Goal: Task Accomplishment & Management: Complete application form

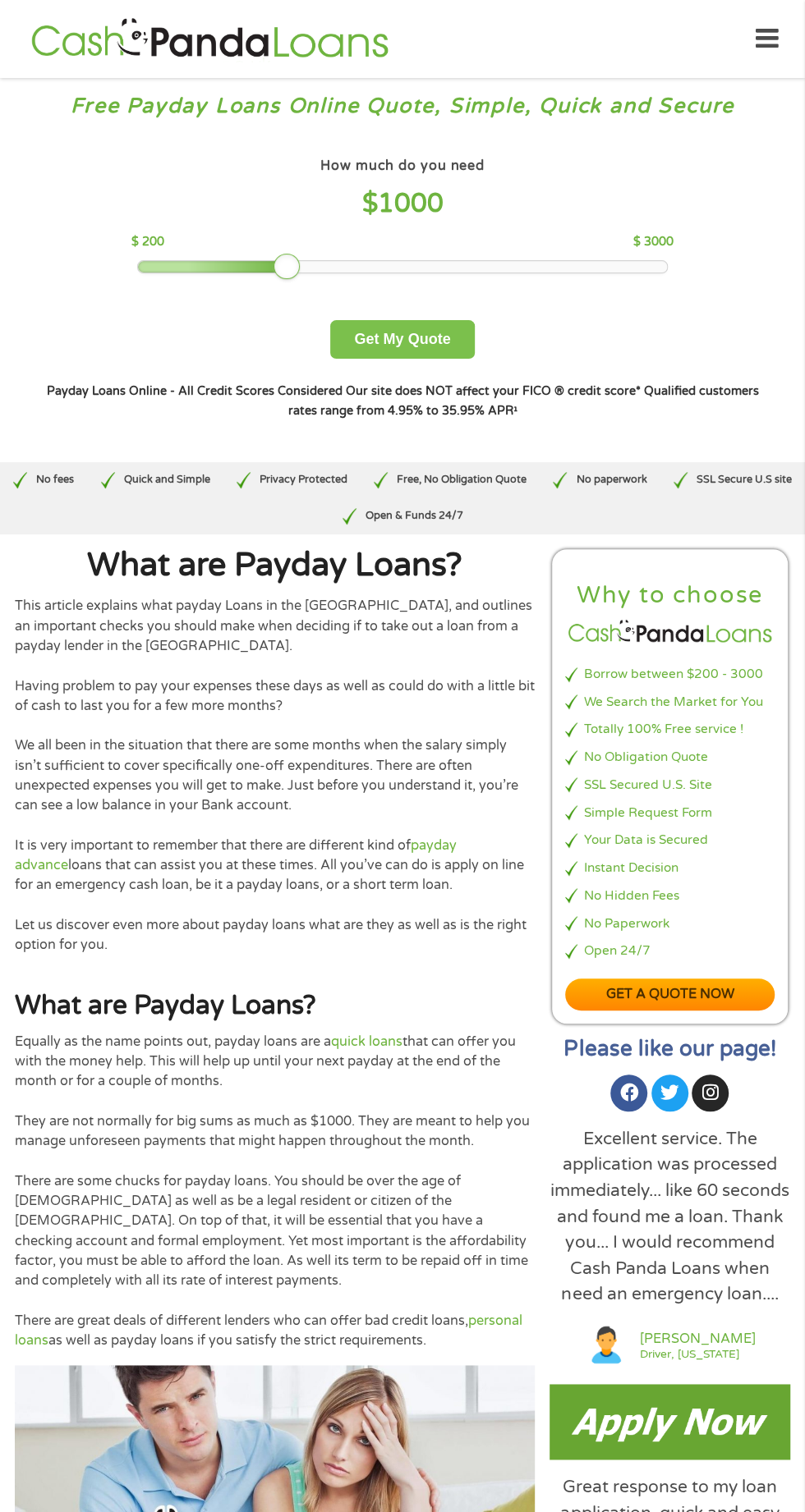
click at [441, 339] on button "Get My Quote" at bounding box center [402, 339] width 144 height 38
click at [439, 340] on button "Get My Quote" at bounding box center [402, 339] width 144 height 38
click at [445, 335] on button "Get My Quote" at bounding box center [402, 339] width 144 height 38
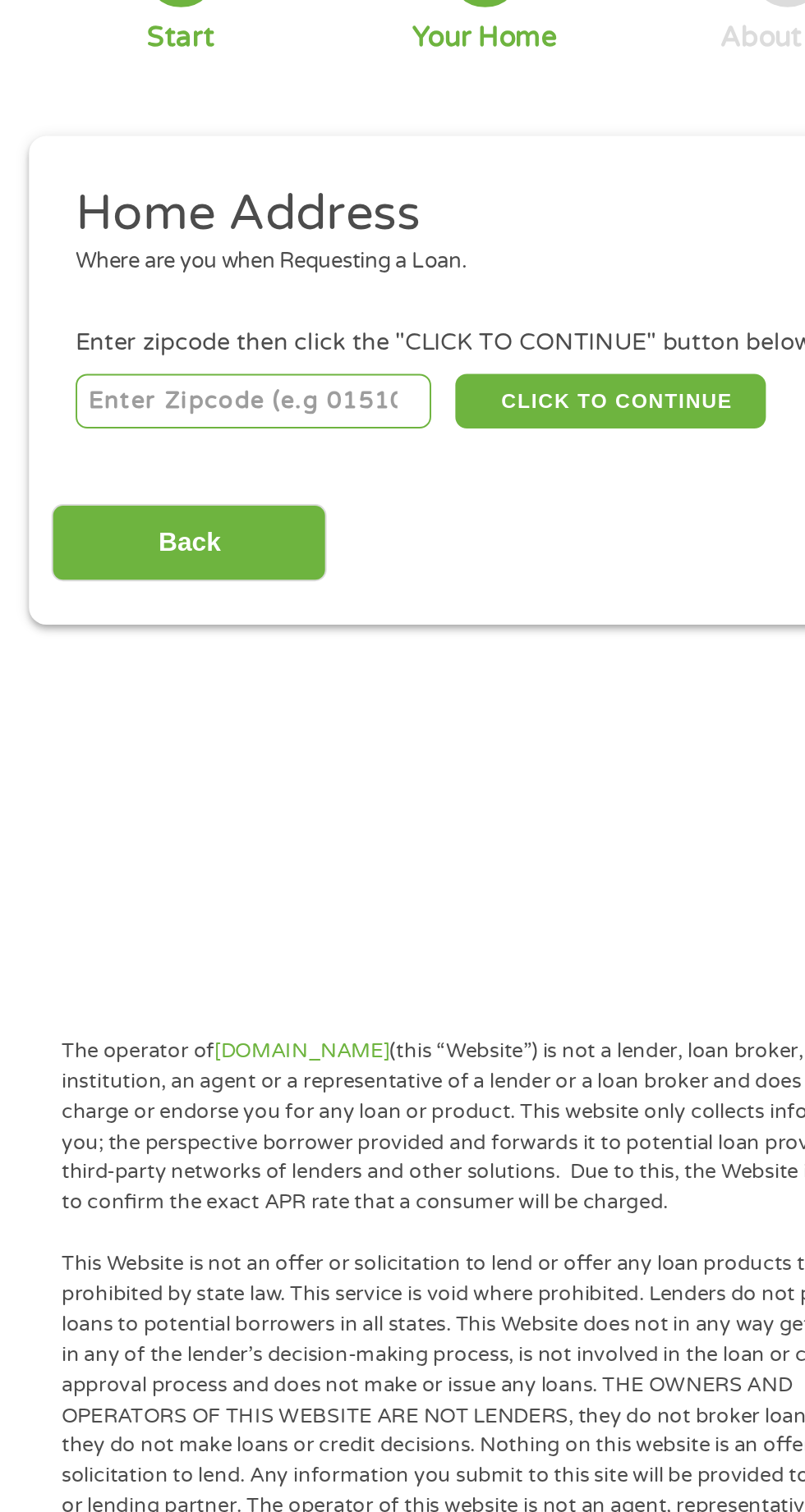
scroll to position [3, 0]
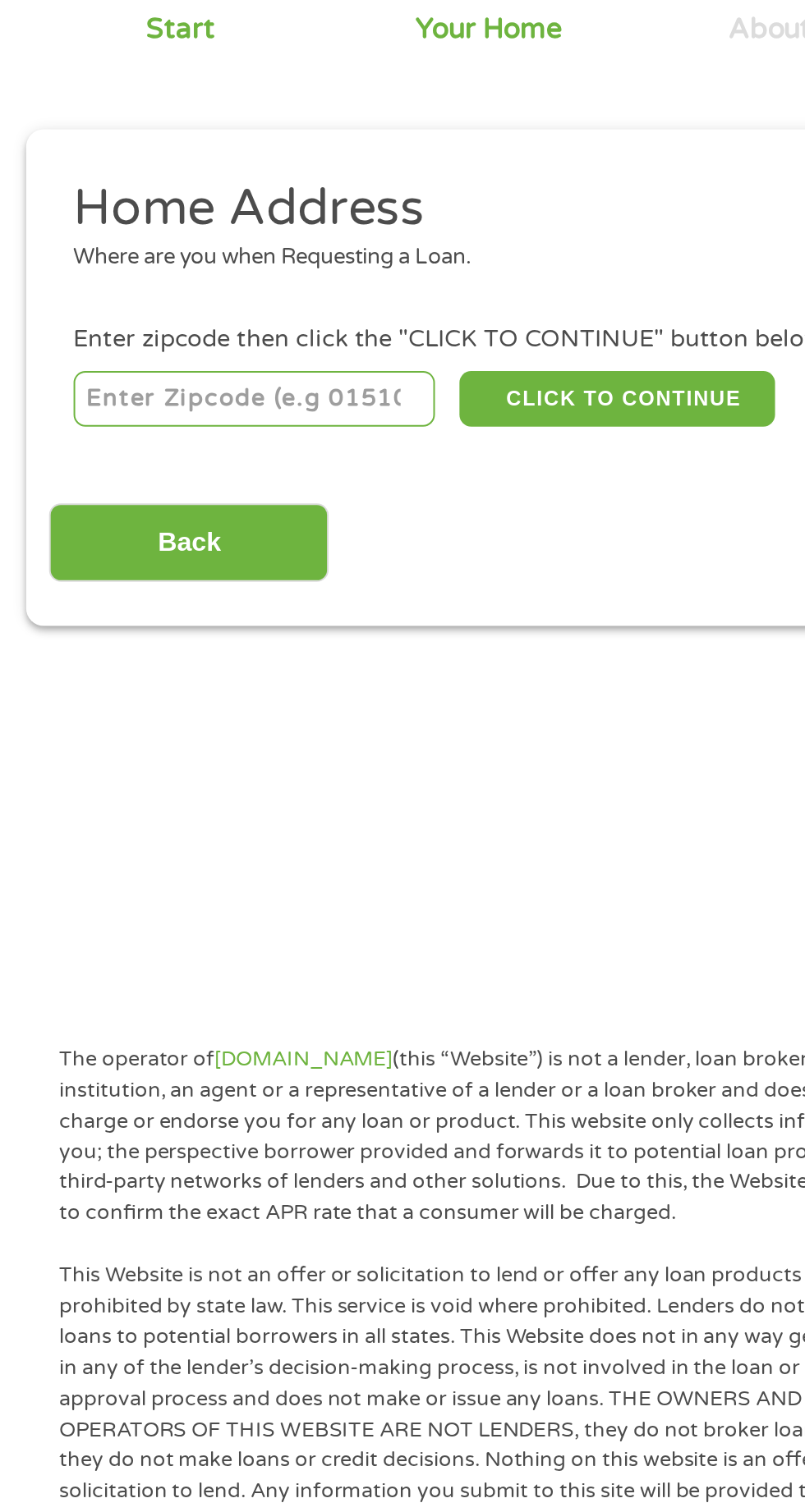
click at [174, 356] on input "number" at bounding box center [130, 360] width 182 height 28
type input "90247"
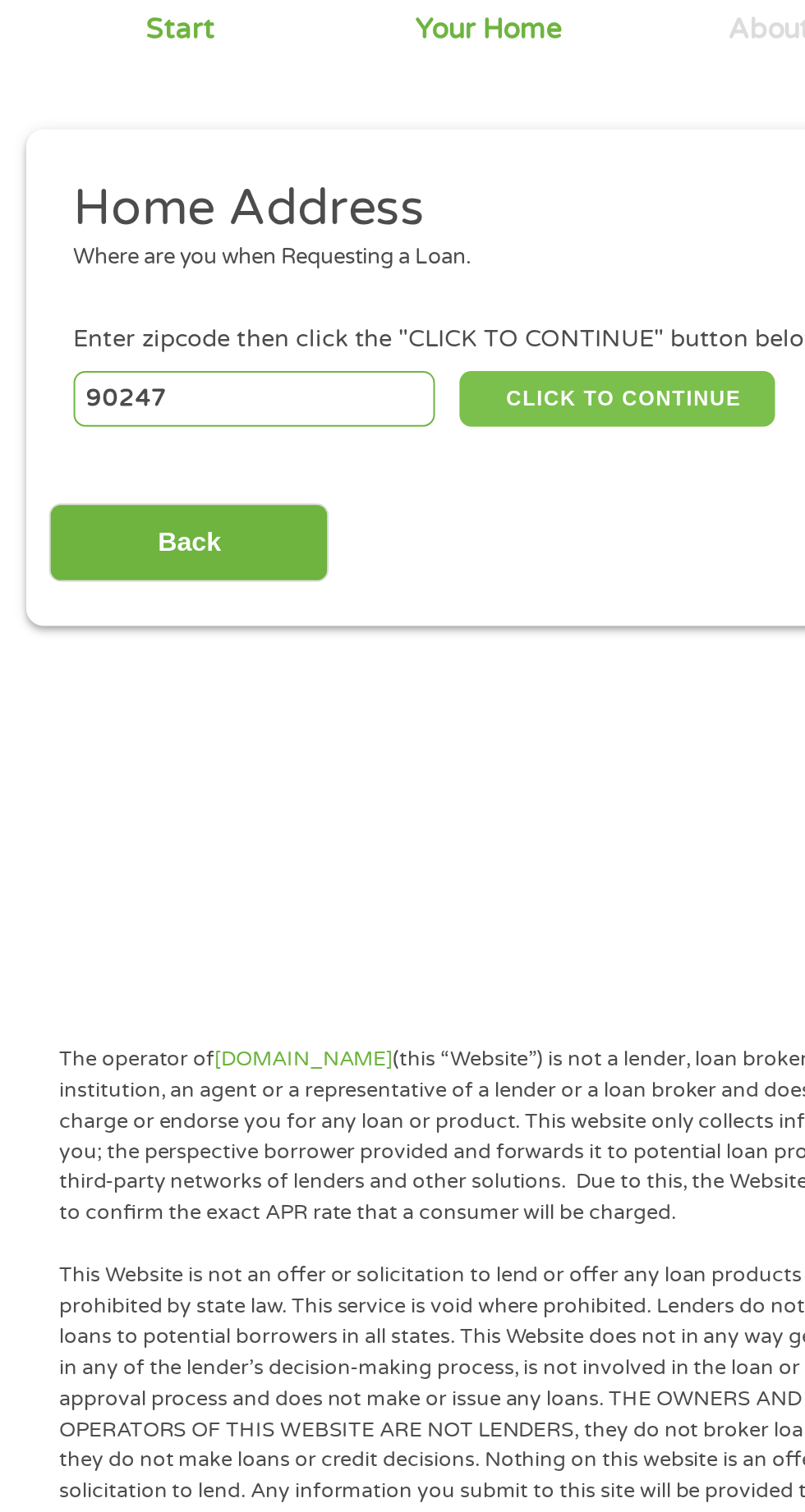
click at [327, 356] on button "CLICK TO CONTINUE" at bounding box center [311, 360] width 158 height 28
type input "90247"
type input "Gardena"
select select "[US_STATE]"
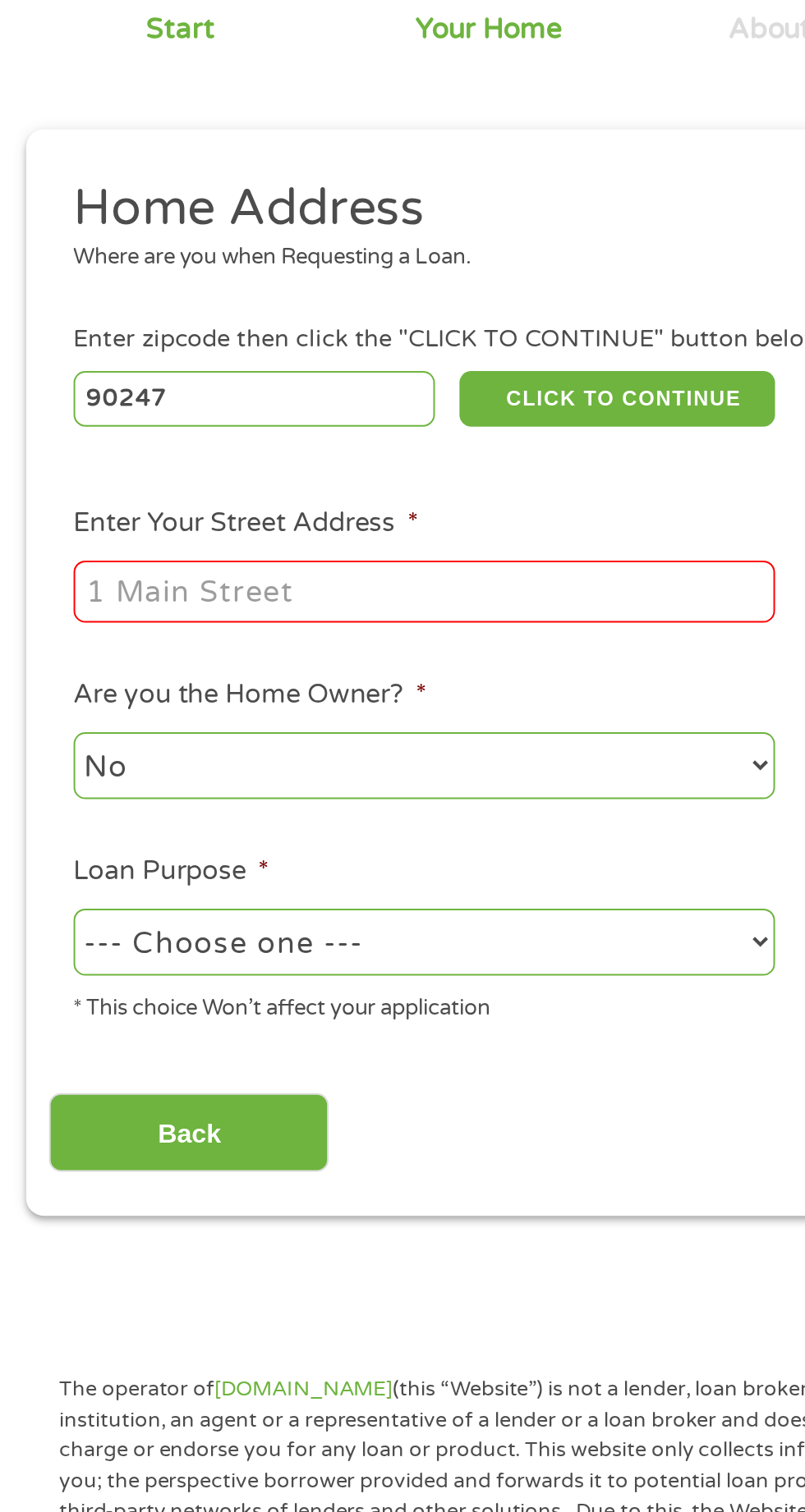
click at [294, 462] on input "Enter Your Street Address *" at bounding box center [215, 458] width 352 height 31
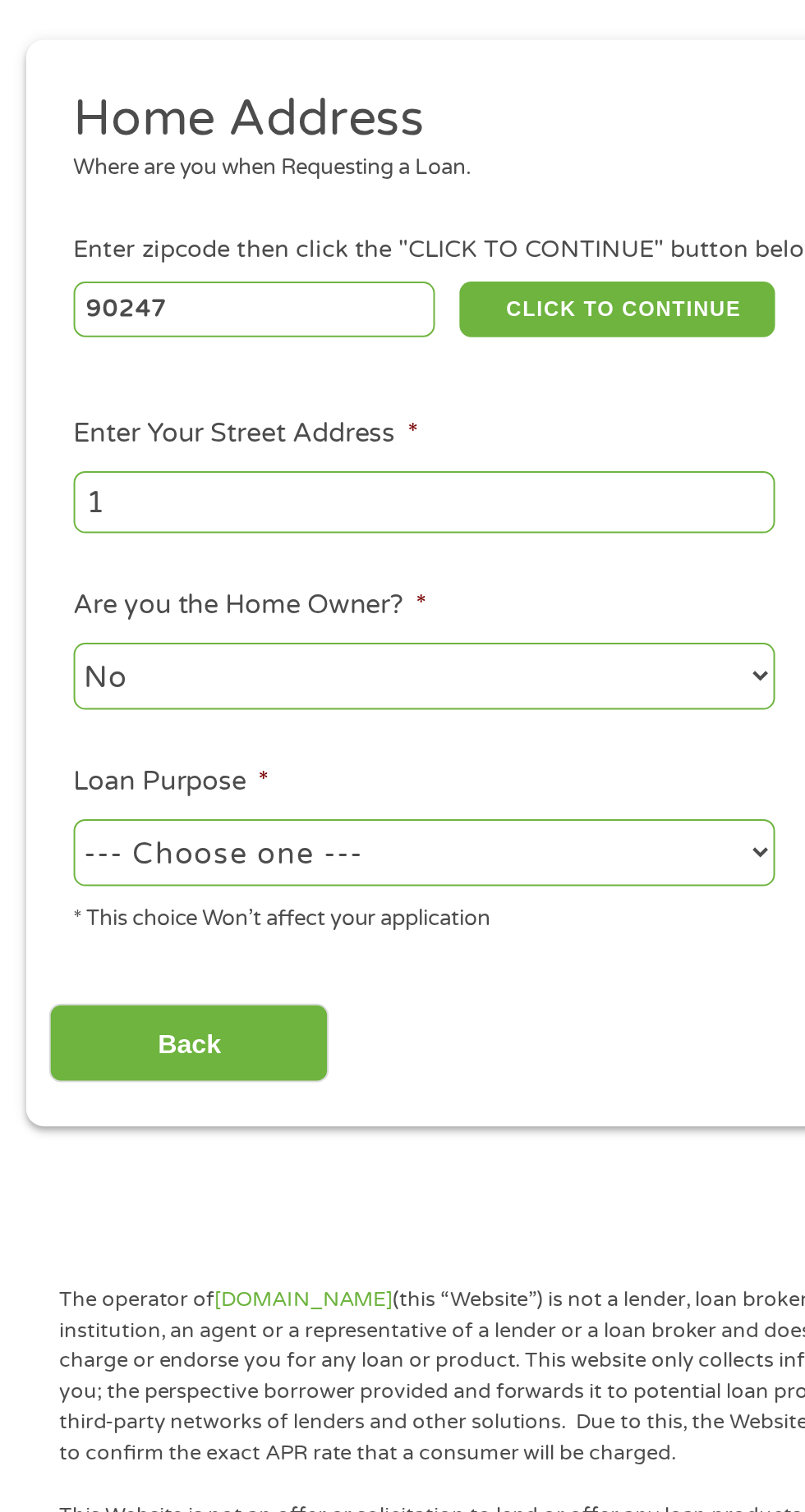
type input "14"
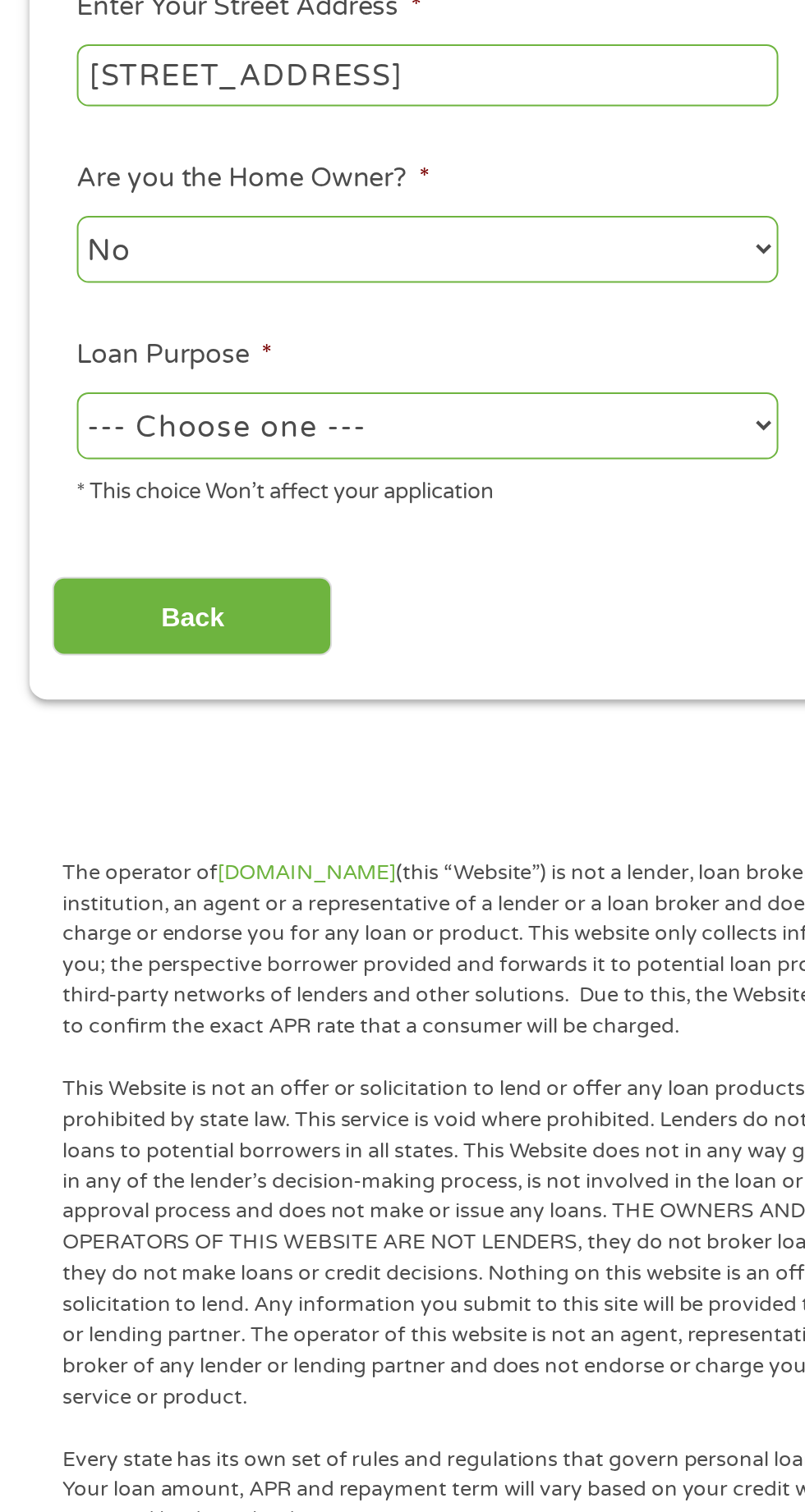
scroll to position [9, 0]
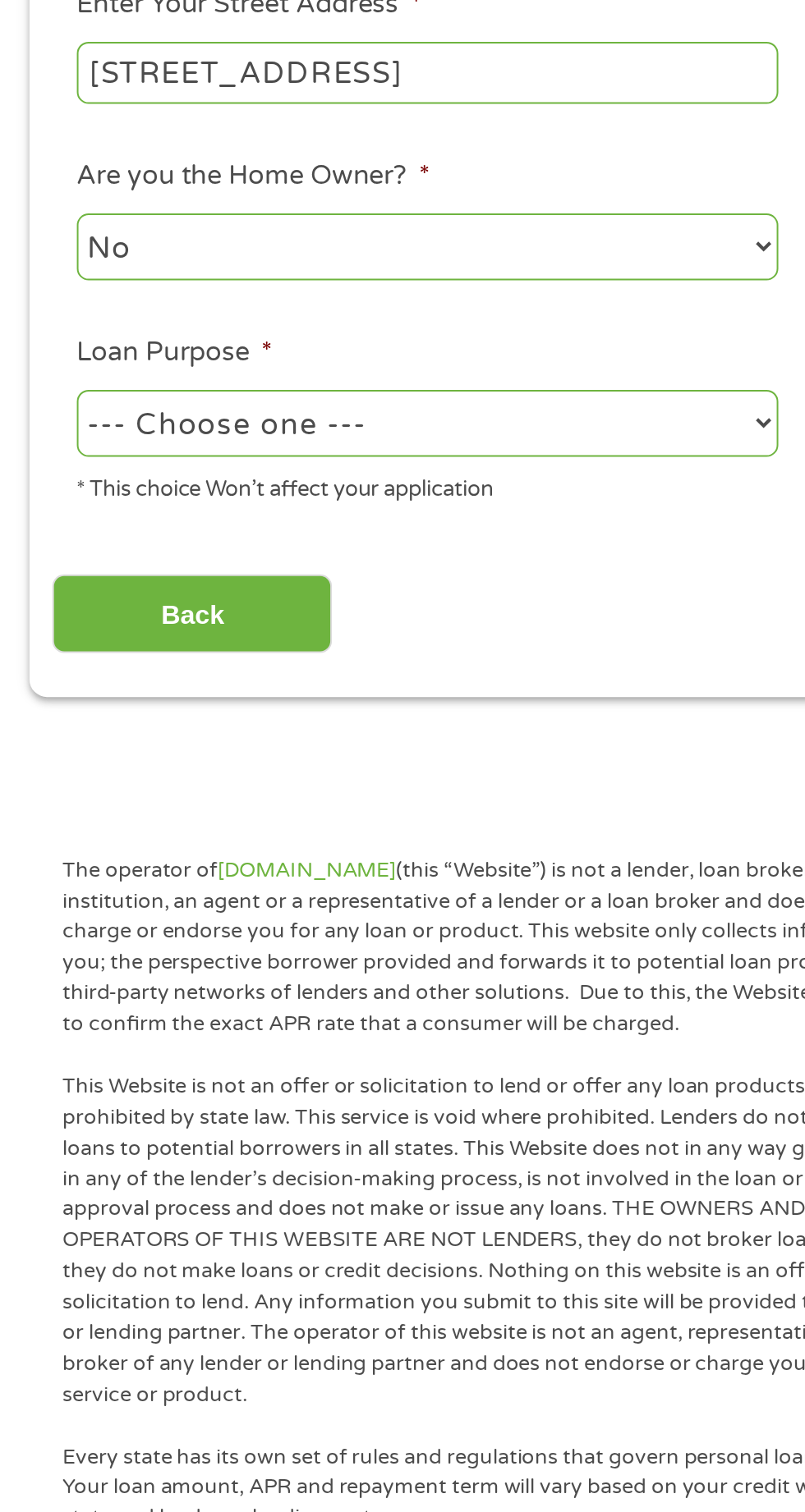
type input "[STREET_ADDRESS]"
click at [301, 641] on select "--- Choose one --- Pay Bills Debt Consolidation Home Improvement Major Purchase…" at bounding box center [215, 628] width 352 height 34
select select "other"
click at [152, 760] on div "This field is hidden when viewing the form gclid EAIaIQobChMIoonb_pmIjwMVawO8AR…" at bounding box center [402, 492] width 775 height 546
click at [123, 744] on input "Back" at bounding box center [96, 723] width 140 height 40
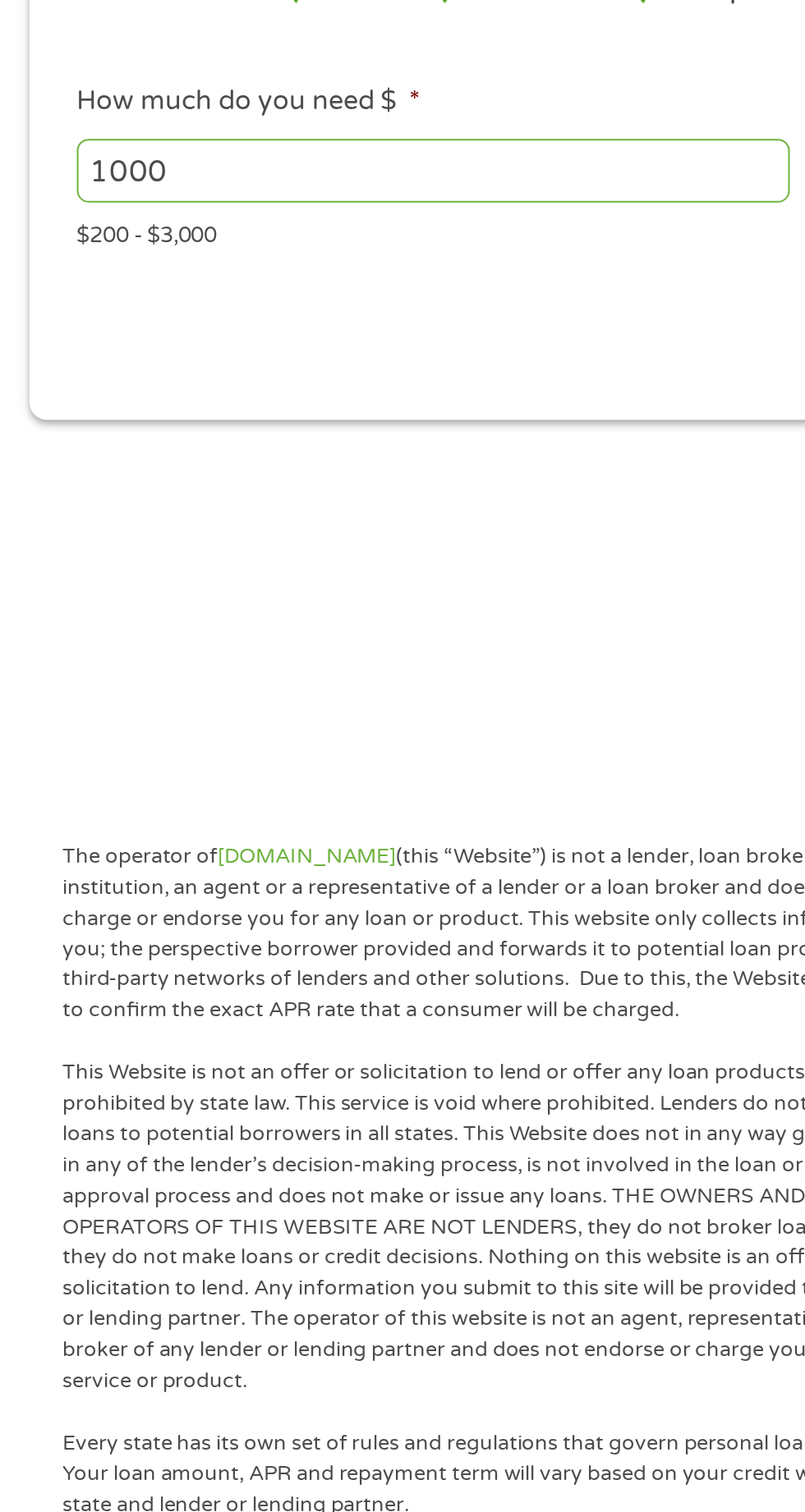
scroll to position [0, 0]
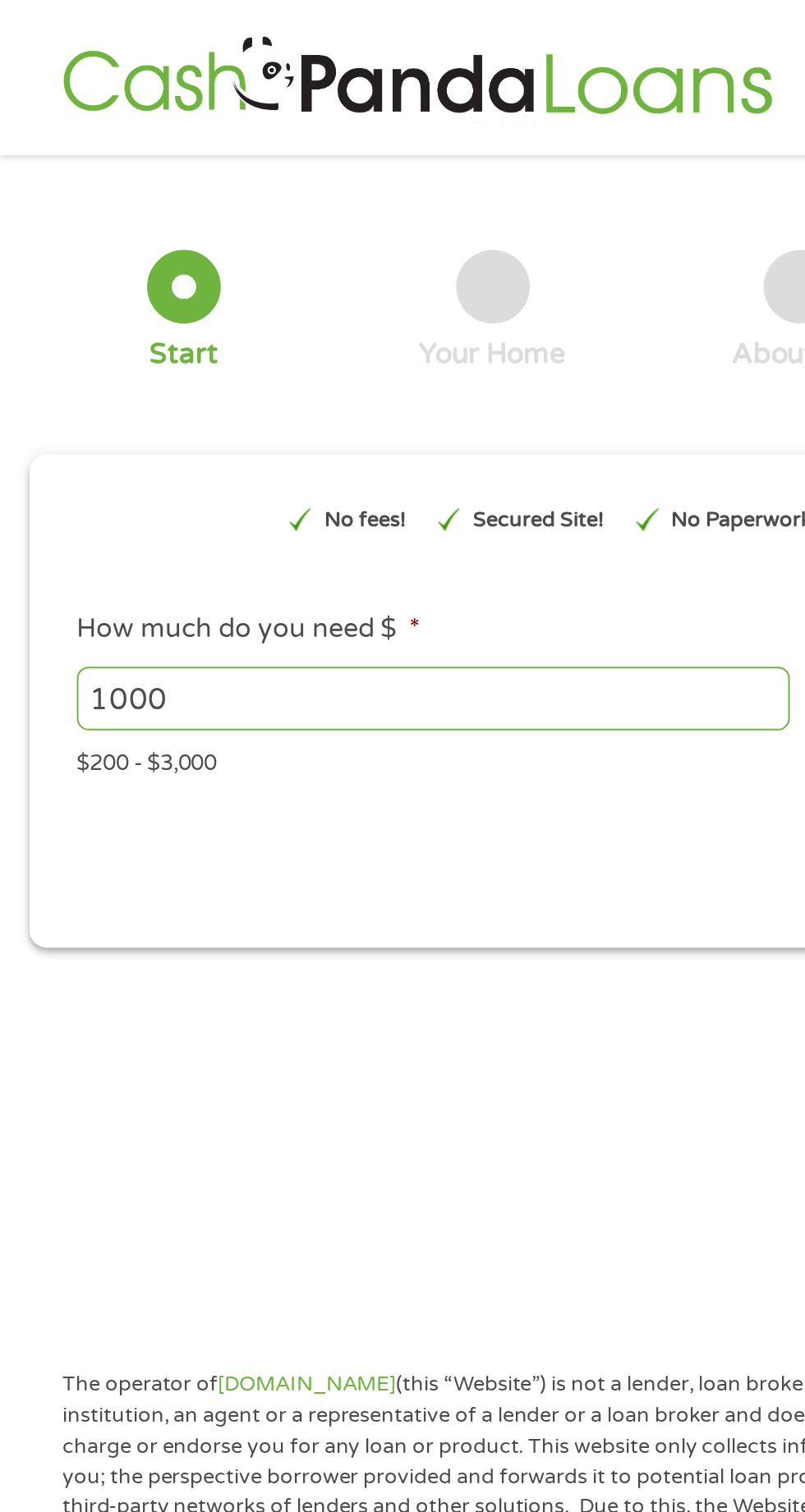
click at [340, 349] on input "1000" at bounding box center [217, 351] width 358 height 31
type input "1"
type input "2000"
click at [212, 258] on div "No fees!" at bounding box center [174, 260] width 75 height 42
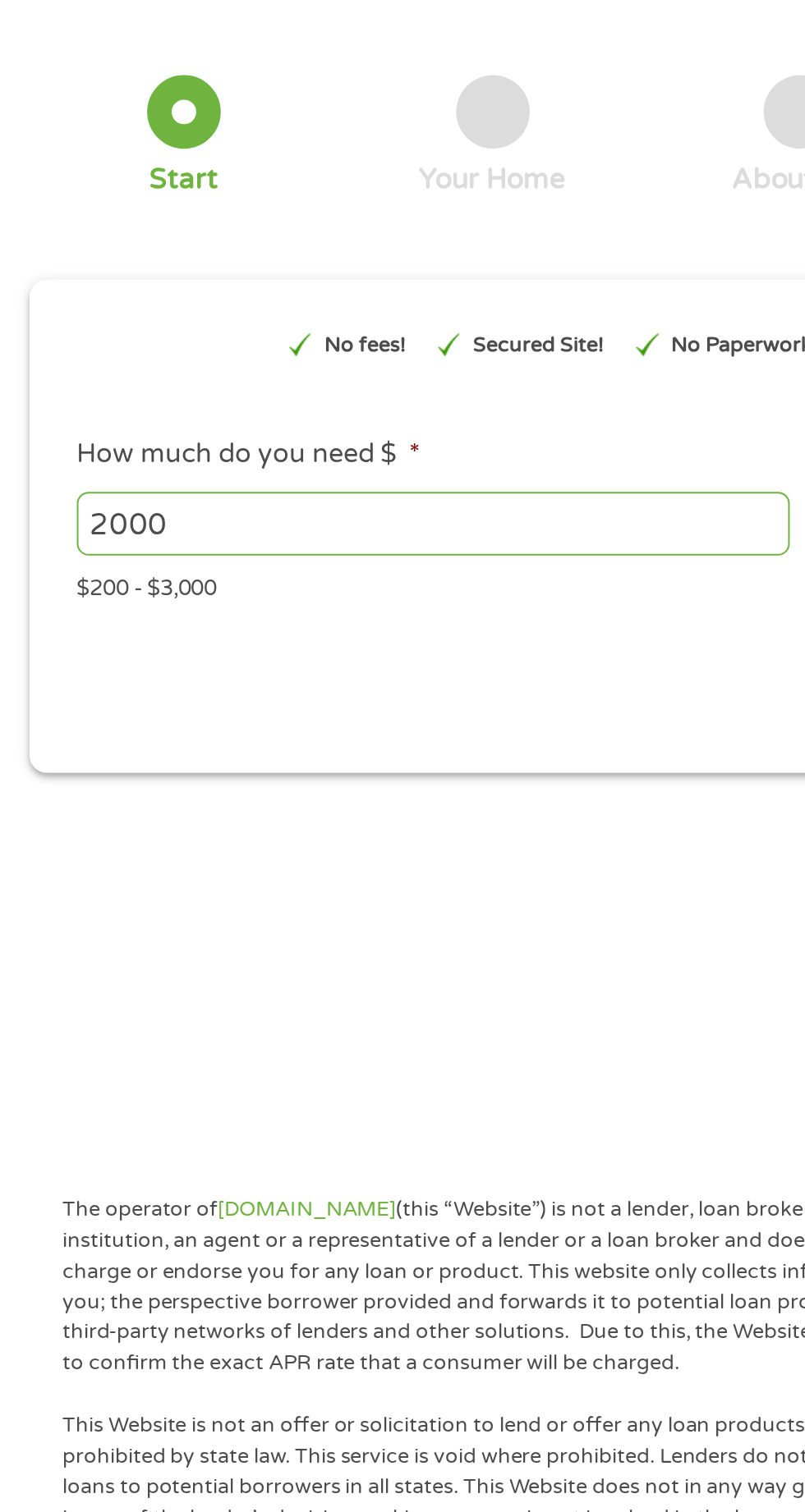
click at [369, 259] on p "No Paperwork!" at bounding box center [374, 261] width 74 height 15
click at [99, 310] on label "How much do you need $ *" at bounding box center [124, 316] width 173 height 17
click at [99, 335] on input "2000" at bounding box center [217, 351] width 358 height 31
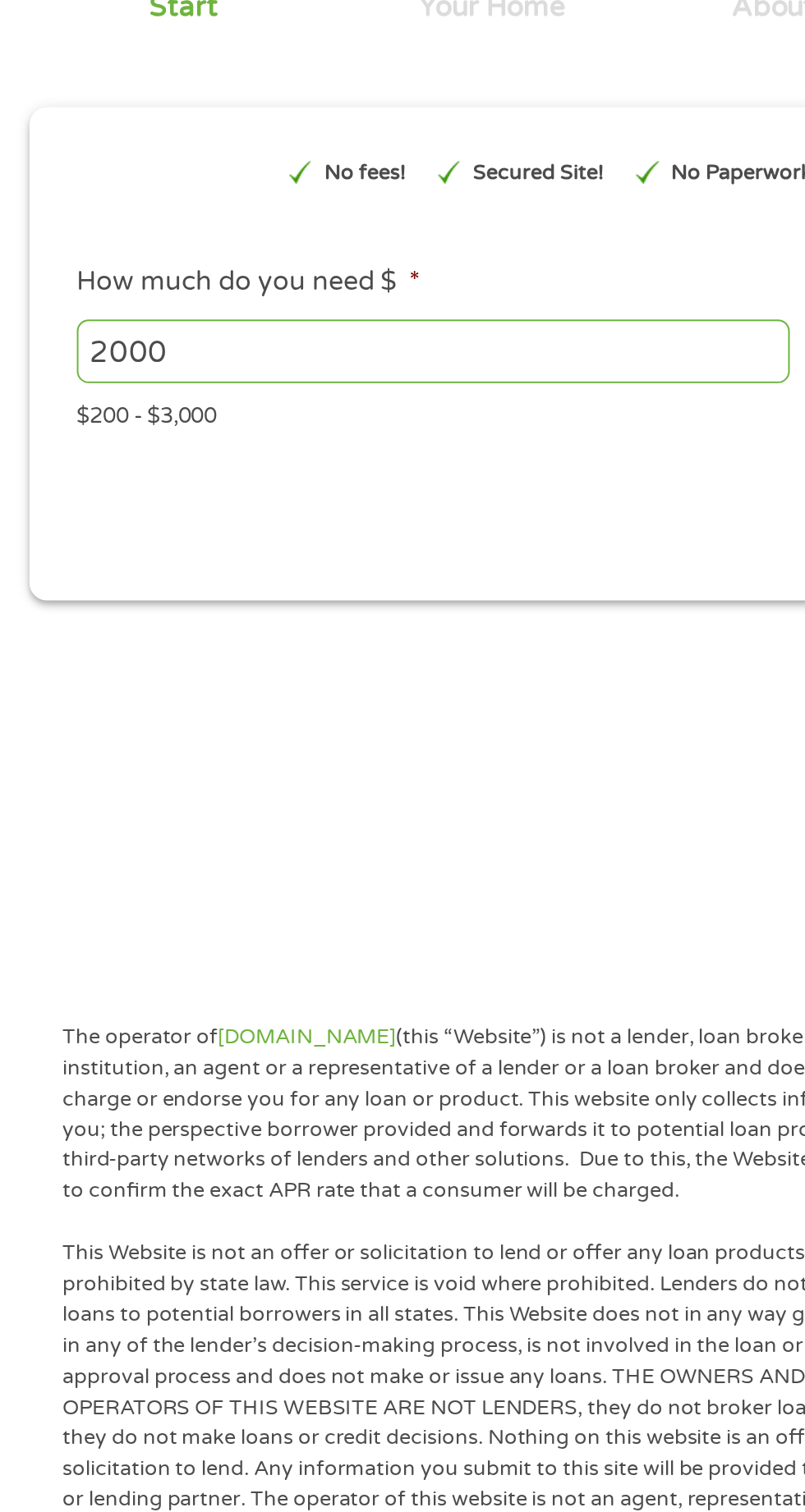
click at [356, 408] on div "Next" at bounding box center [402, 428] width 751 height 52
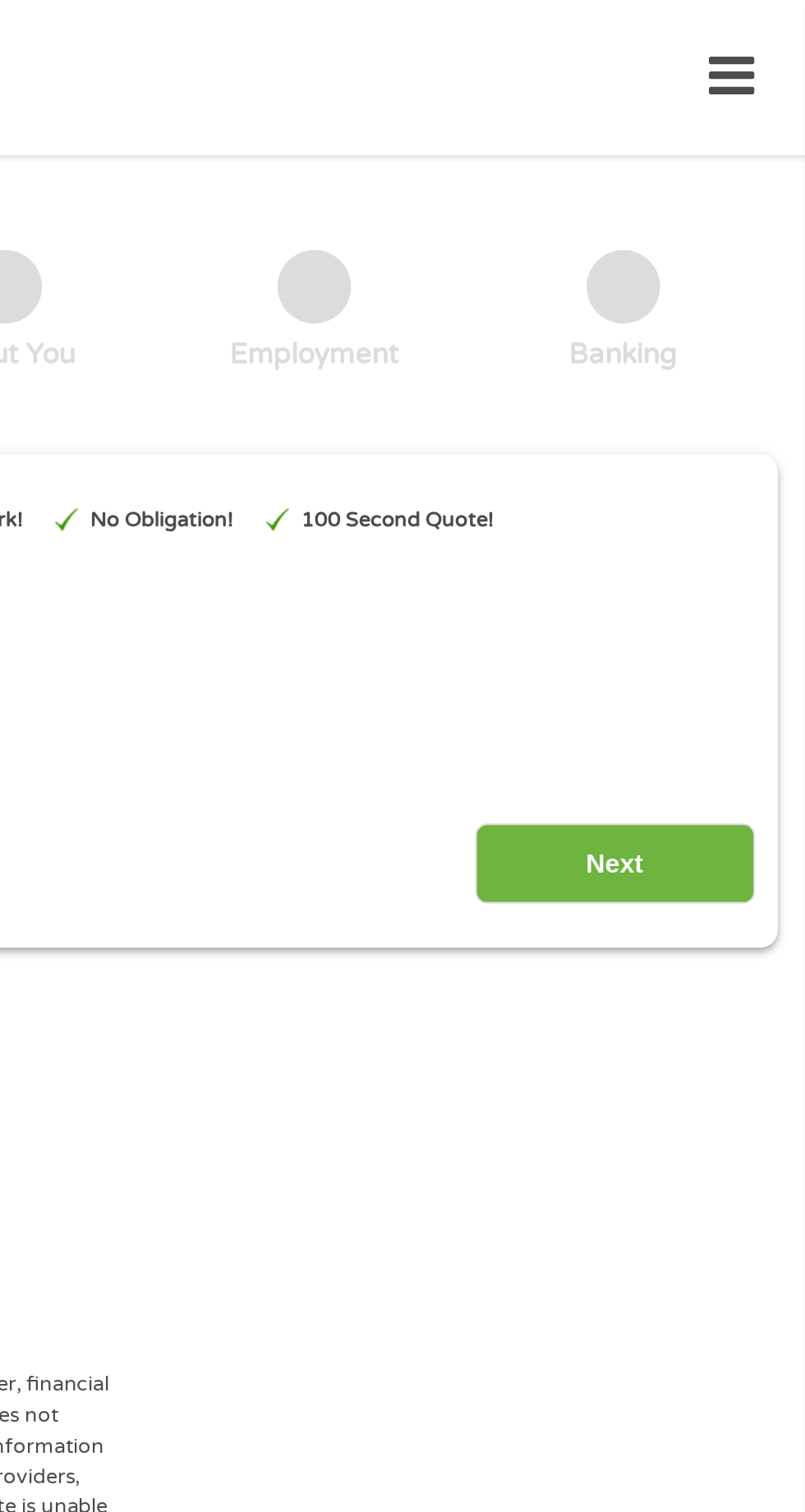
click at [717, 435] on input "Next" at bounding box center [708, 434] width 140 height 40
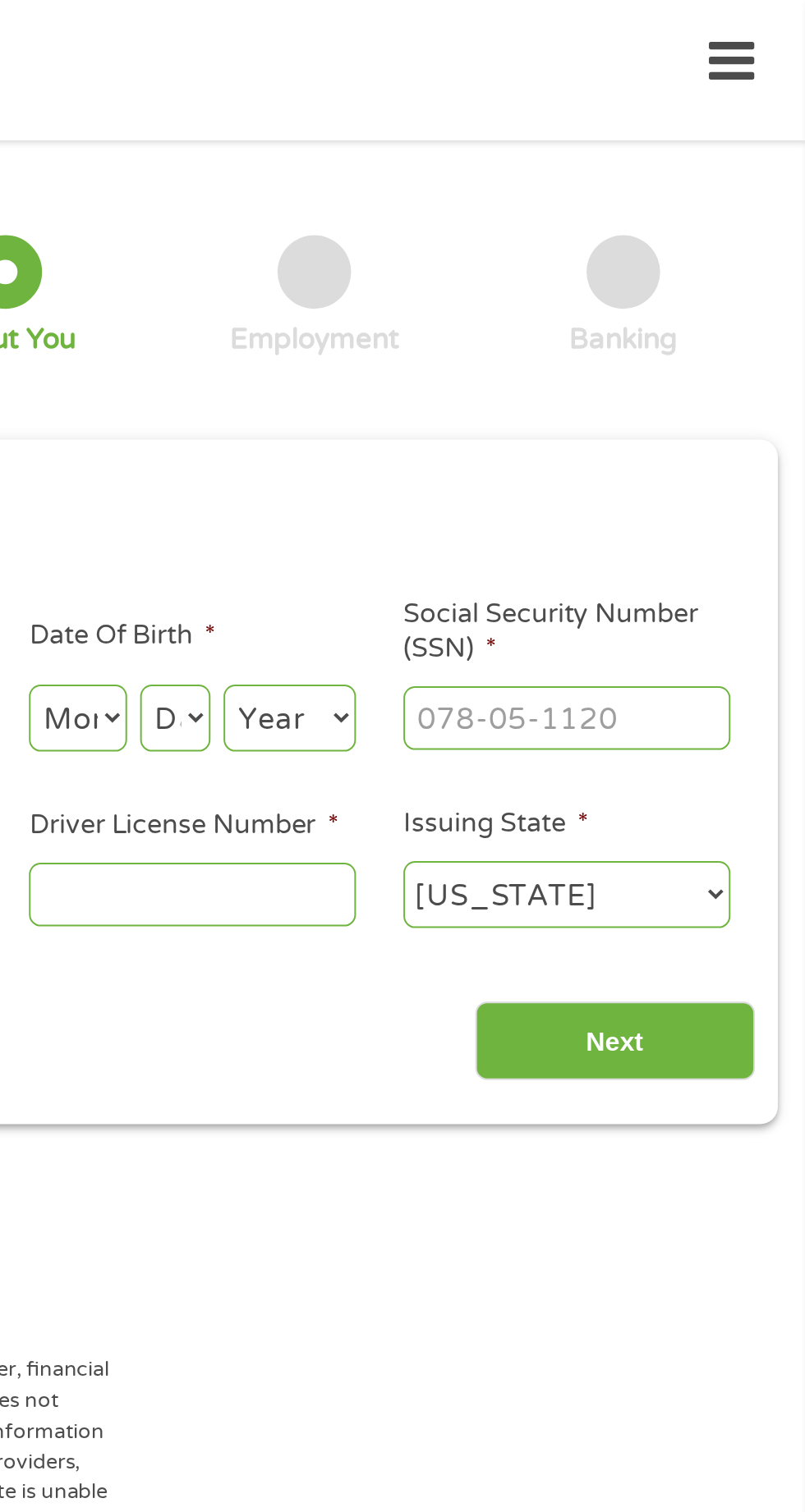
click at [747, 533] on input "Next" at bounding box center [708, 523] width 140 height 40
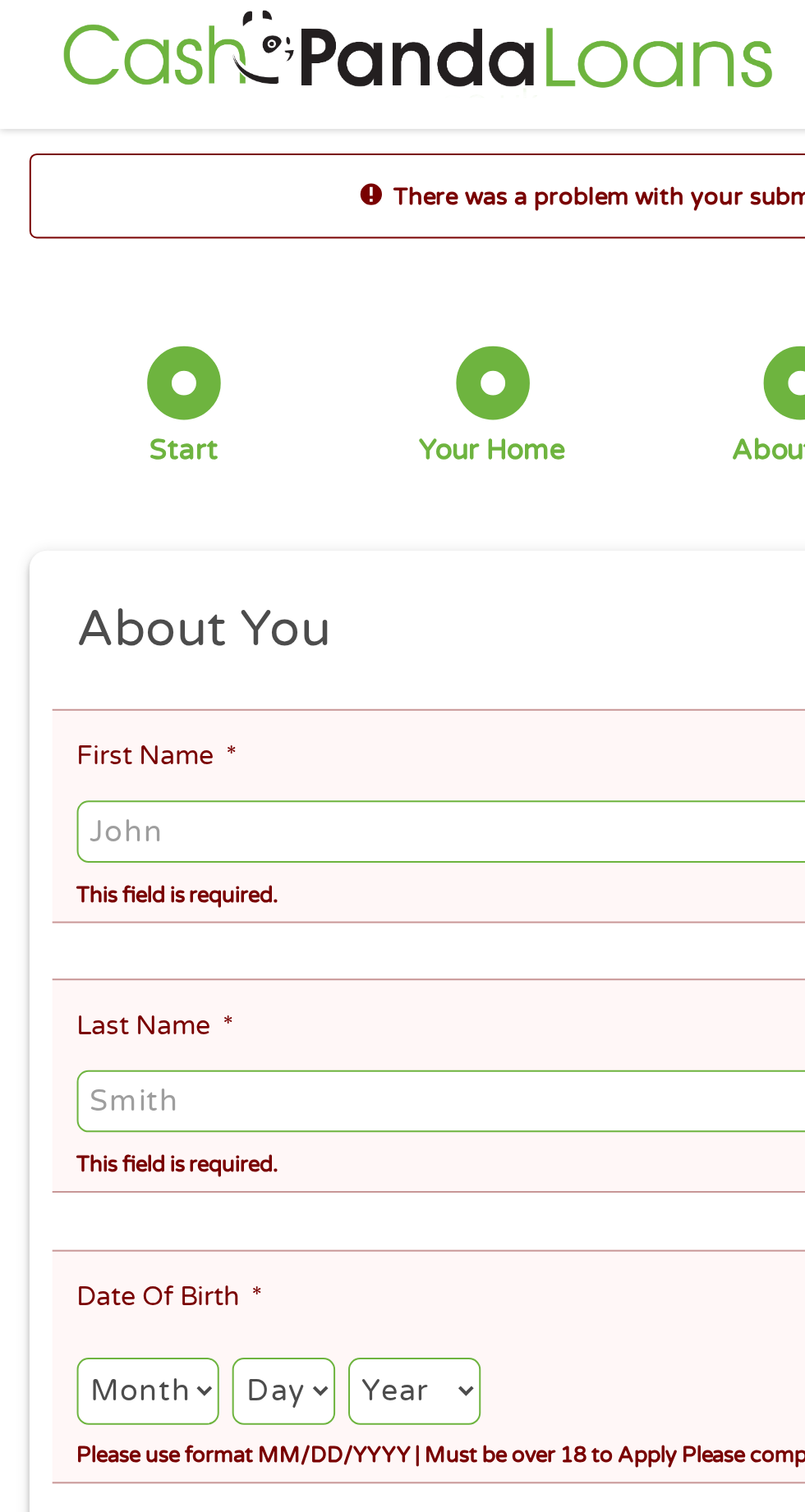
click at [348, 427] on input "First Name *" at bounding box center [402, 431] width 727 height 31
type input "[PERSON_NAME]"
click at [159, 553] on input "Last Name *" at bounding box center [402, 566] width 727 height 31
type input "[PERSON_NAME]"
type input "[EMAIL_ADDRESS][DOMAIN_NAME]"
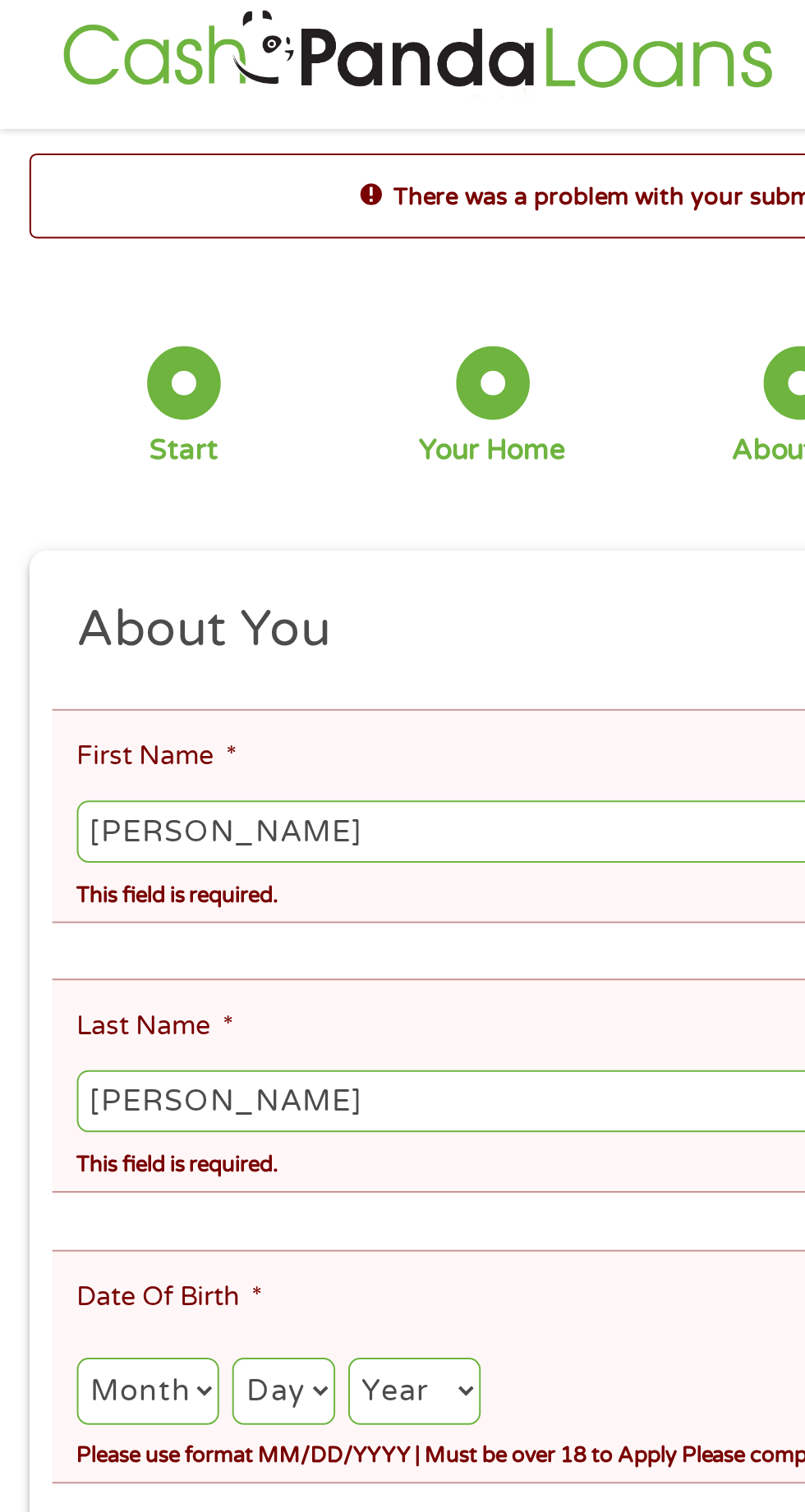
click at [72, 696] on select "Month 1 2 3 4 5 6 7 8 9 10 11 12" at bounding box center [74, 713] width 72 height 34
select select "5"
click at [160, 696] on select "Day 1 2 3 4 5 6 7 8 9 10 11 12 13 14 15 16 17 18 19 20 21 22 23 24 25 26 27 28 …" at bounding box center [141, 713] width 51 height 34
select select "20"
click at [226, 696] on select "Year [DATE] 2006 2005 2004 2003 2002 2001 2000 1999 1998 1997 1996 1995 1994 19…" at bounding box center [208, 713] width 66 height 34
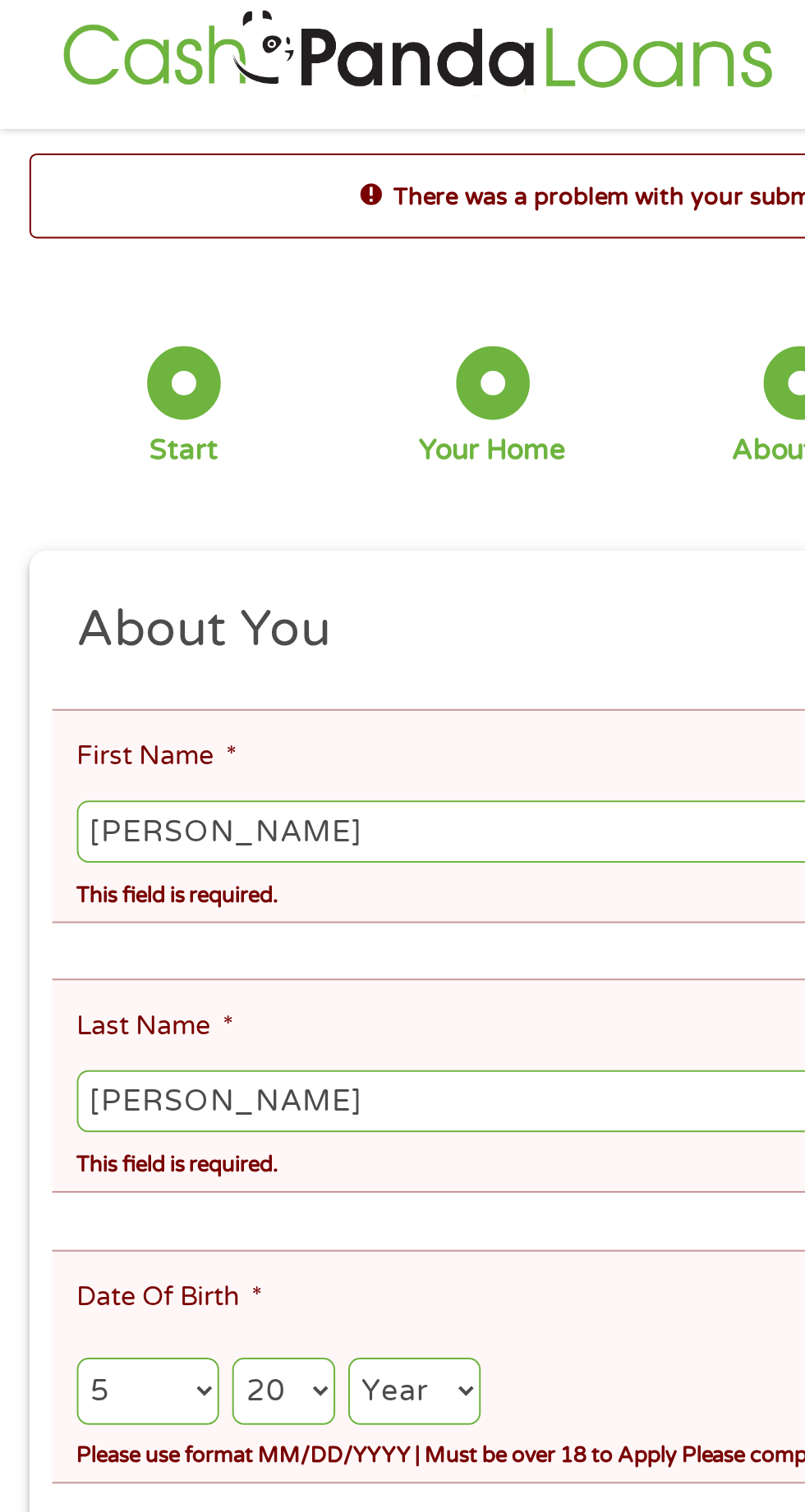
select select "1961"
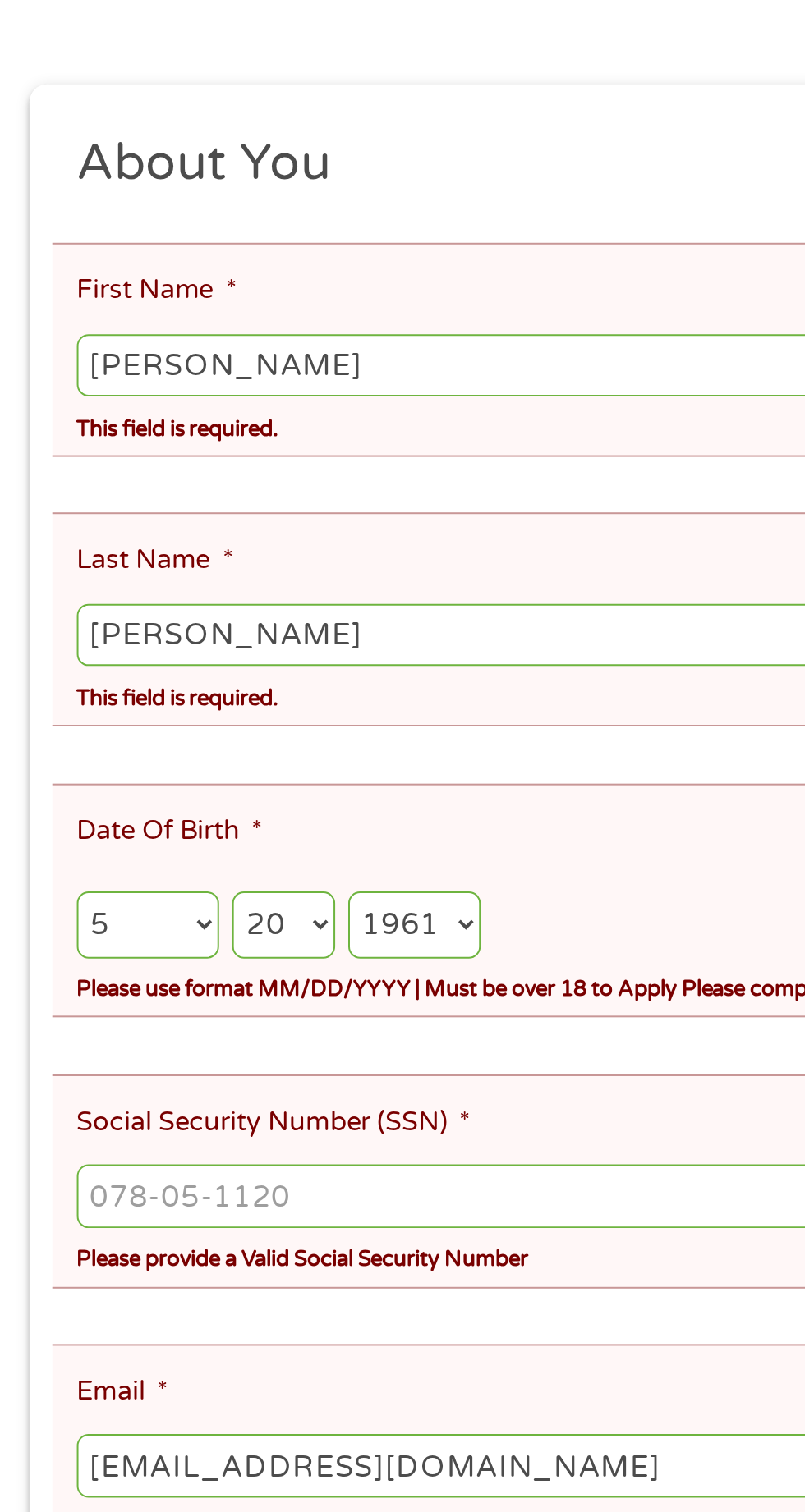
click at [309, 832] on input "Social Security Number (SSN) *" at bounding box center [402, 848] width 727 height 31
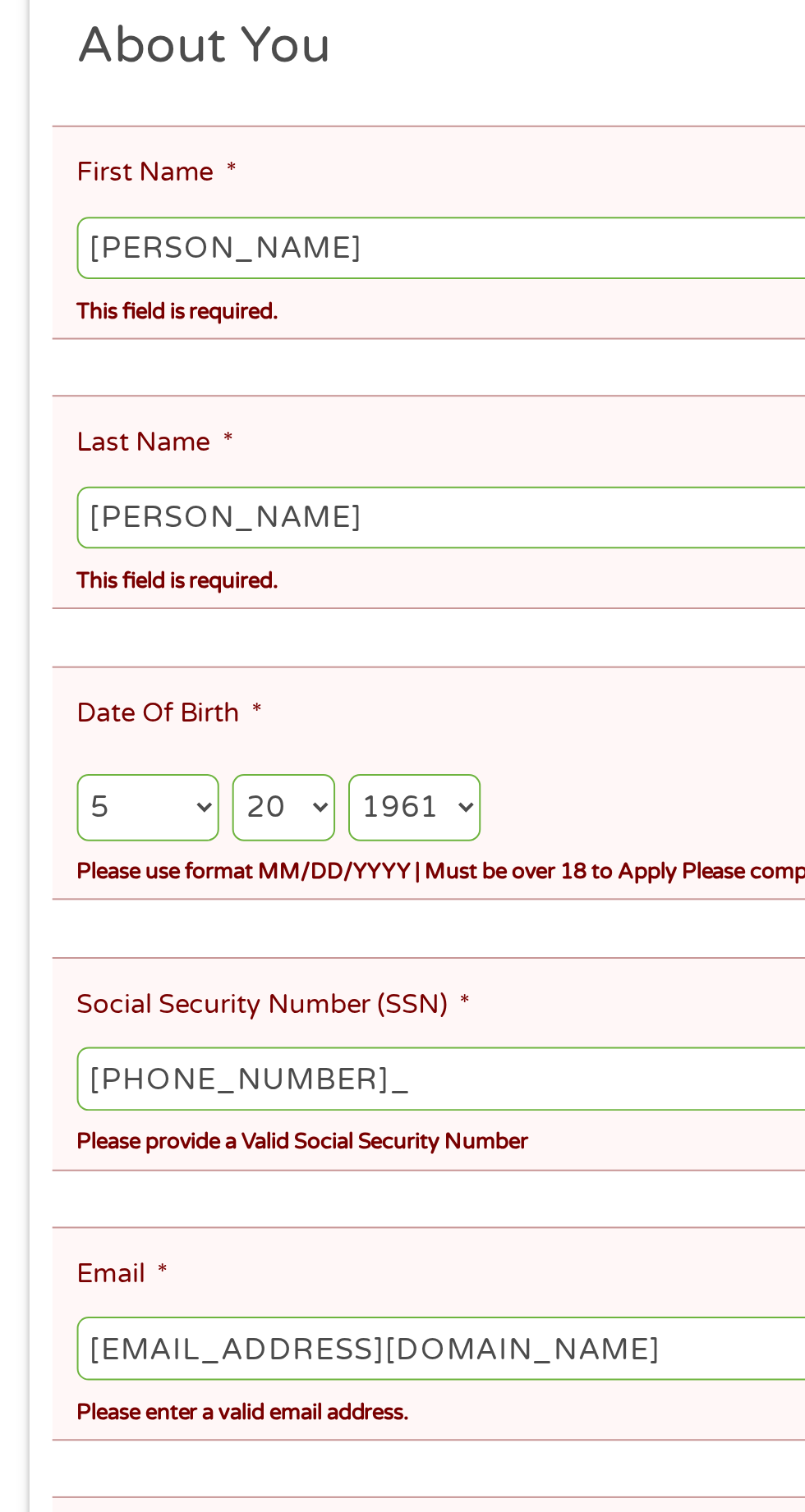
type input "545-17-6152"
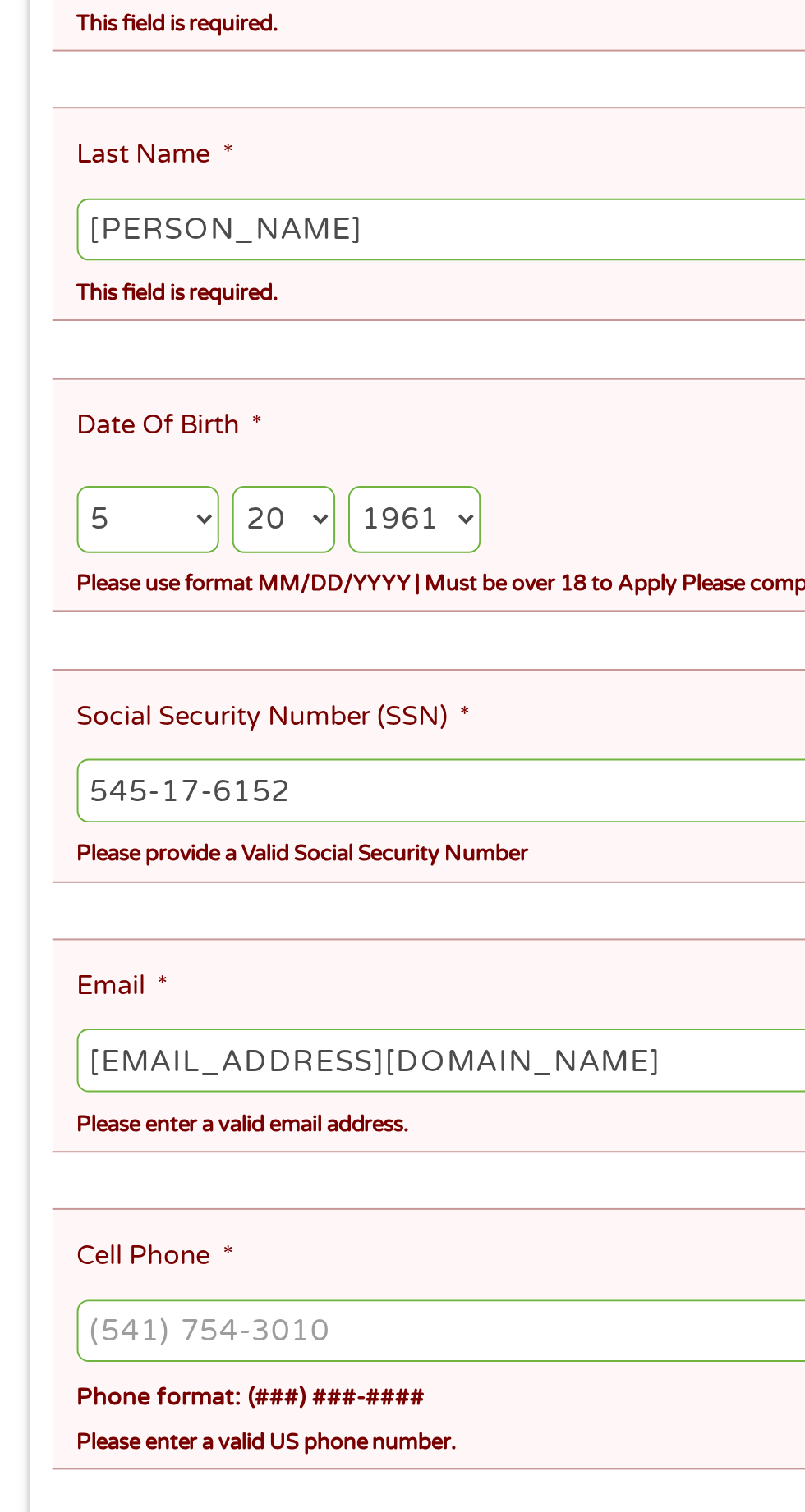
click at [293, 1104] on input "Cell Phone *" at bounding box center [402, 1119] width 727 height 31
type input "[PHONE_NUMBER]"
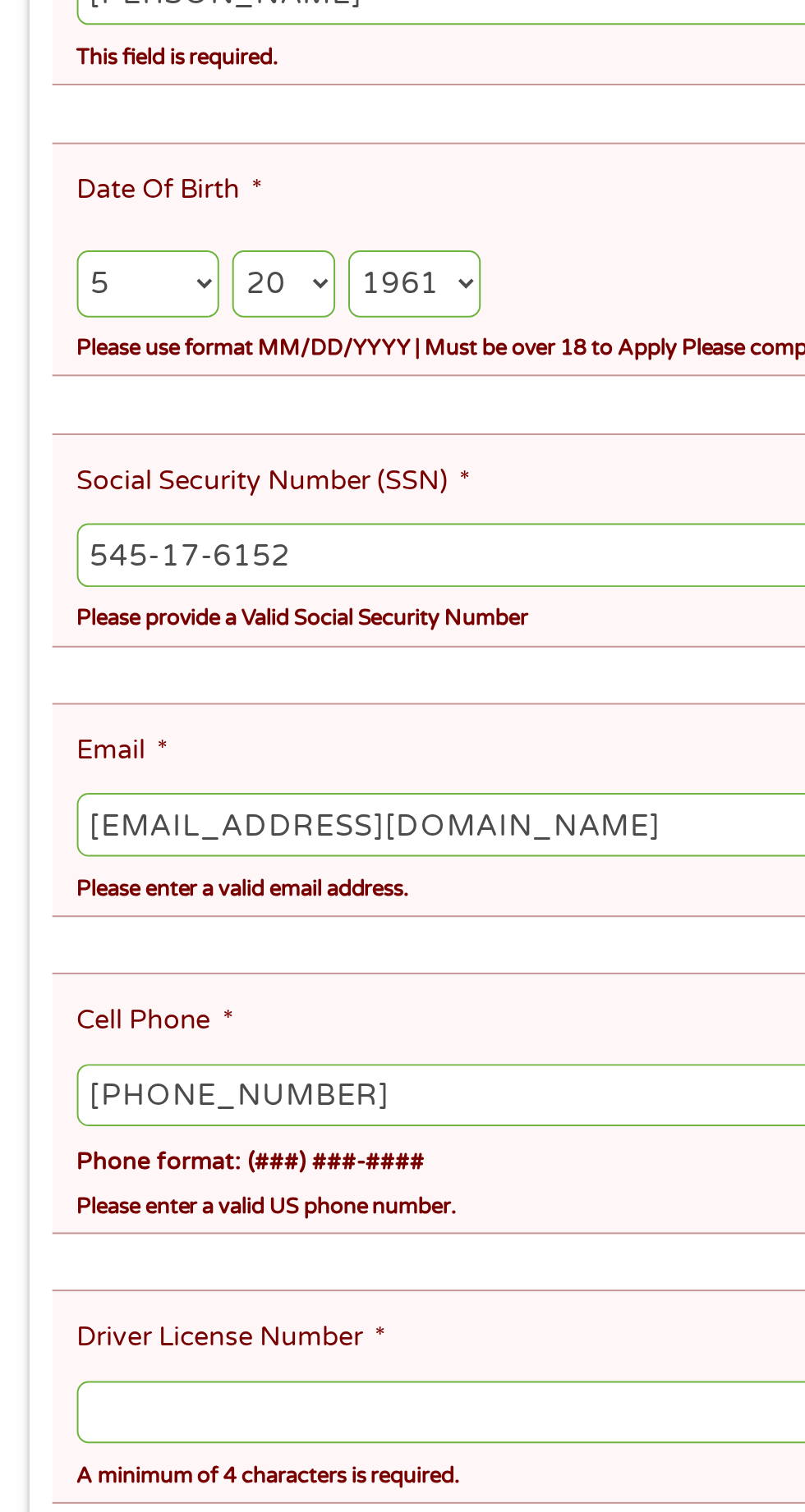
click at [296, 1263] on input "Driver License Number *" at bounding box center [402, 1279] width 727 height 31
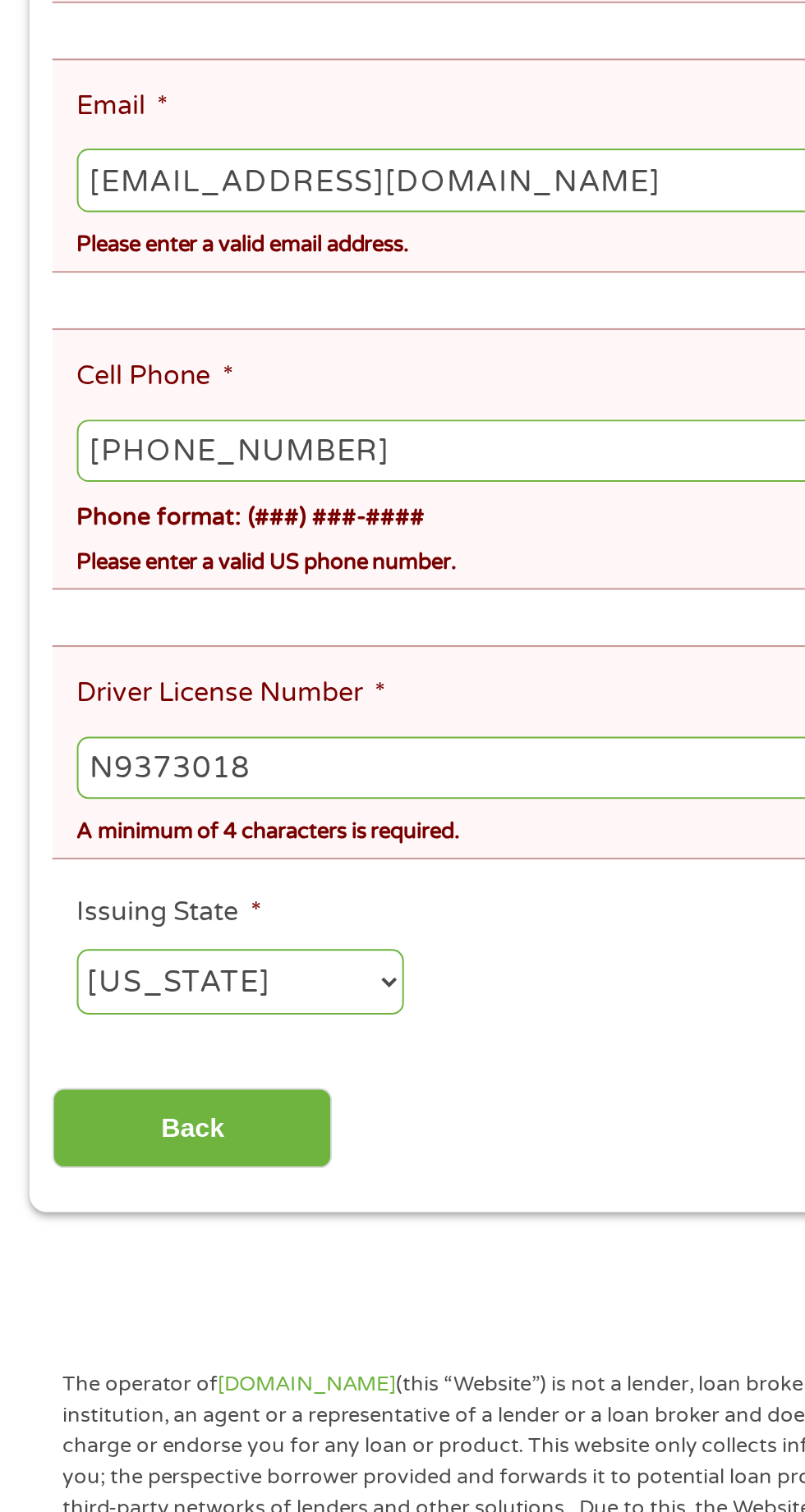
scroll to position [892, 0]
type input "N9373018"
click at [165, 546] on input "Back" at bounding box center [96, 566] width 140 height 40
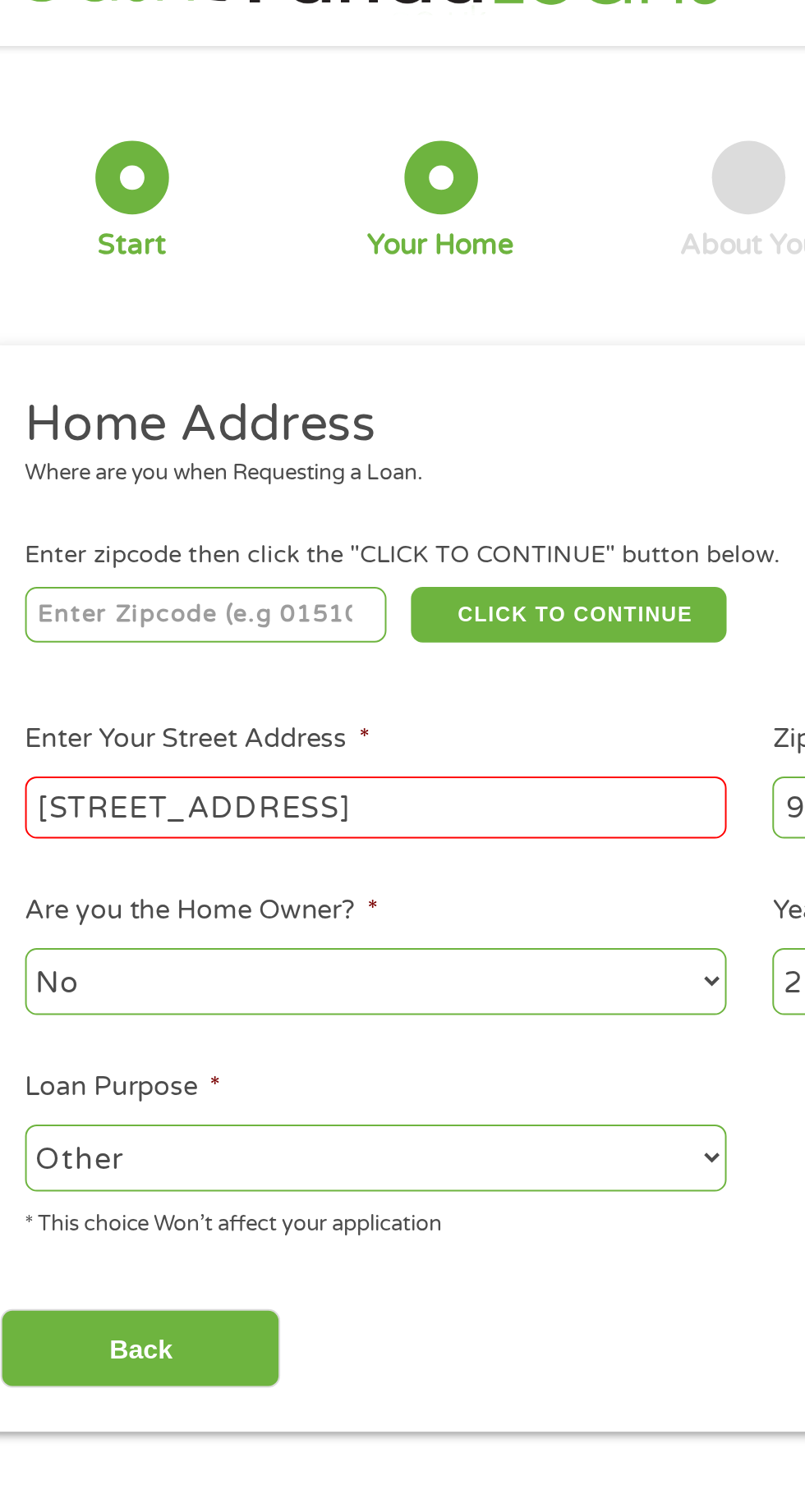
scroll to position [7, 0]
click at [157, 350] on input "number" at bounding box center [130, 356] width 182 height 28
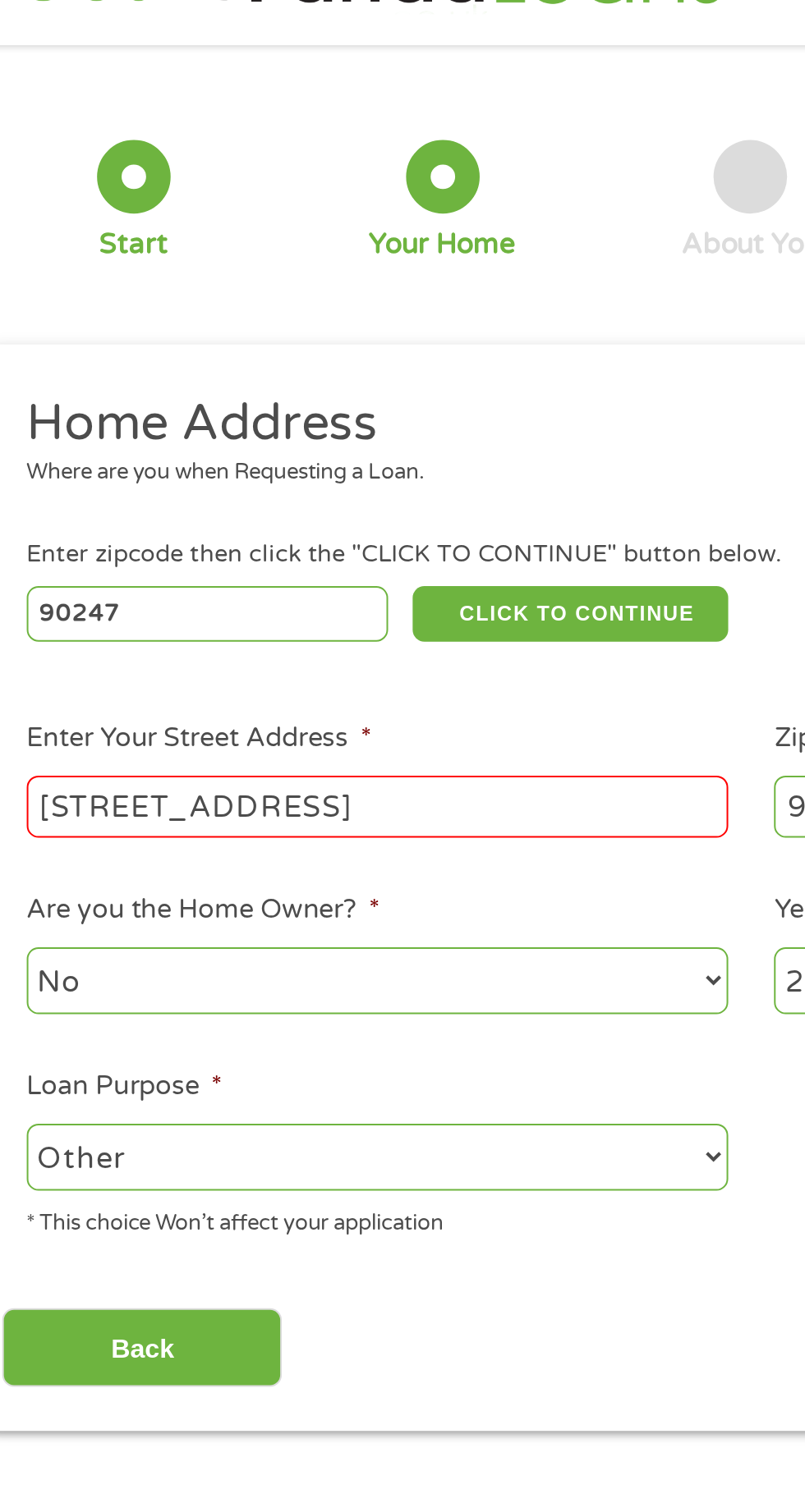
type input "90247"
click at [355, 456] on input "[STREET_ADDRESS]" at bounding box center [215, 452] width 352 height 31
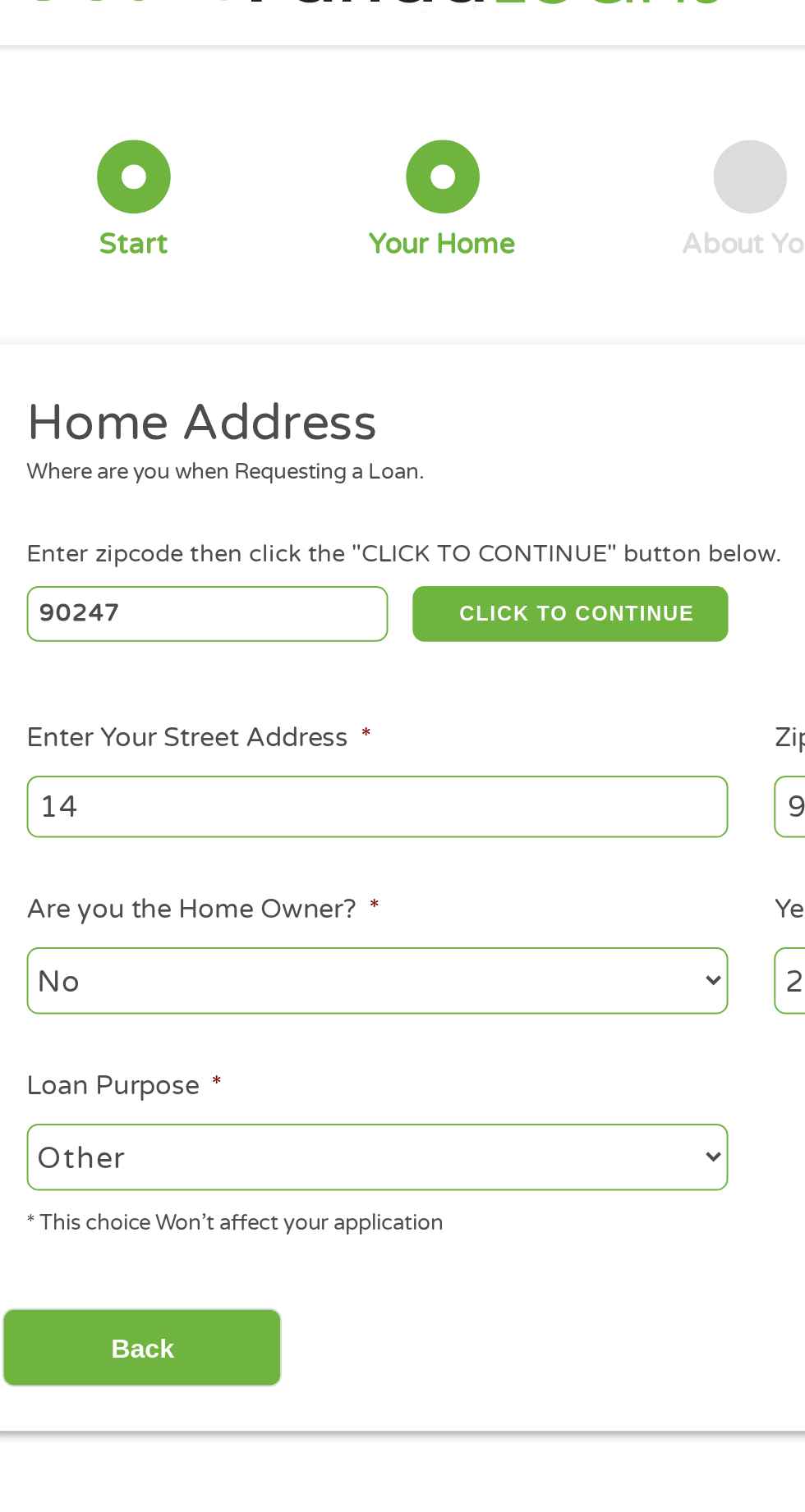
type input "1"
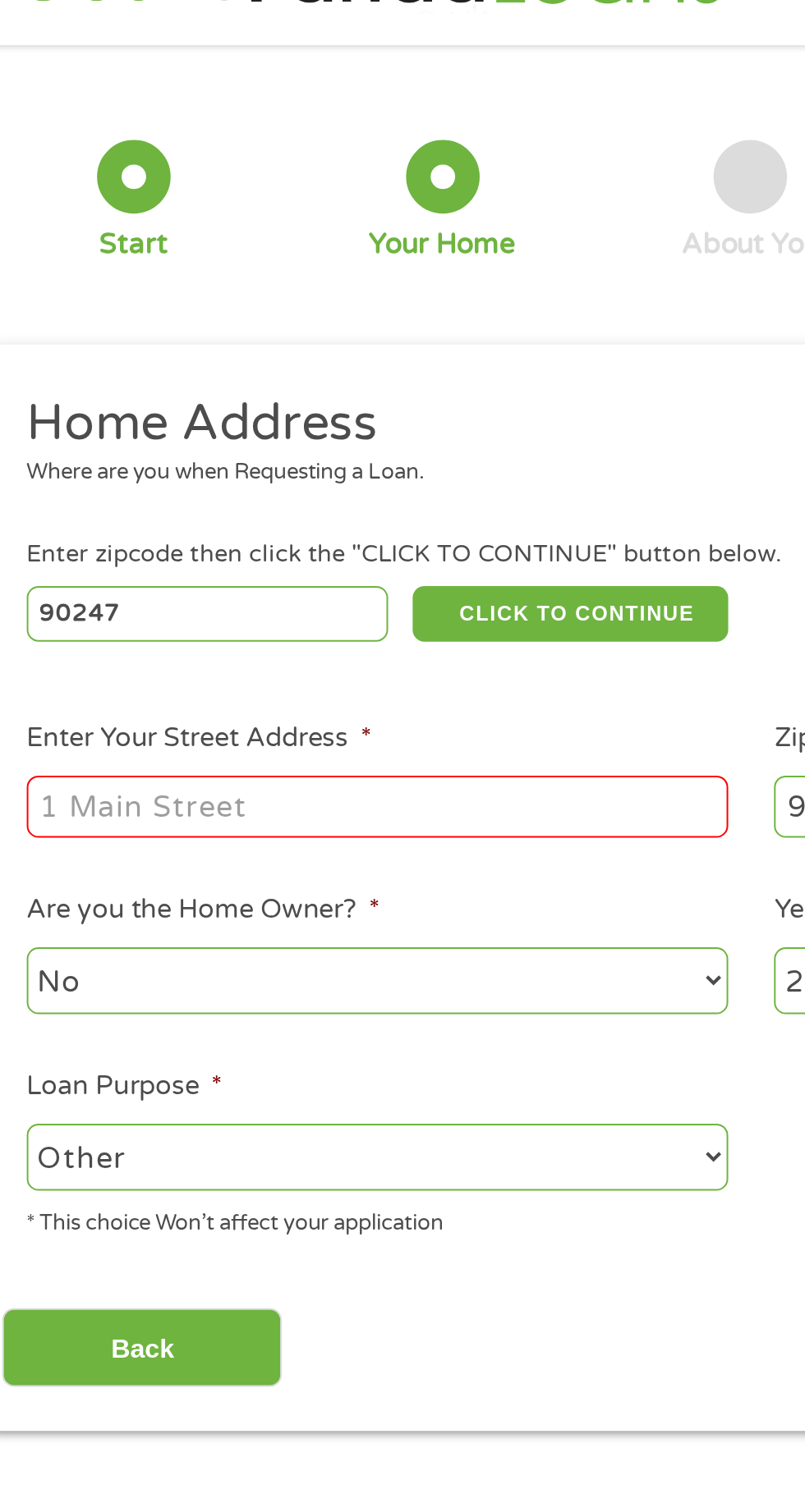
click at [375, 697] on div "Back Next" at bounding box center [402, 719] width 751 height 52
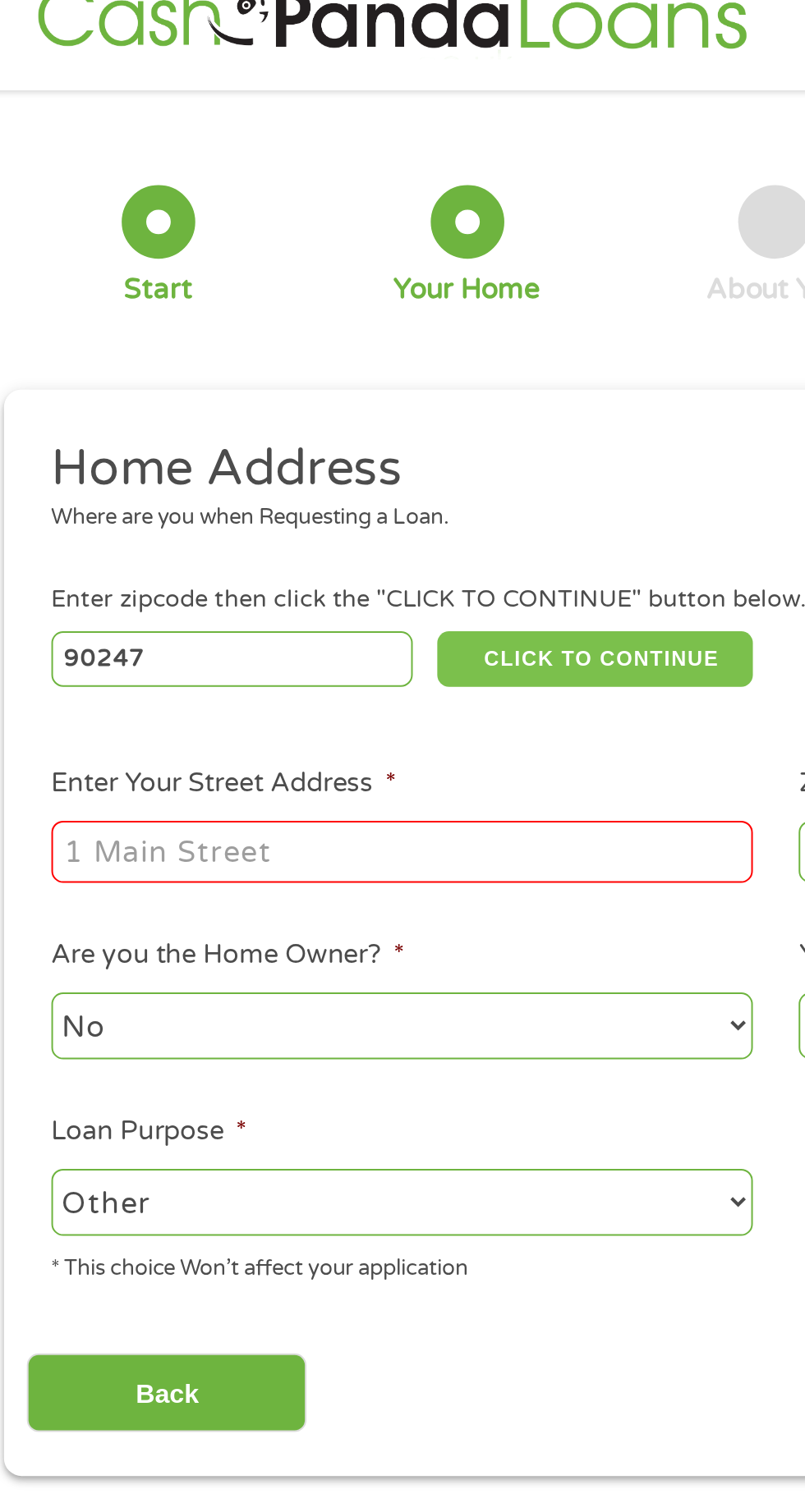
click at [356, 352] on button "CLICK TO CONTINUE" at bounding box center [311, 356] width 158 height 28
click at [344, 352] on button "CLICK TO CONTINUE" at bounding box center [311, 356] width 158 height 28
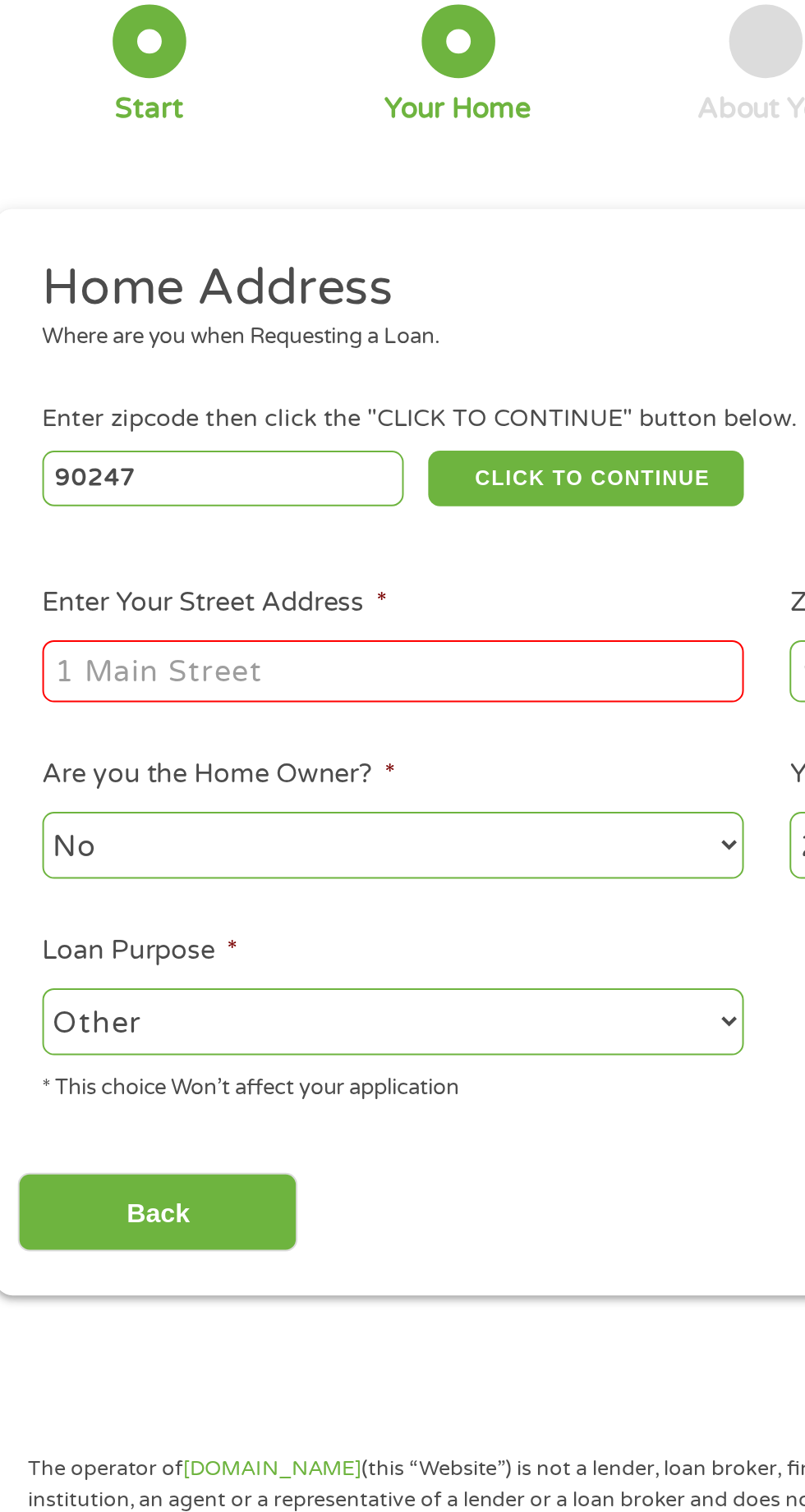
click at [353, 437] on input "Enter Your Street Address *" at bounding box center [215, 452] width 352 height 31
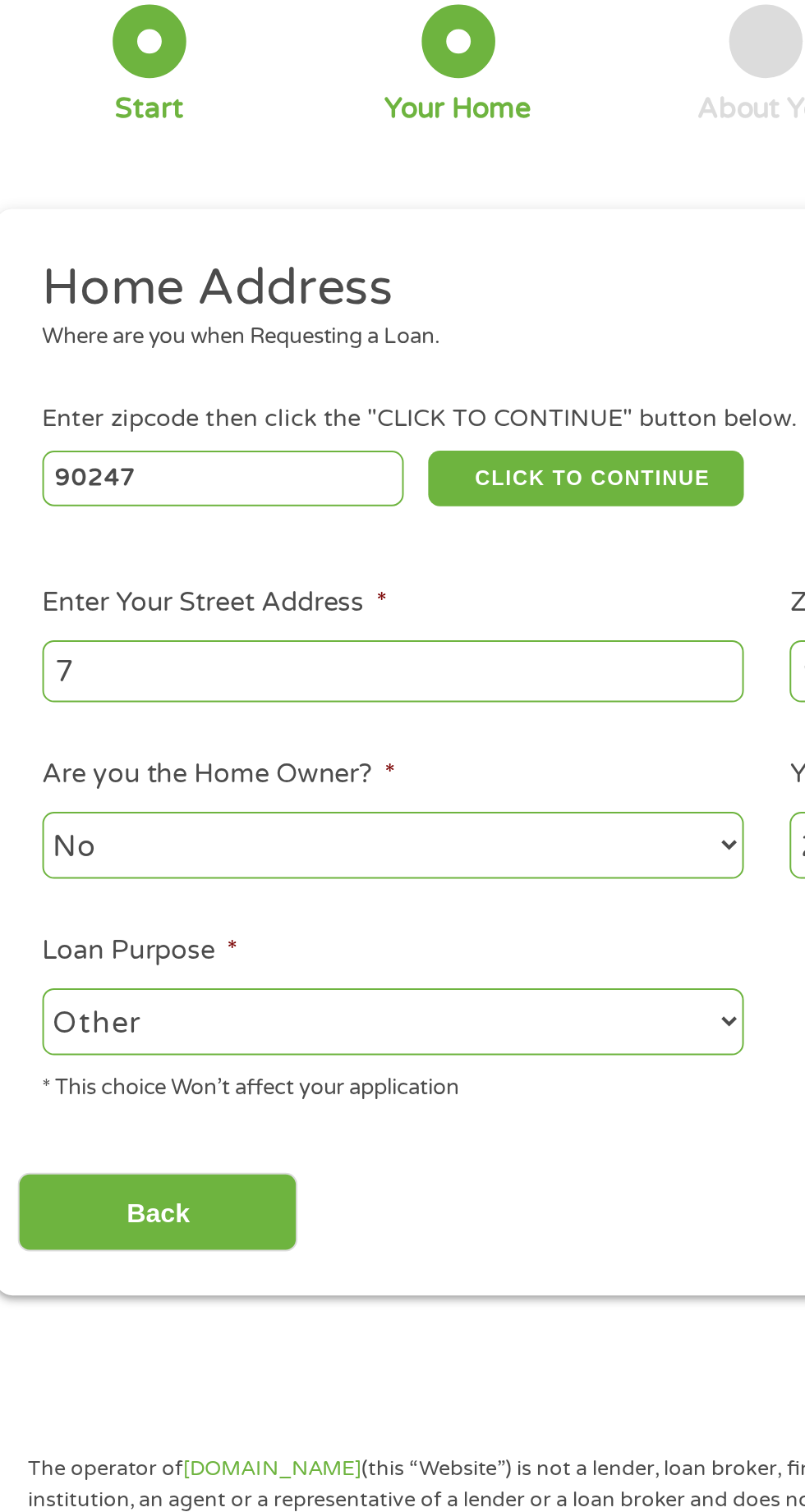
type input "71"
type input "712w CORREGIDOR st"
click at [403, 758] on div "This field is hidden when viewing the form gclid EAIaIQobChMIoonb_pmIjwMVawO8AR…" at bounding box center [402, 494] width 775 height 546
click at [328, 620] on select "--- Choose one --- Pay Bills Debt Consolidation Home Improvement Major Purchase…" at bounding box center [215, 629] width 352 height 34
click at [123, 717] on input "Back" at bounding box center [96, 725] width 140 height 40
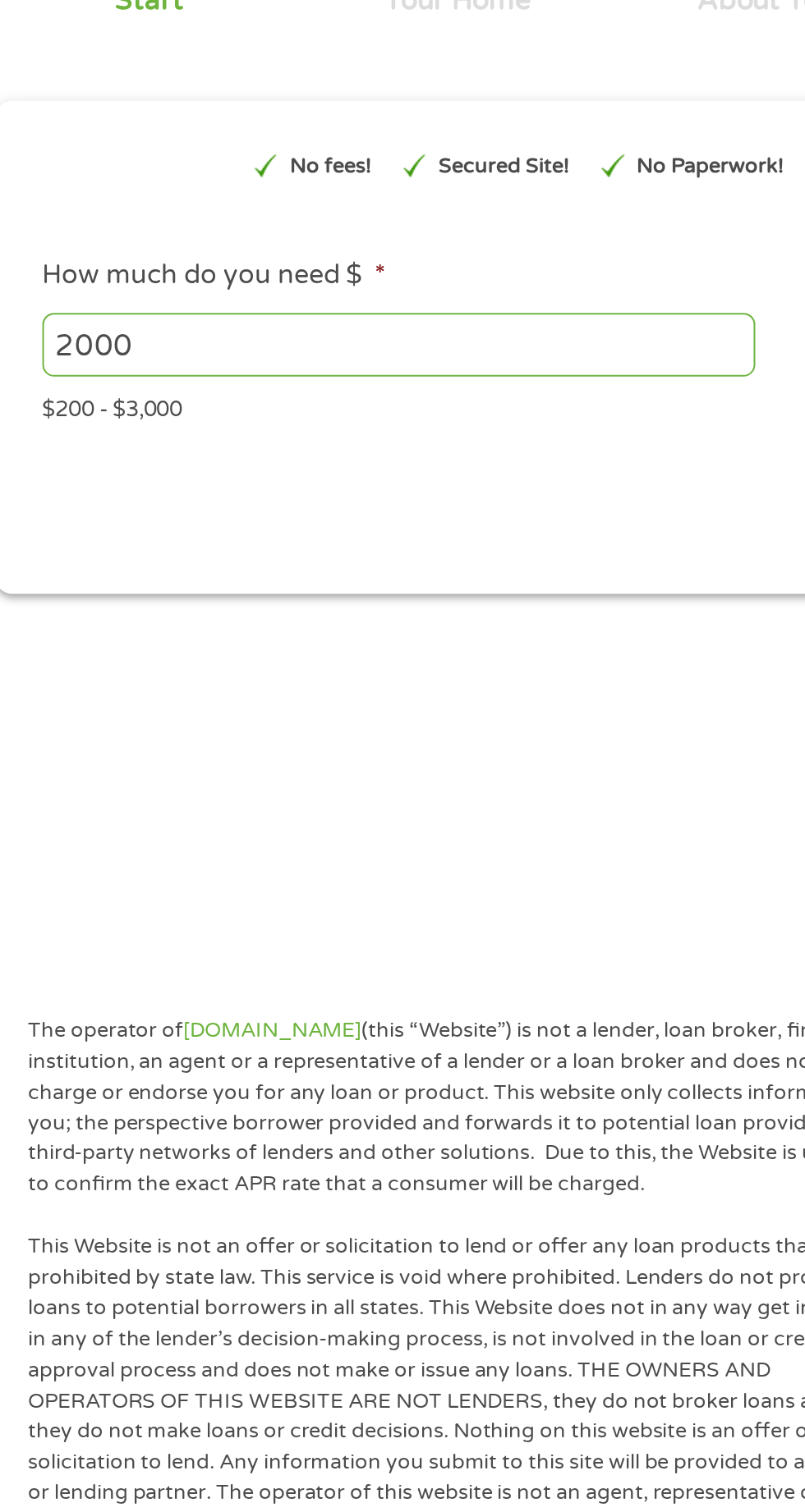
click at [127, 338] on input "2000" at bounding box center [217, 342] width 358 height 31
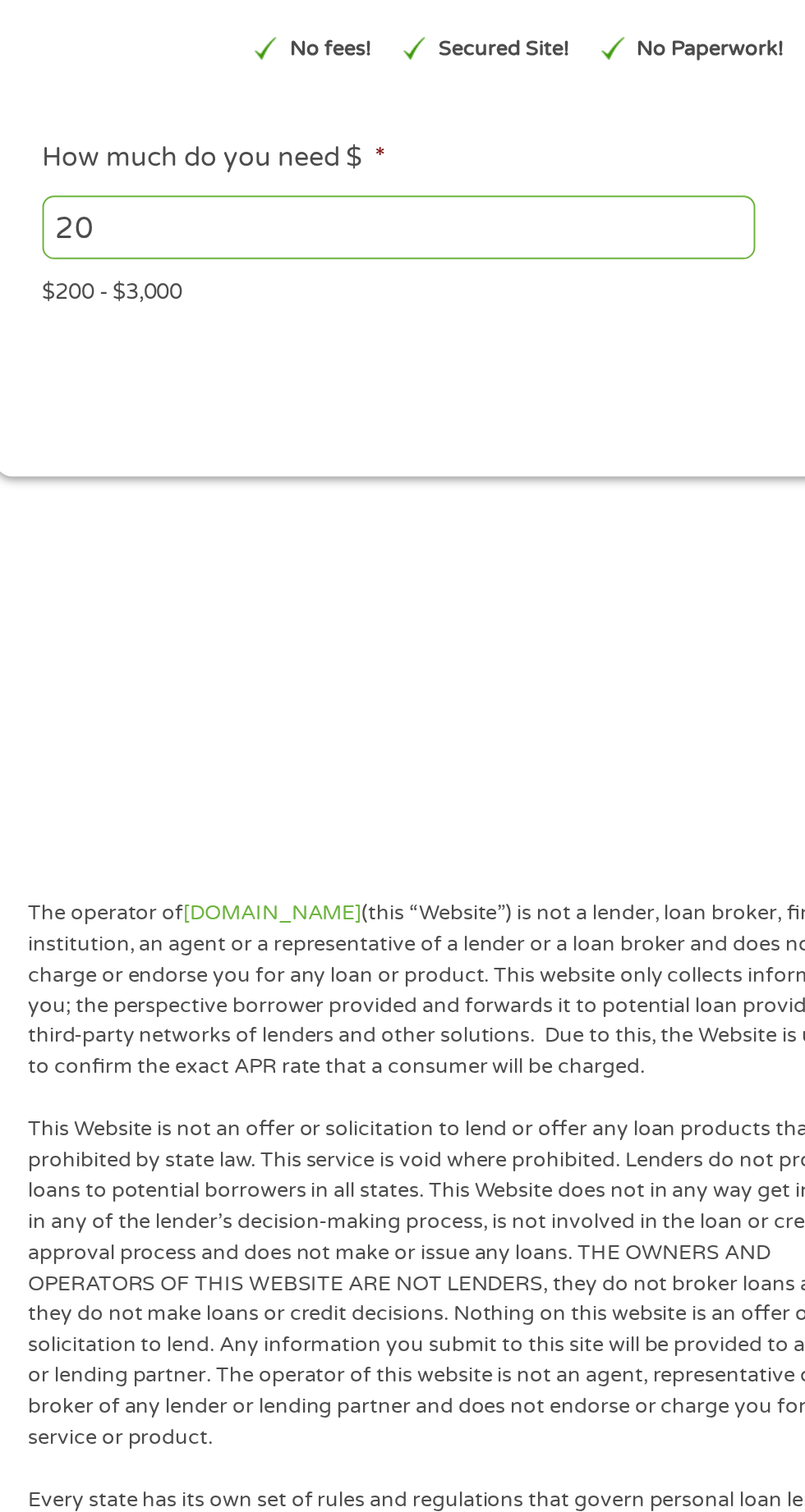
type input "2"
click at [231, 292] on ul "This field is hidden when viewing the form gclid EAIaIQobChMIoonb_pmIjwMVawO8AR…" at bounding box center [402, 308] width 751 height 152
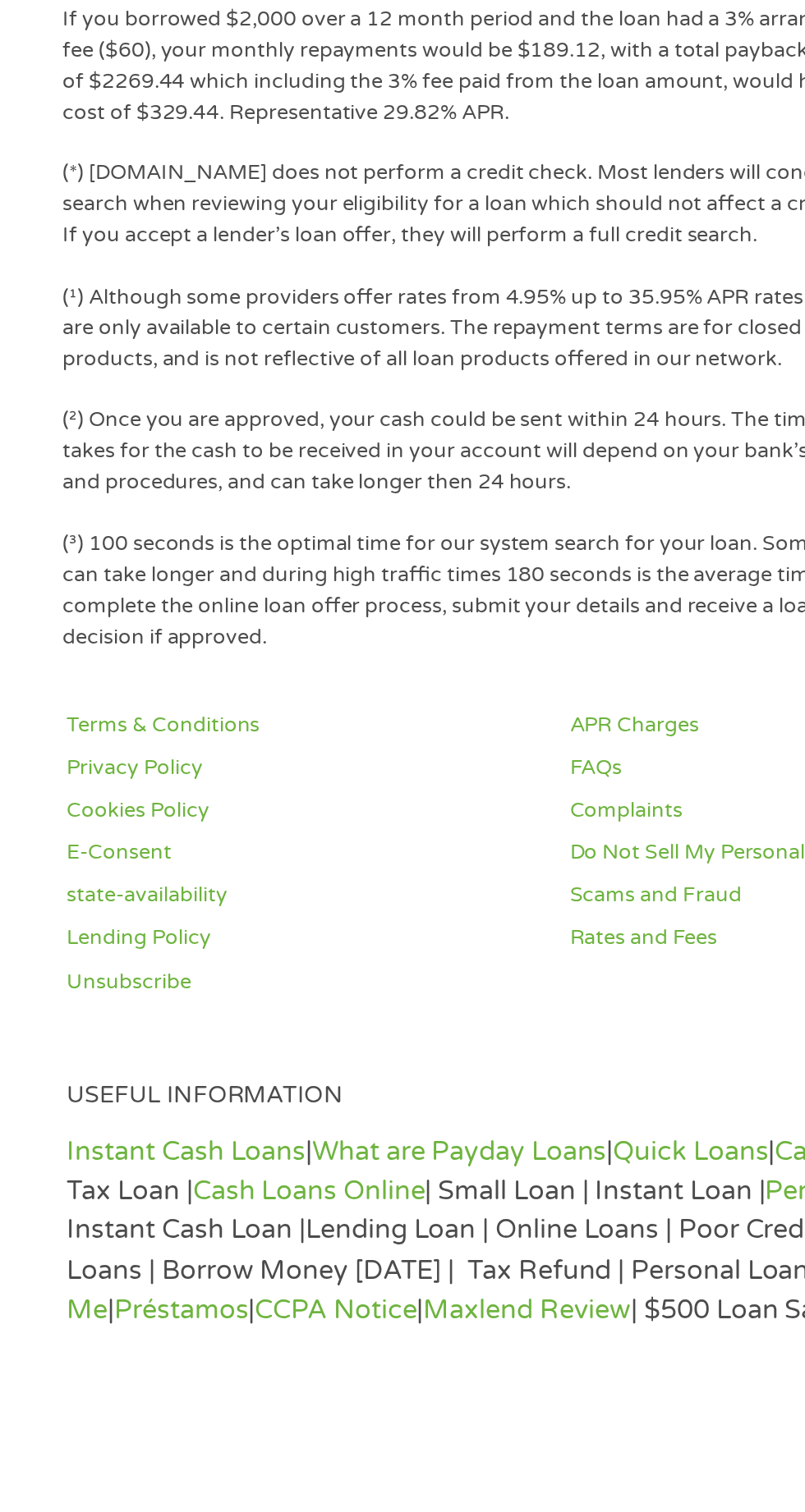
scroll to position [729, 0]
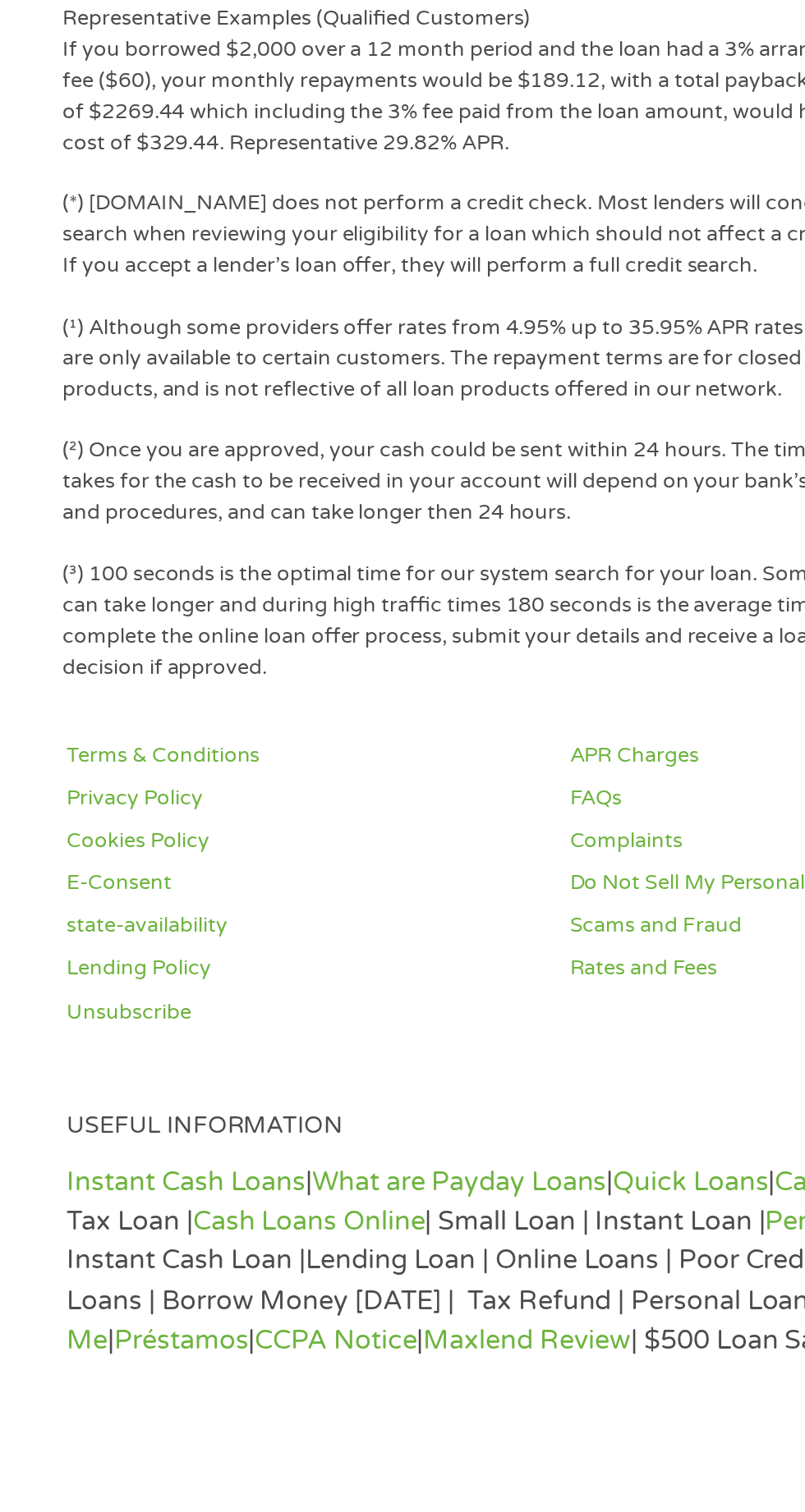
click at [297, 1388] on link "What are Payday Loans" at bounding box center [230, 1388] width 148 height 16
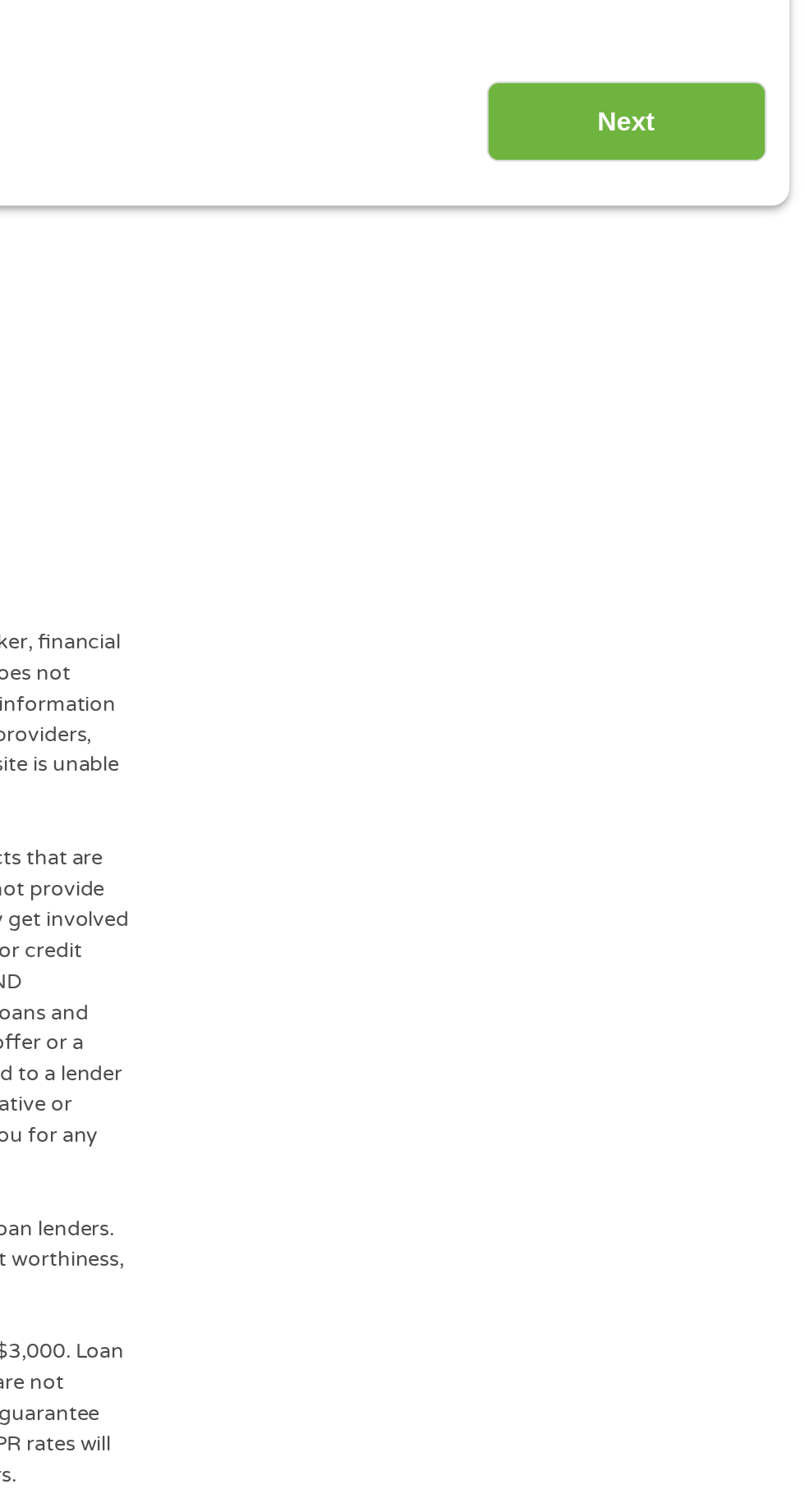
scroll to position [0, 0]
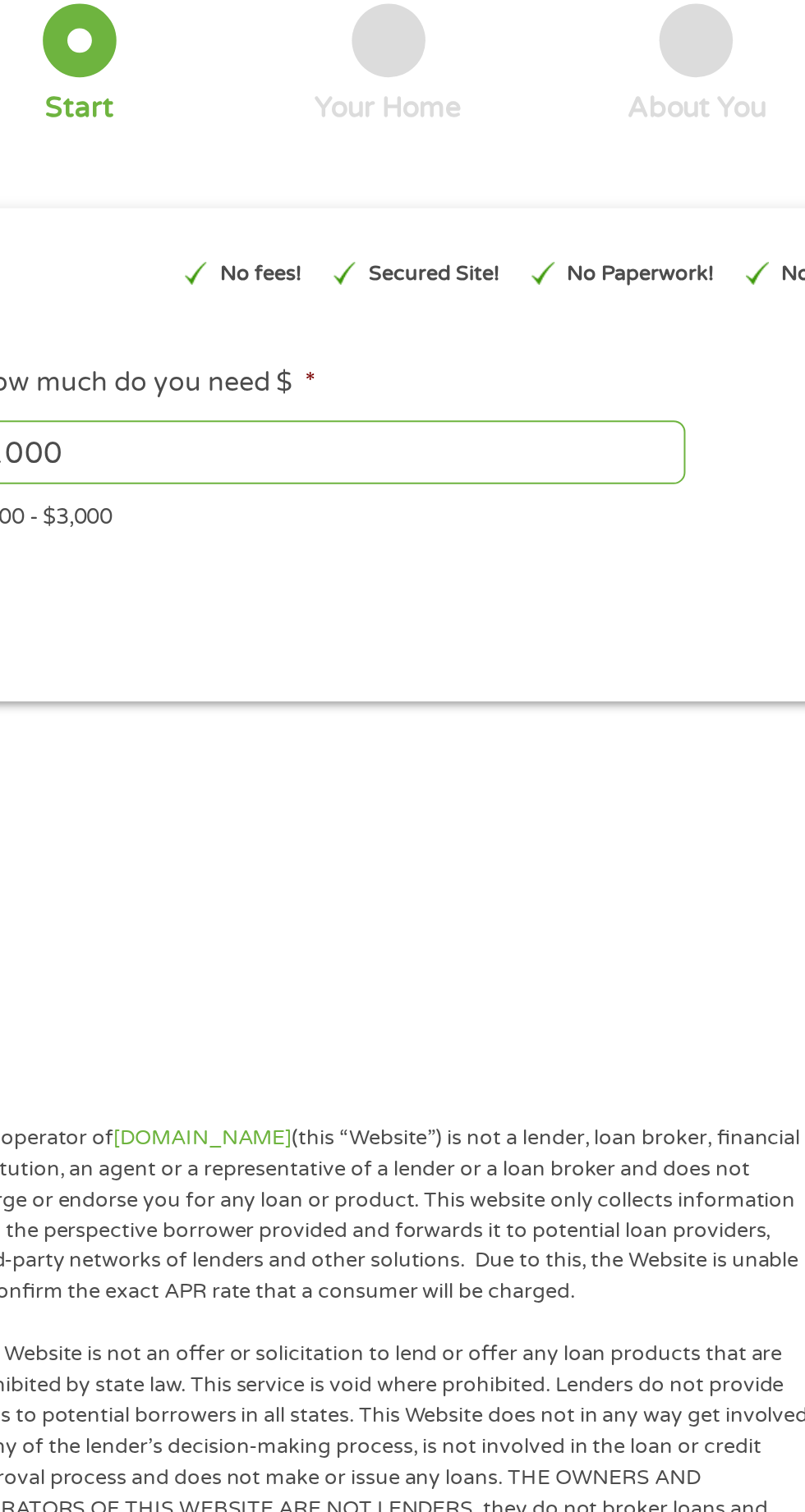
click at [301, 266] on p "Secured Site!" at bounding box center [270, 261] width 65 height 15
click at [210, 244] on div "No fees!" at bounding box center [174, 260] width 75 height 42
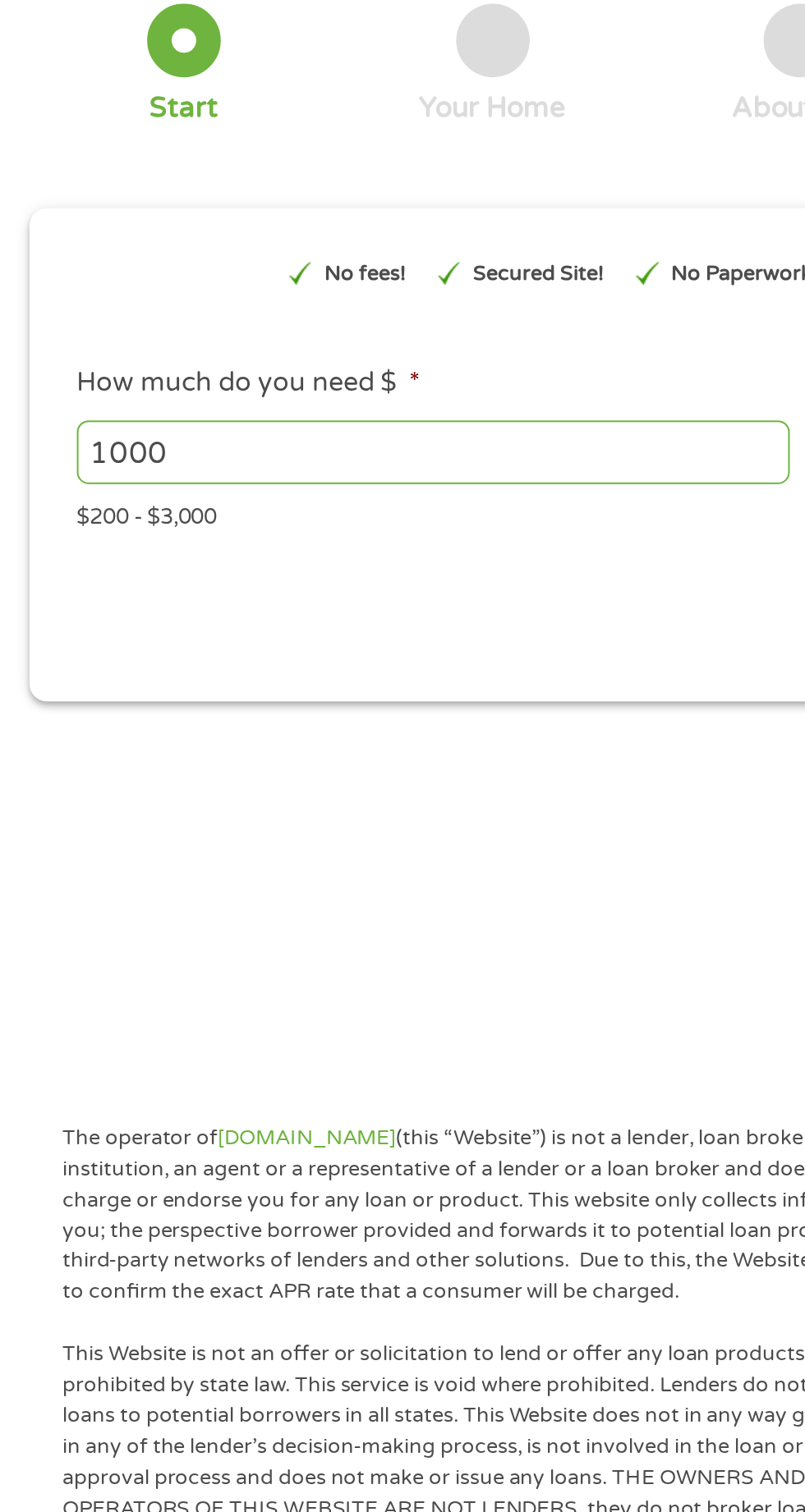
click at [151, 351] on input "1000" at bounding box center [217, 351] width 358 height 31
type input "1"
type input "3"
type input "1000"
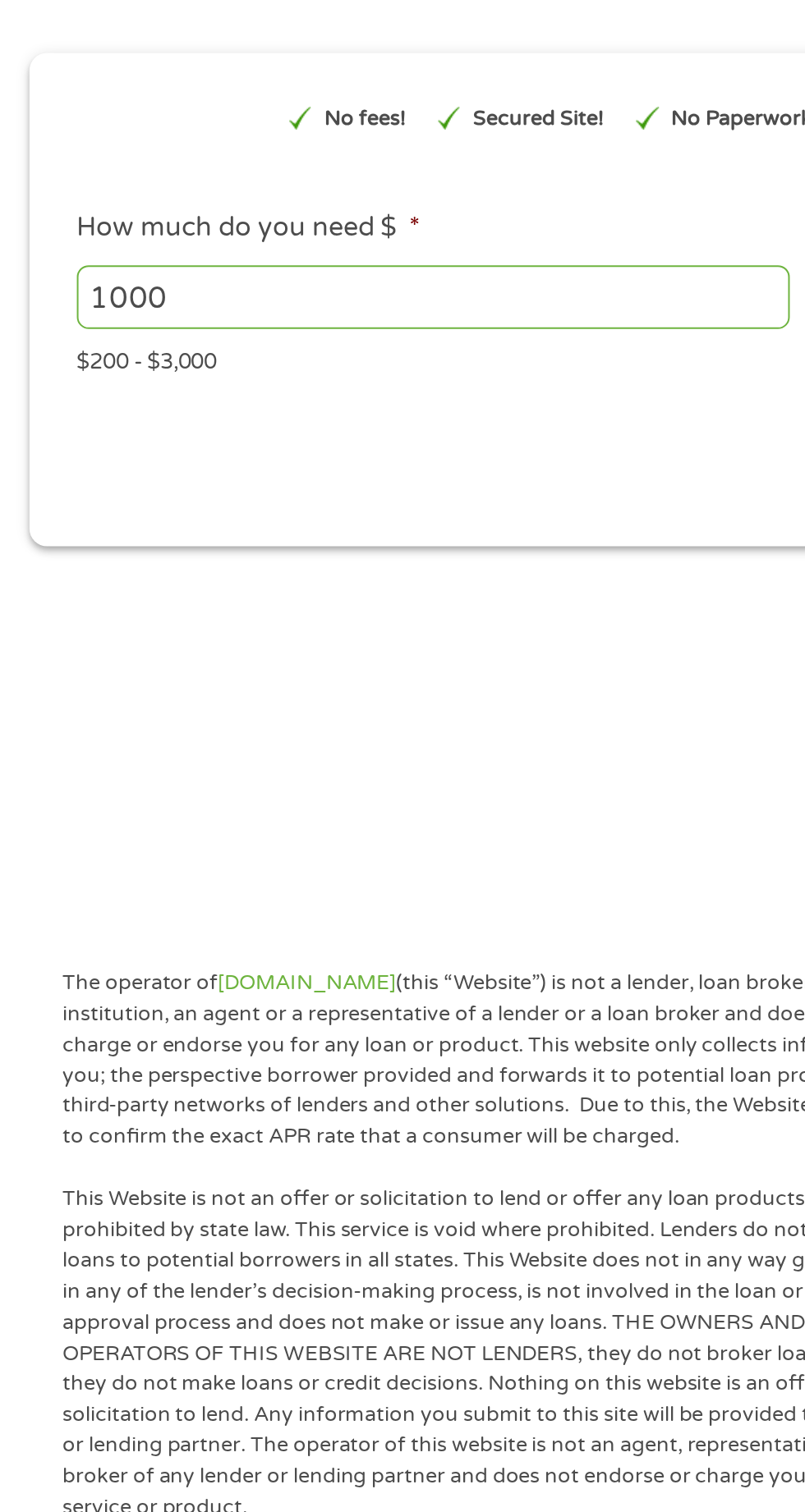
click at [283, 256] on p "Secured Site!" at bounding box center [270, 261] width 65 height 15
click at [297, 243] on div "Secured Site!" at bounding box center [261, 260] width 99 height 42
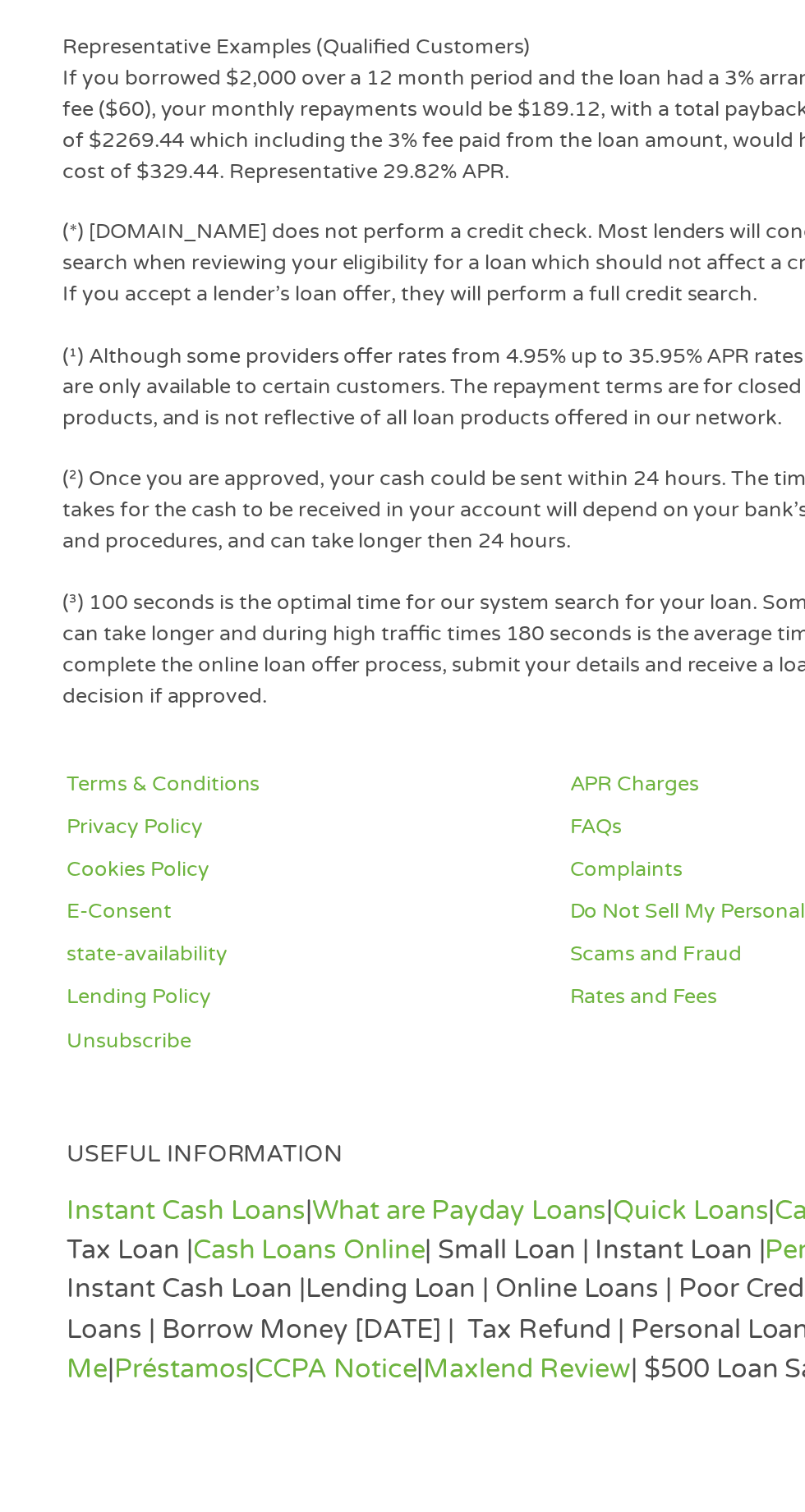
scroll to position [702, 0]
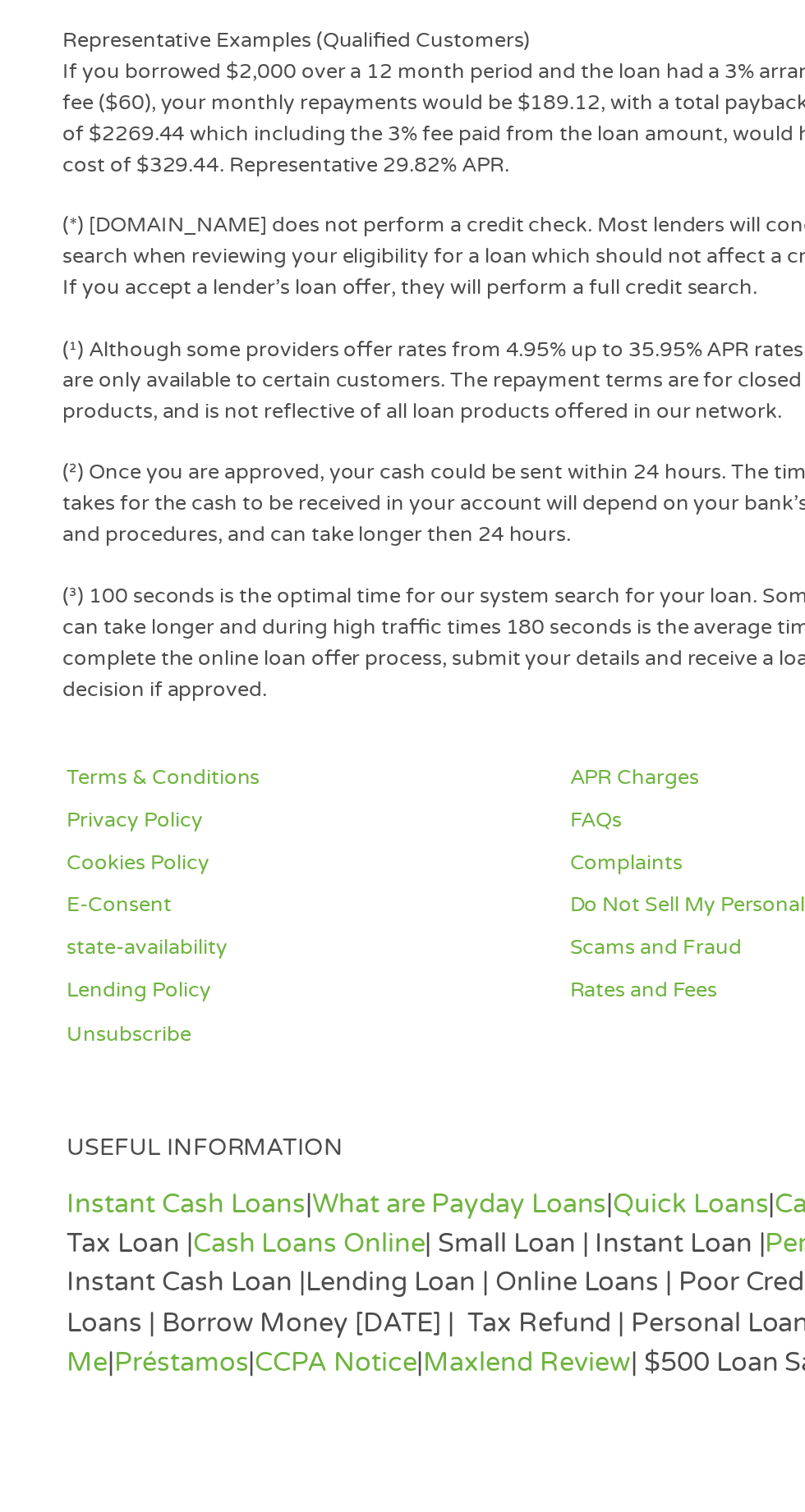
click at [316, 1466] on p "Instant Cash Loans | What are Payday Loans | Quick Loans | Cash Advances | Payd…" at bounding box center [402, 1455] width 737 height 99
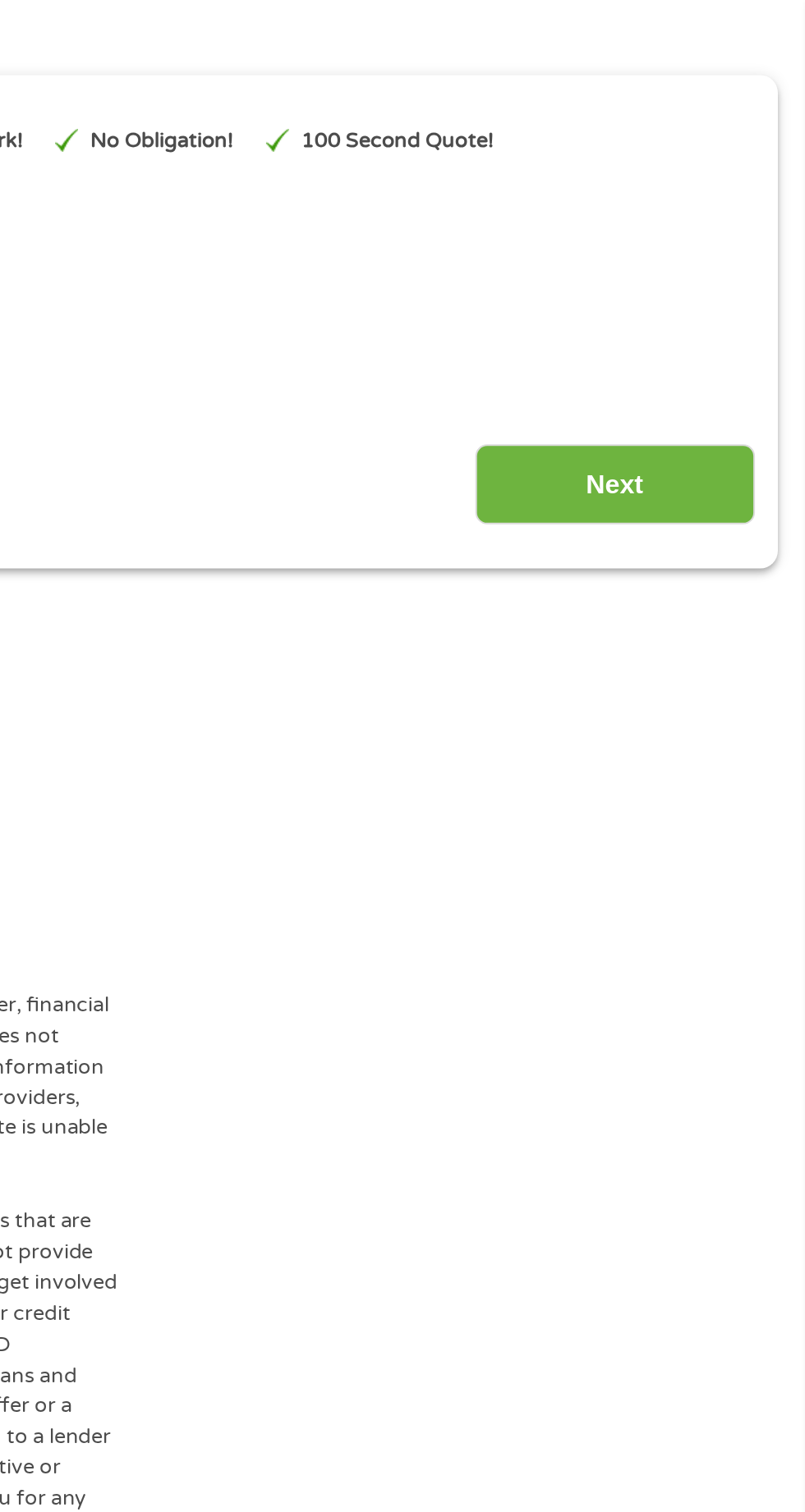
scroll to position [190, 0]
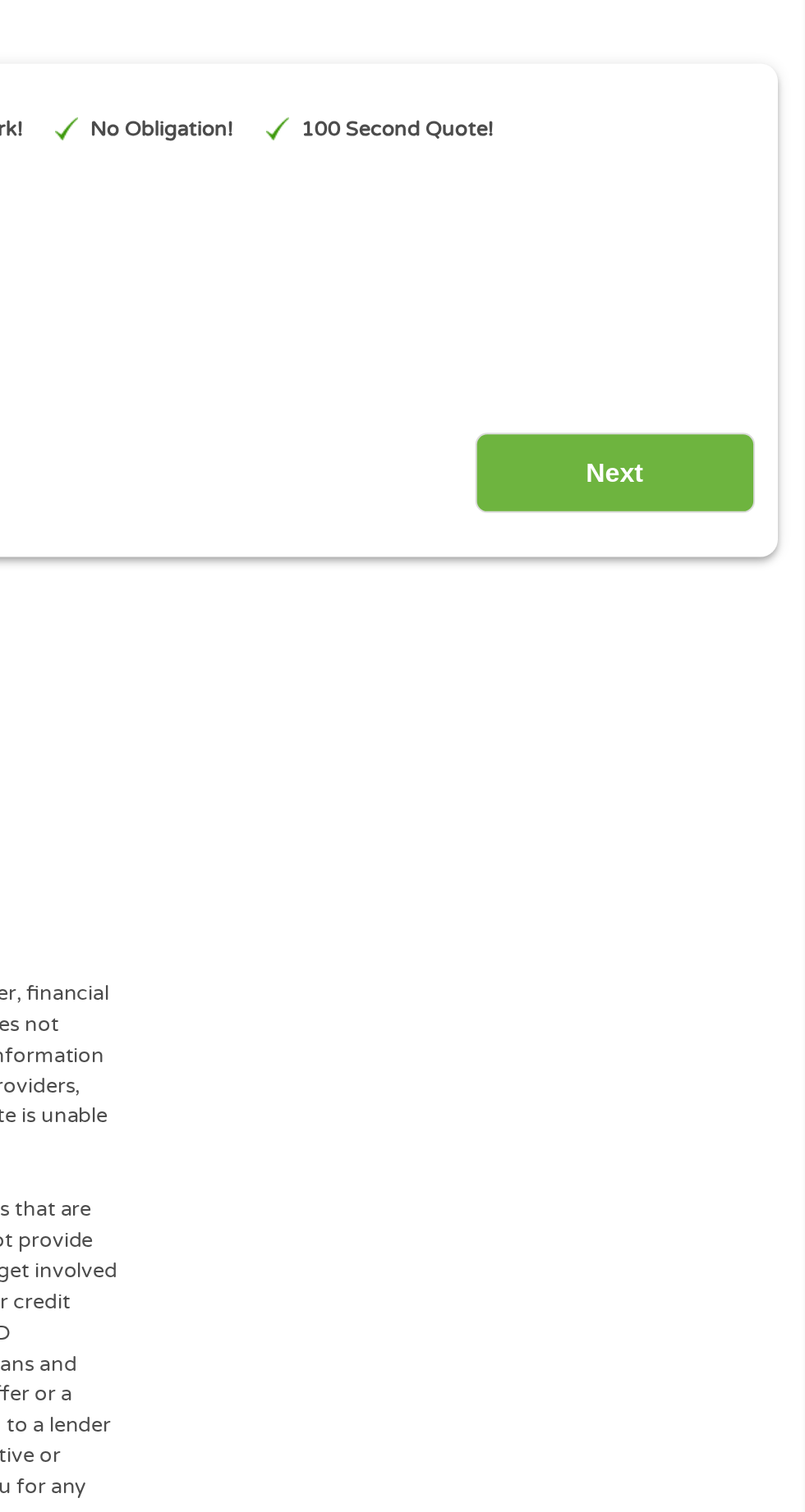
click at [746, 228] on input "Next" at bounding box center [708, 243] width 140 height 40
click at [747, 248] on input "Next" at bounding box center [708, 243] width 140 height 40
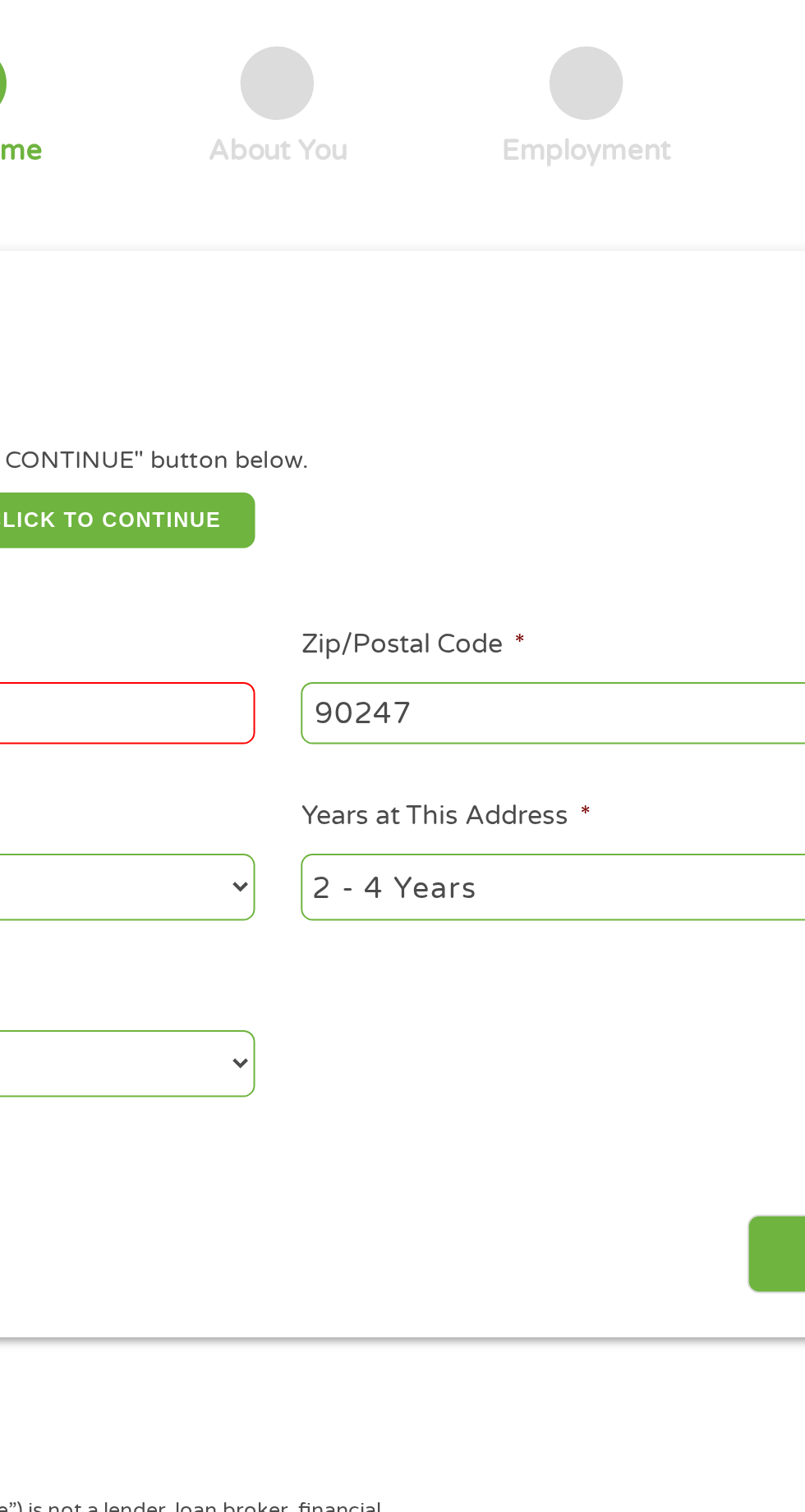
scroll to position [7, 0]
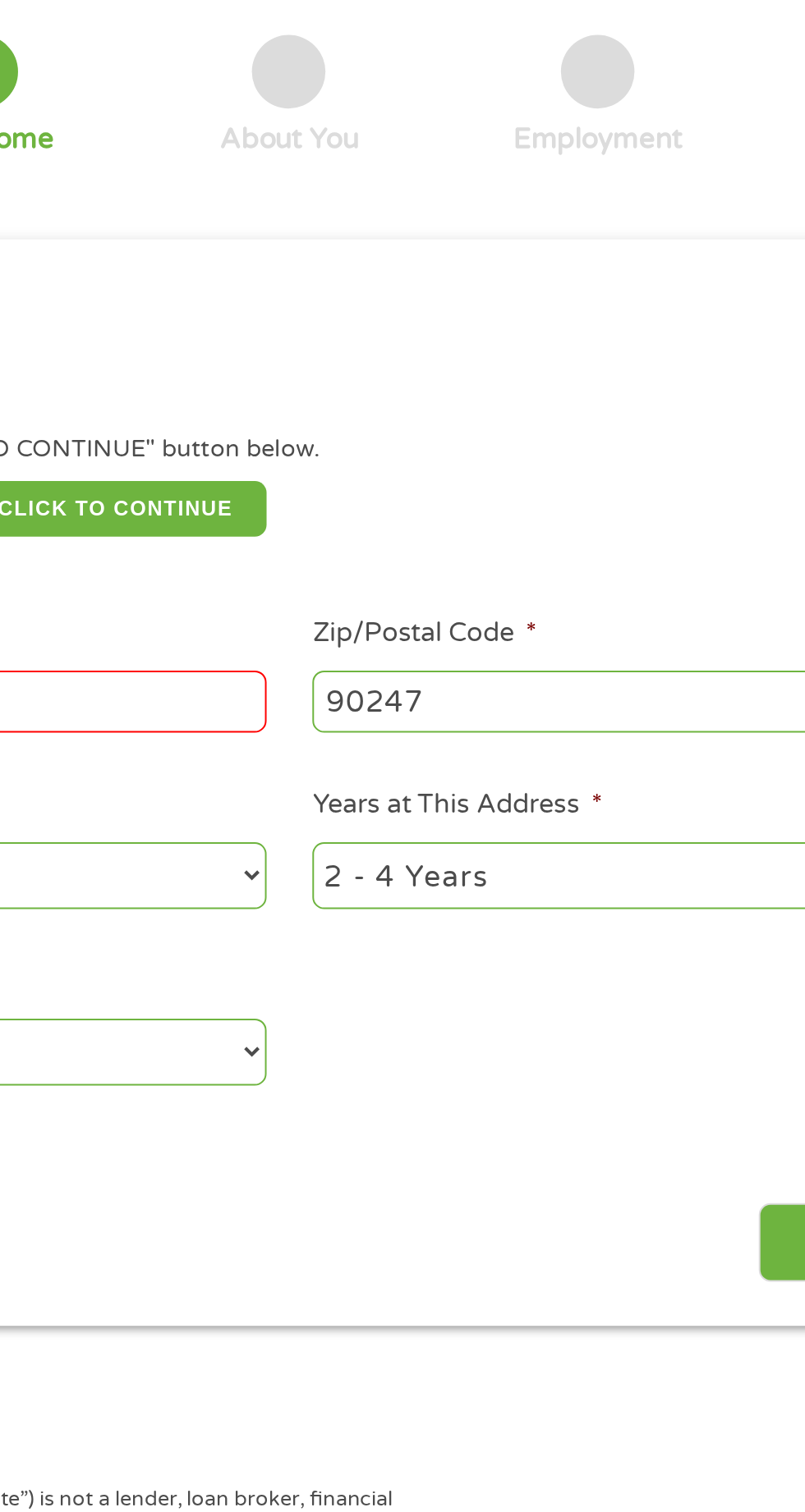
click at [614, 725] on div "Back Next" at bounding box center [402, 719] width 751 height 52
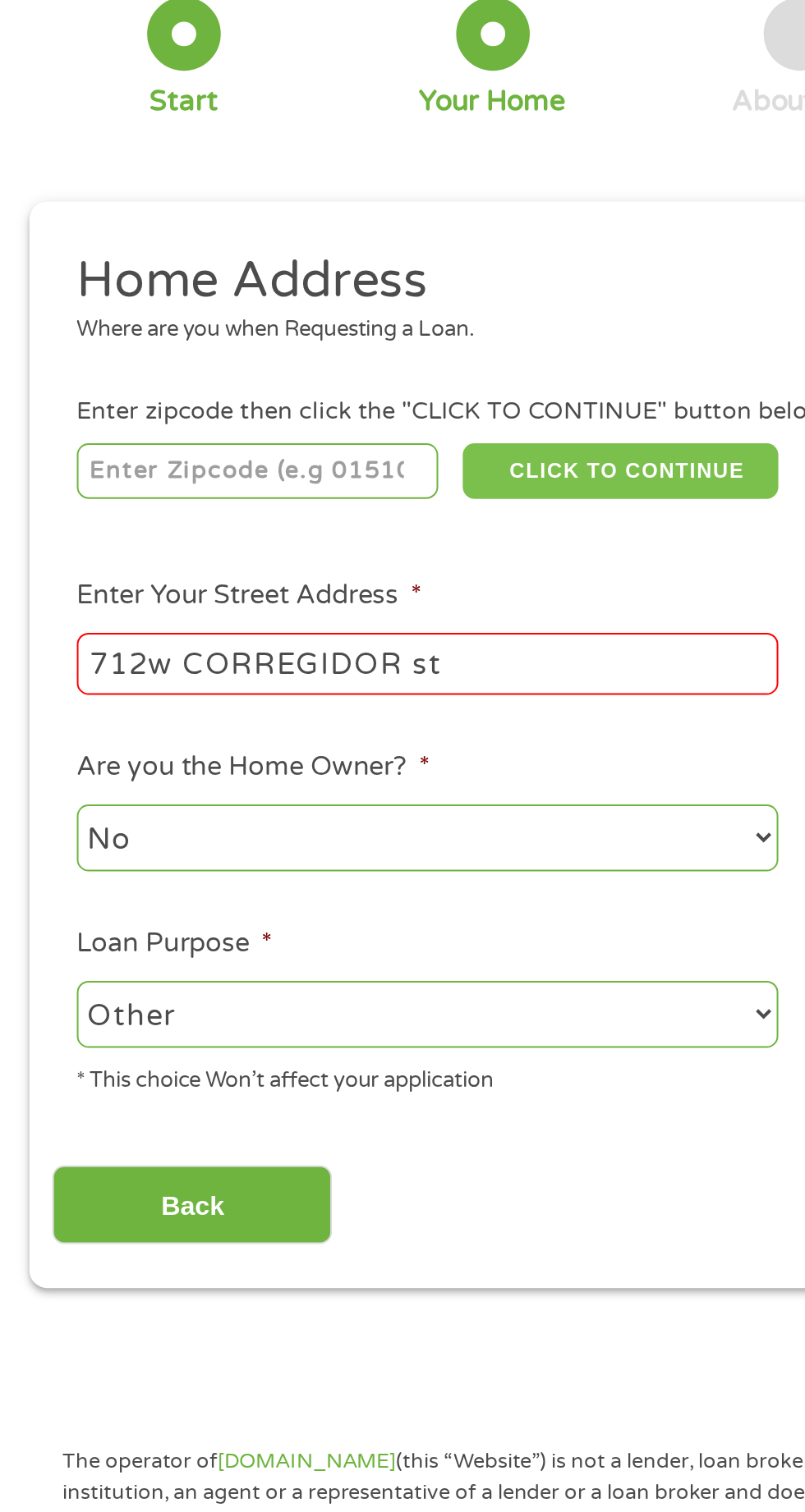
click at [346, 357] on button "CLICK TO CONTINUE" at bounding box center [311, 356] width 158 height 28
click at [171, 352] on input "number" at bounding box center [130, 356] width 182 height 28
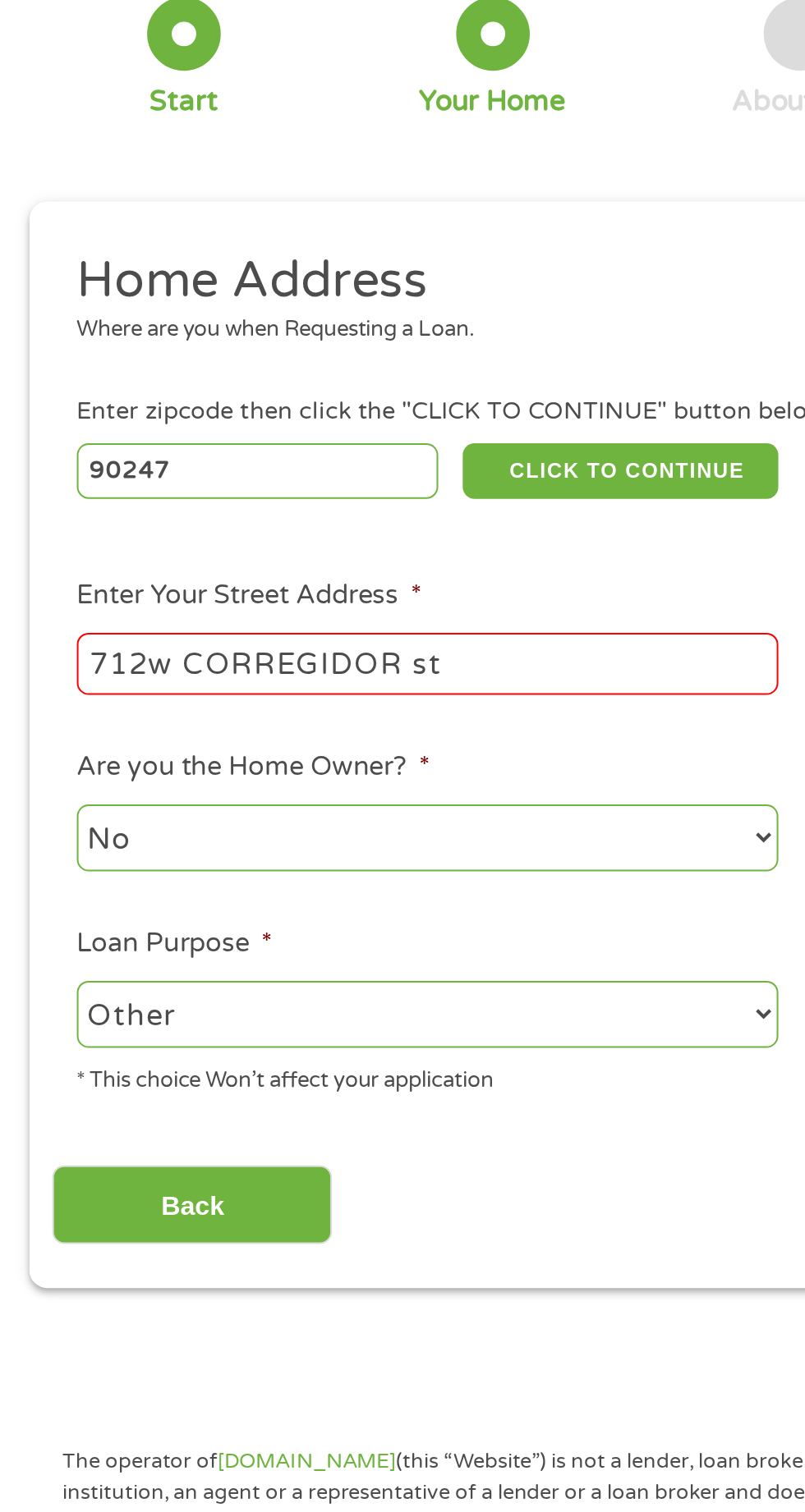
type input "90247"
click at [322, 356] on button "CLICK TO CONTINUE" at bounding box center [311, 356] width 158 height 28
click at [342, 350] on button "CLICK TO CONTINUE" at bounding box center [311, 356] width 158 height 28
click at [332, 352] on button "CLICK TO CONTINUE" at bounding box center [311, 356] width 158 height 28
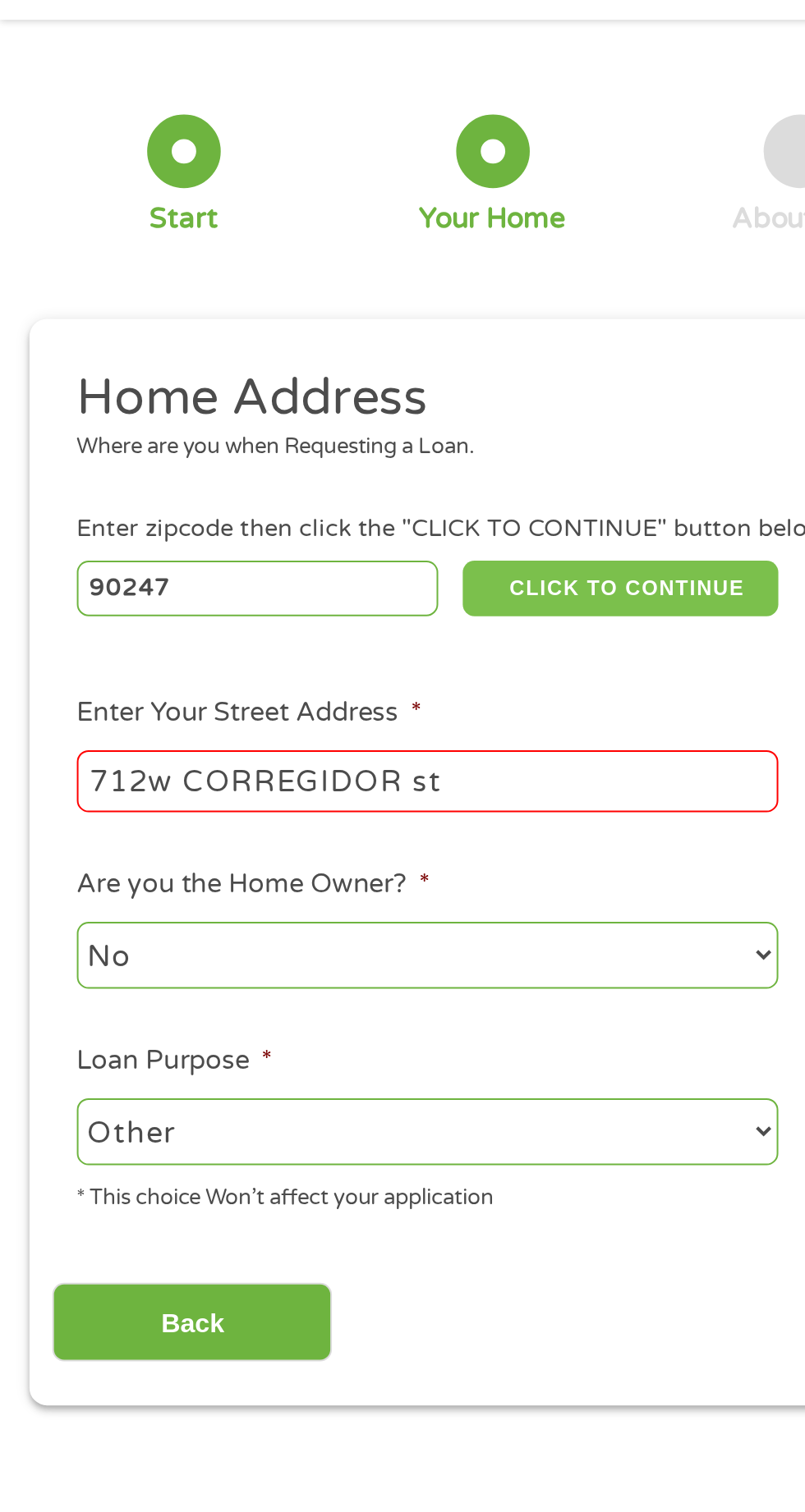
scroll to position [11, 0]
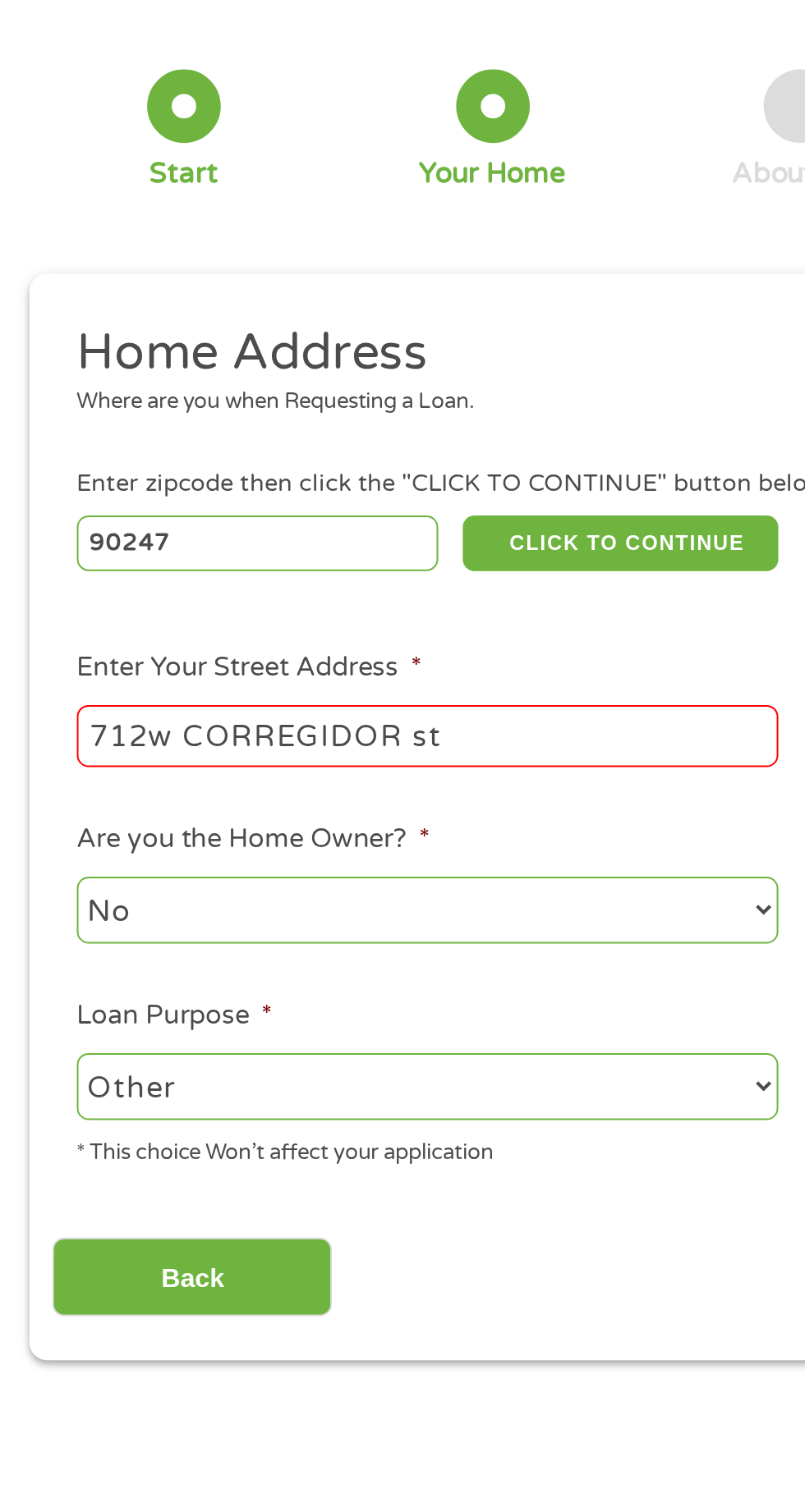
click at [267, 455] on input "712w CORREGIDOR st" at bounding box center [215, 450] width 352 height 31
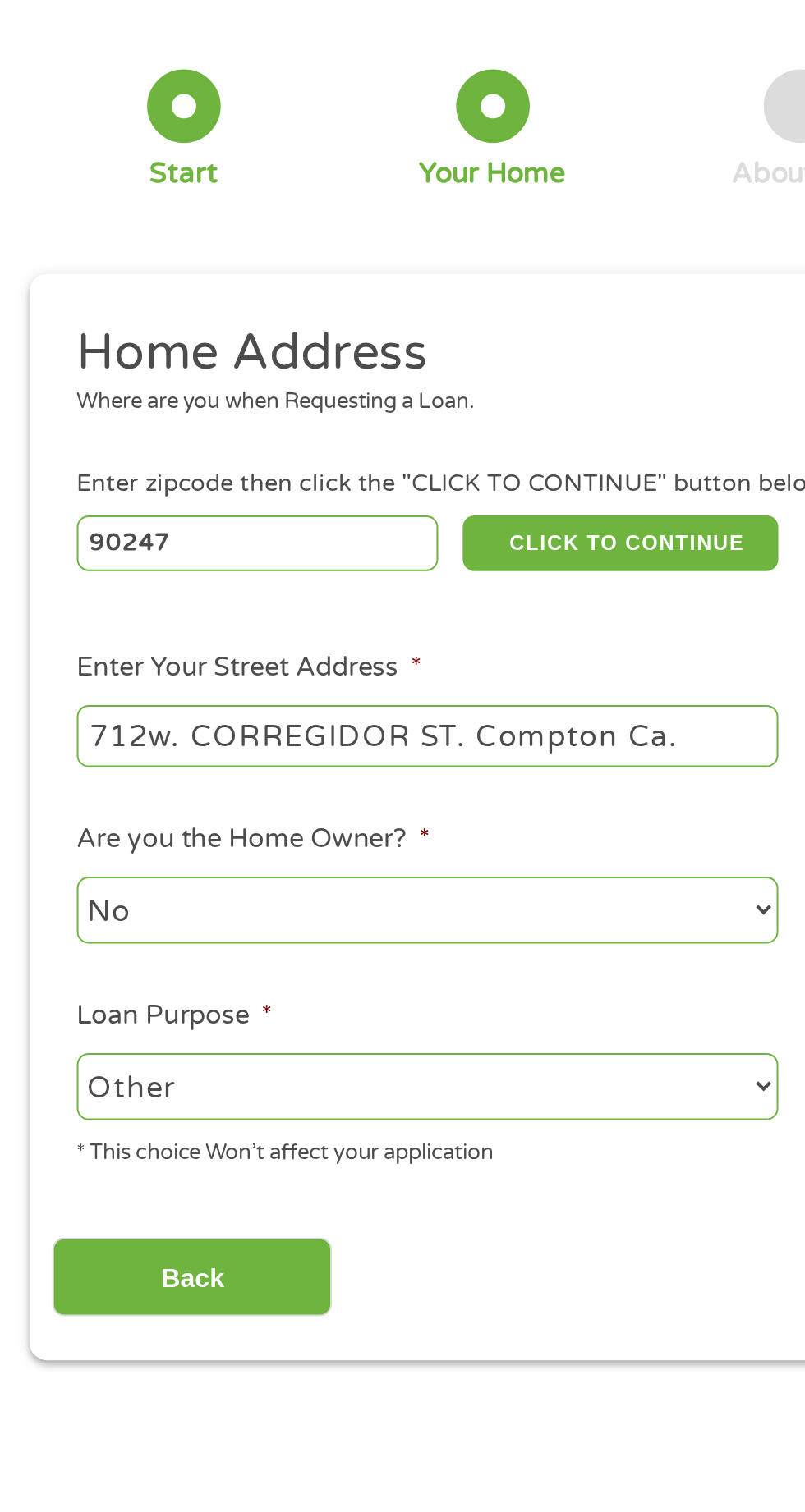
click at [353, 443] on input "712w. CORREGIDOR ST. Compton Ca." at bounding box center [215, 450] width 352 height 31
type input "712w. CORREGIDOR ST. Compton Ca.90220"
click at [116, 349] on input "90247" at bounding box center [130, 352] width 182 height 28
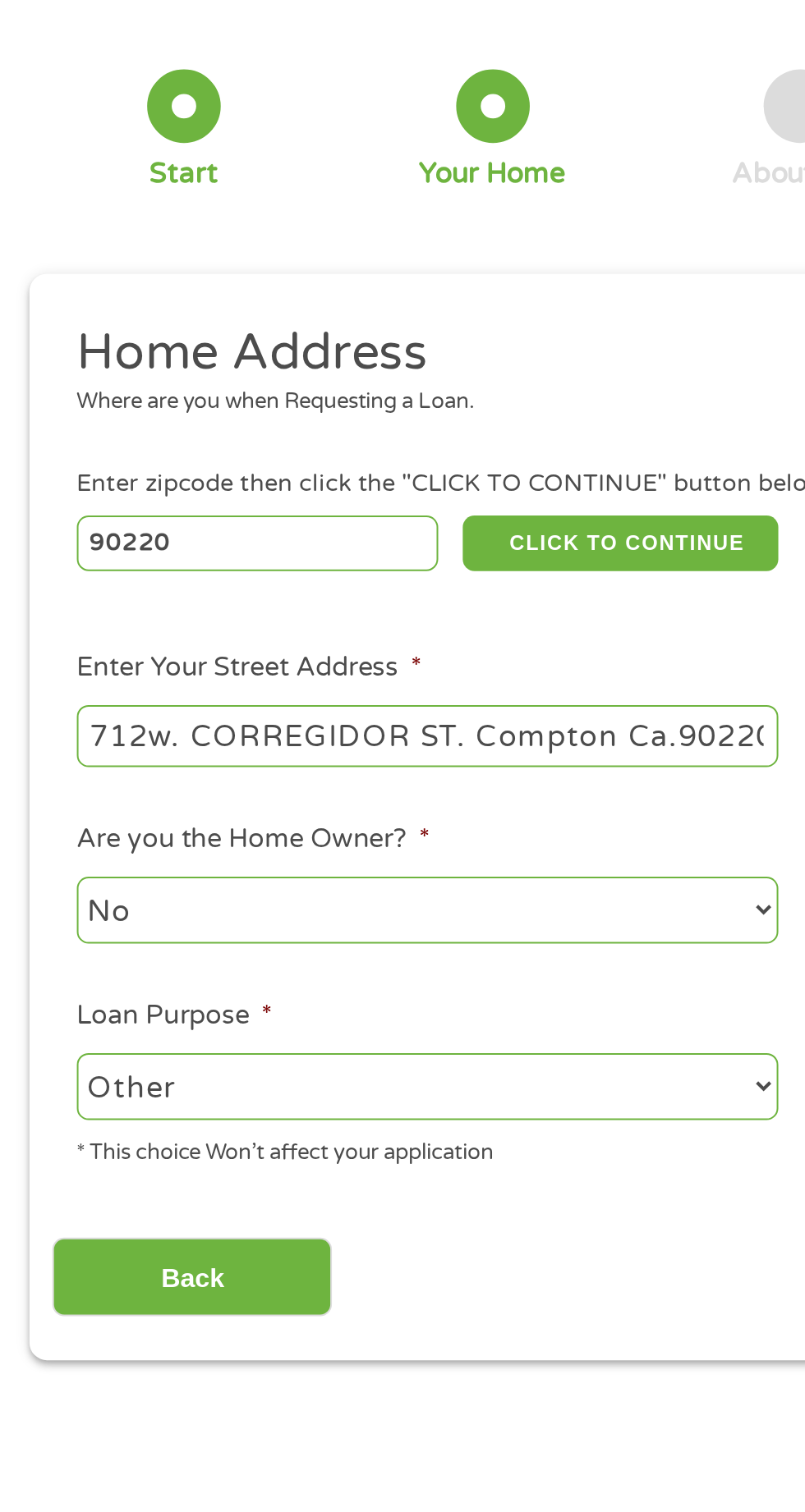
type input "90220"
click at [316, 353] on button "CLICK TO CONTINUE" at bounding box center [311, 352] width 158 height 28
type input "90220"
type input "[PERSON_NAME]"
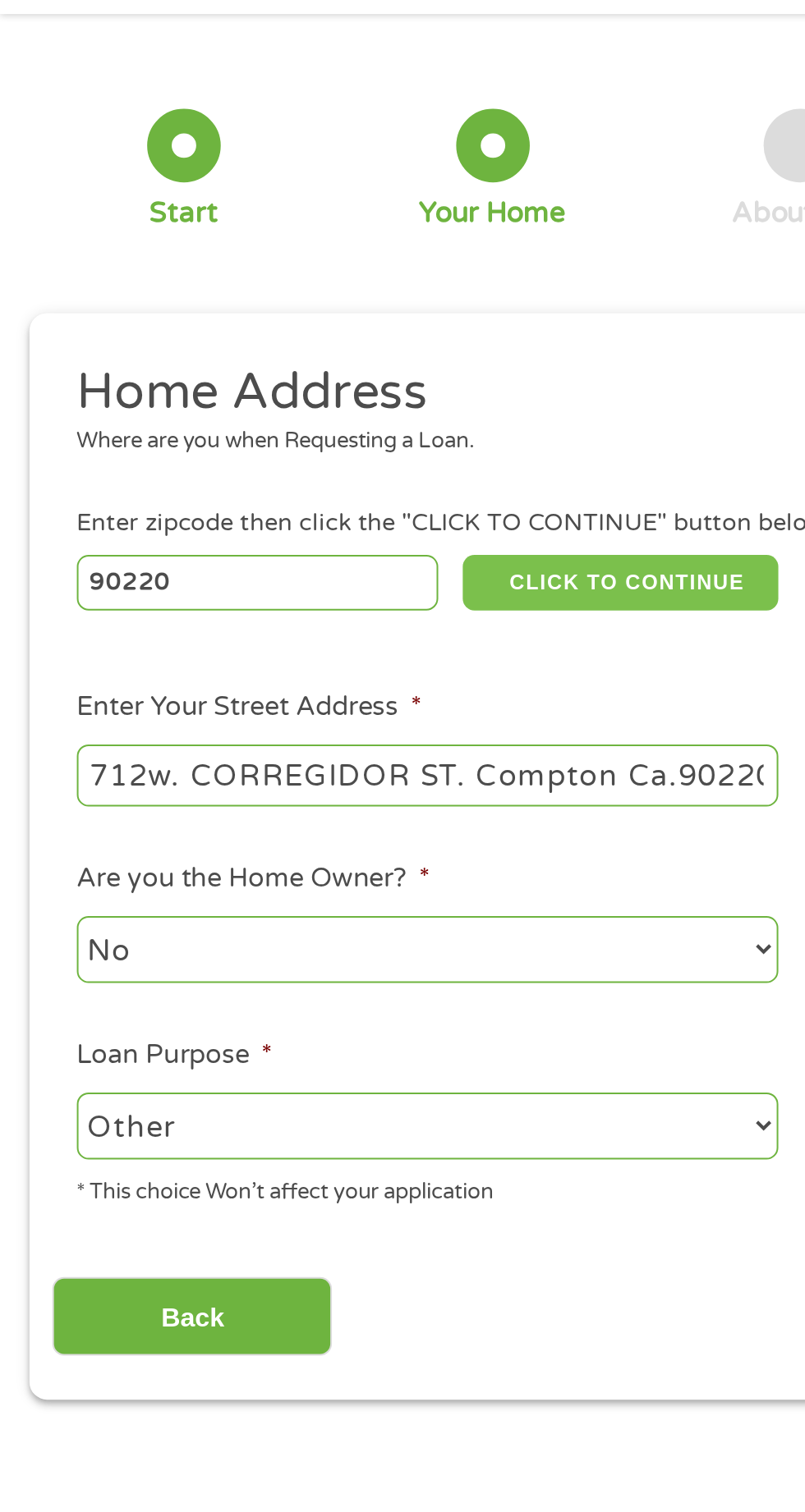
scroll to position [4, 0]
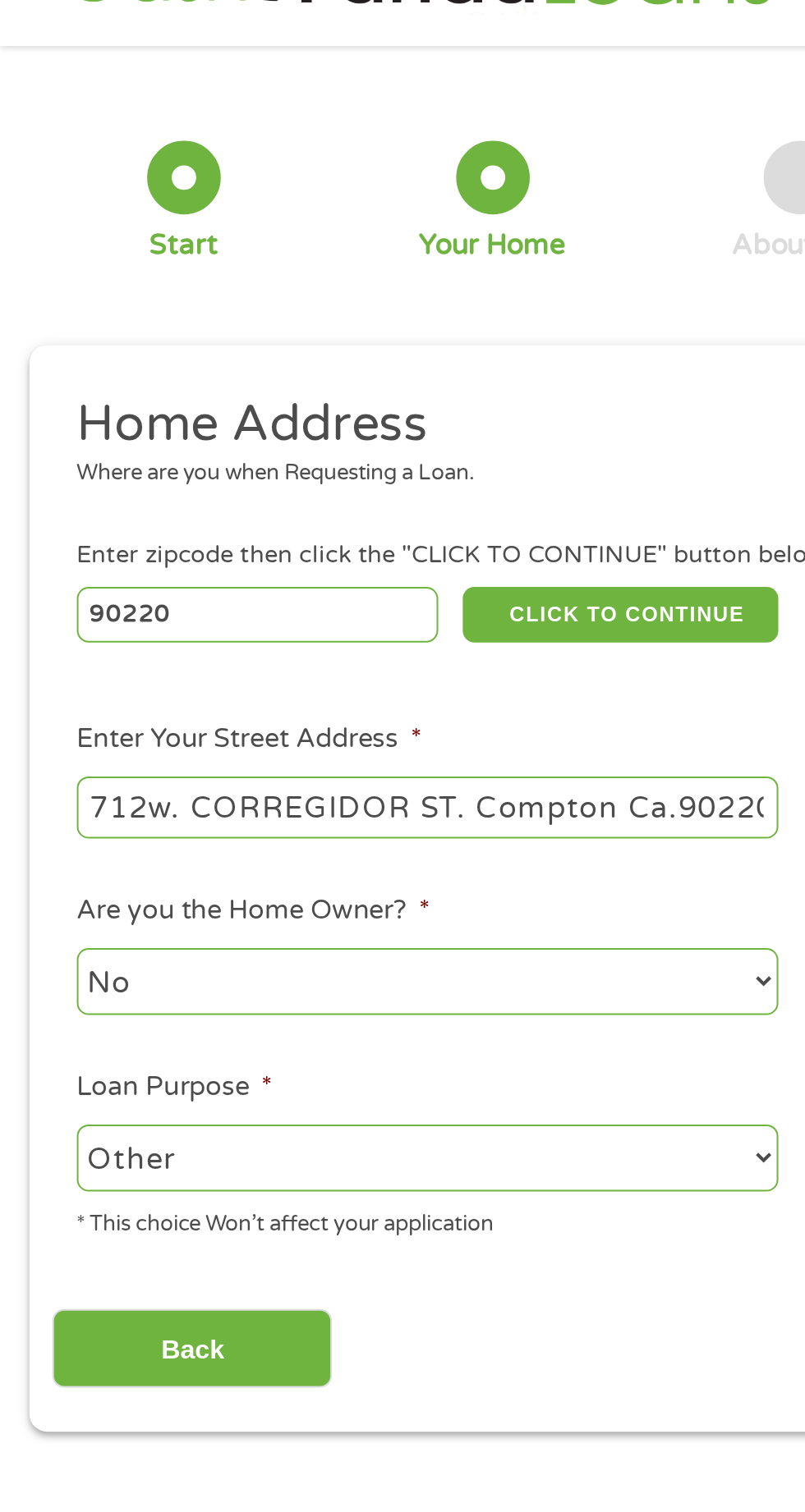
click at [282, 617] on select "--- Choose one --- Pay Bills Debt Consolidation Home Improvement Major Purchase…" at bounding box center [215, 633] width 352 height 34
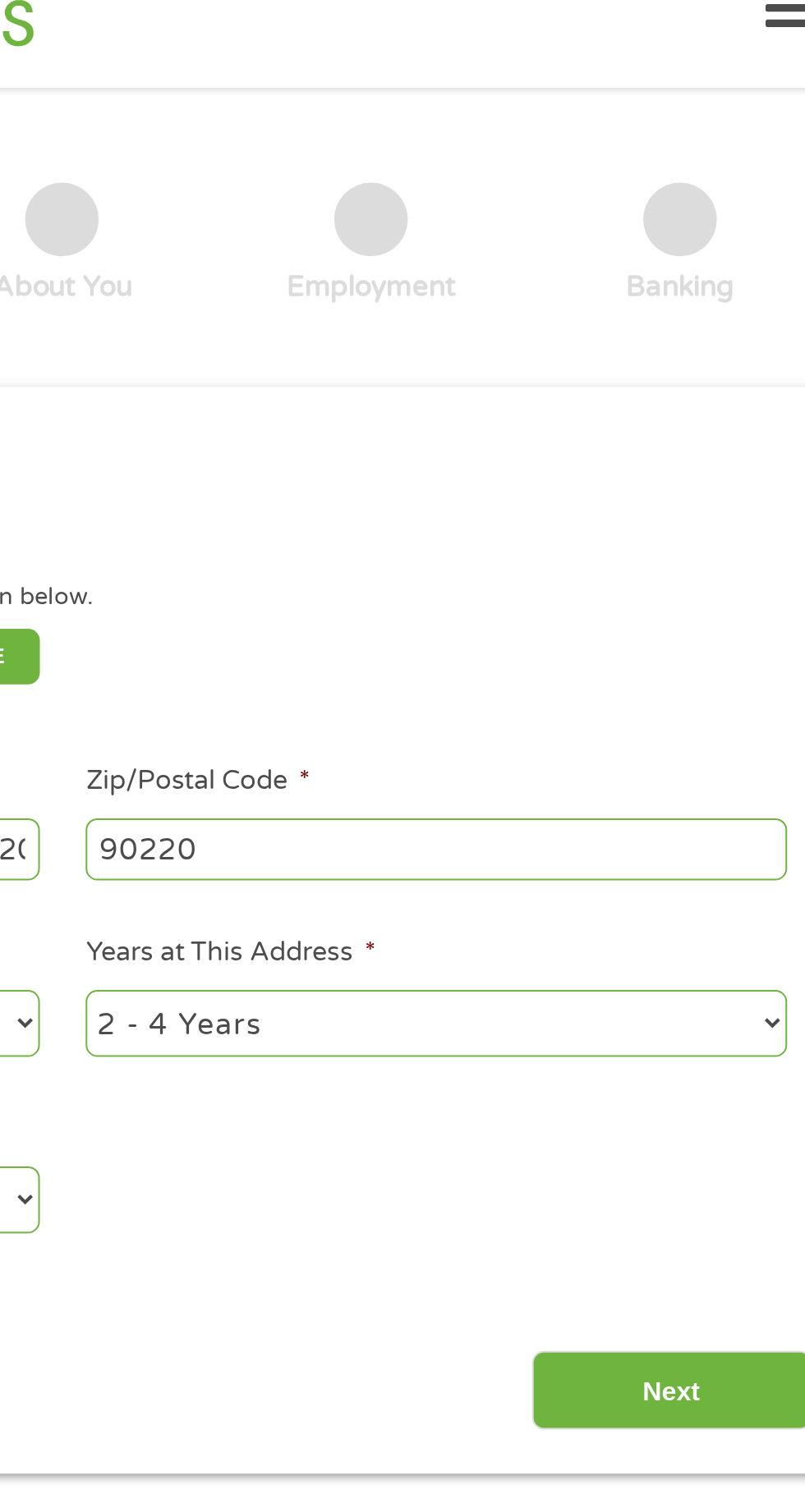
scroll to position [0, 0]
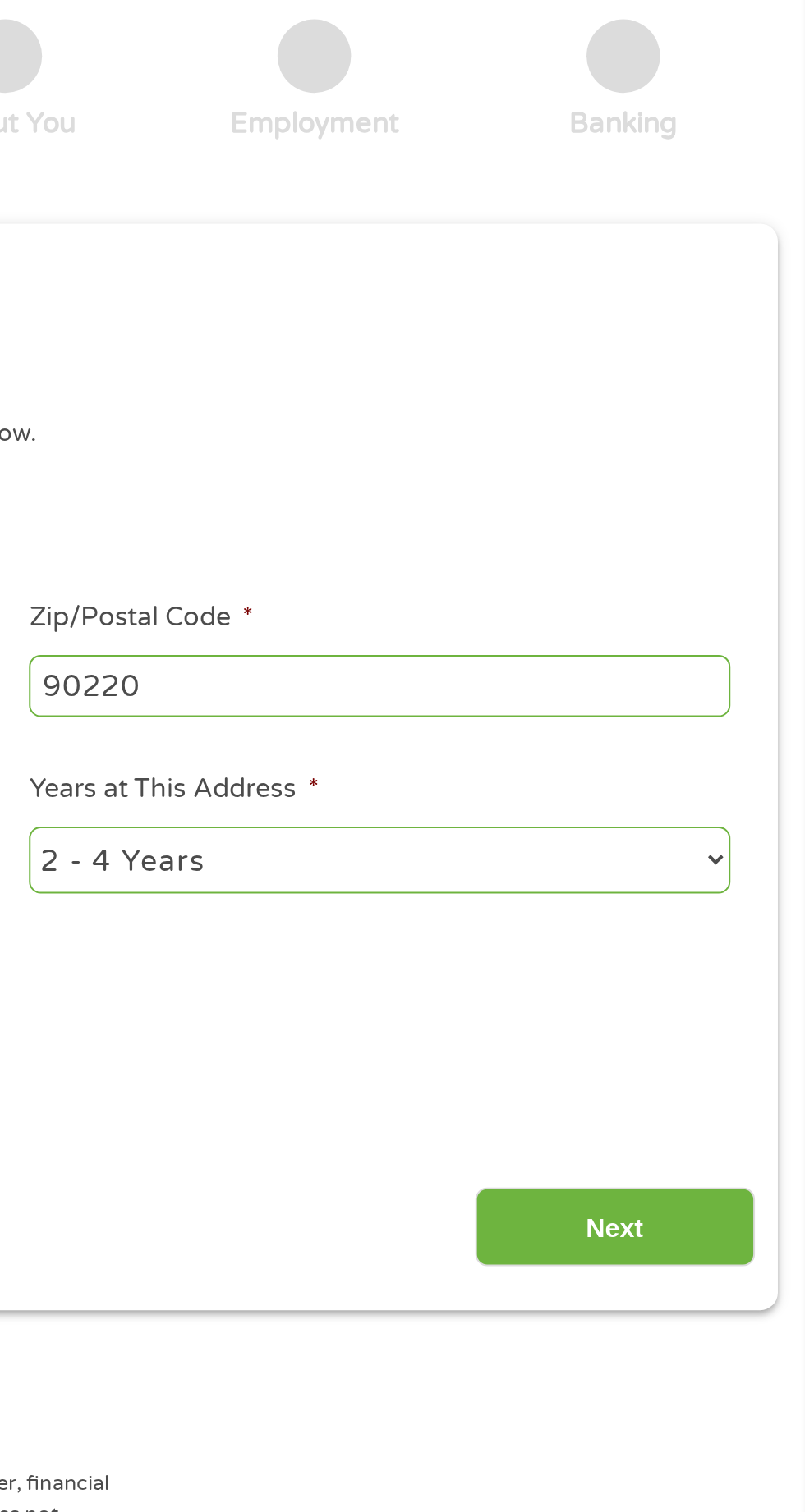
click at [736, 747] on input "Next" at bounding box center [708, 732] width 140 height 40
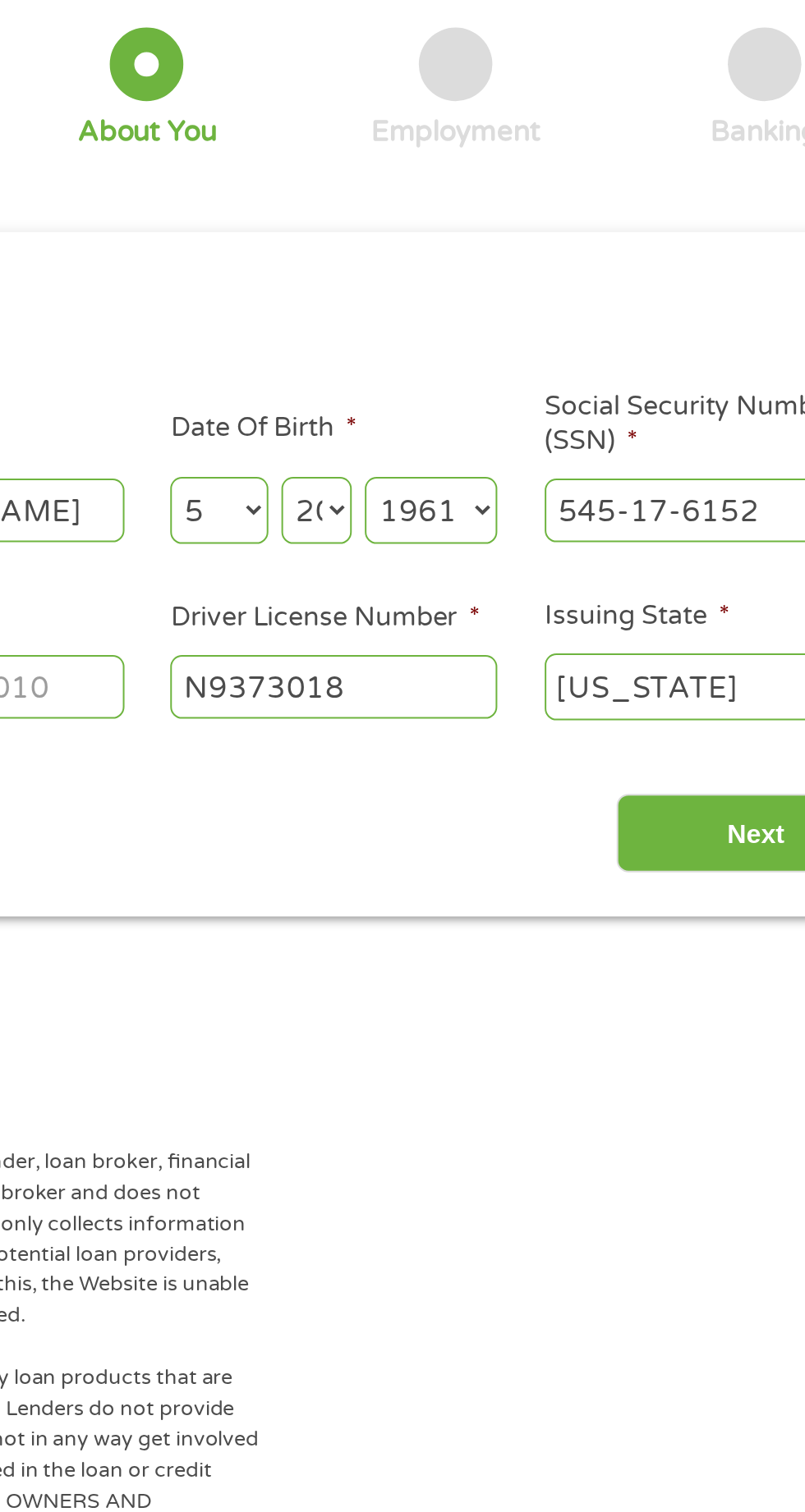
scroll to position [7, 0]
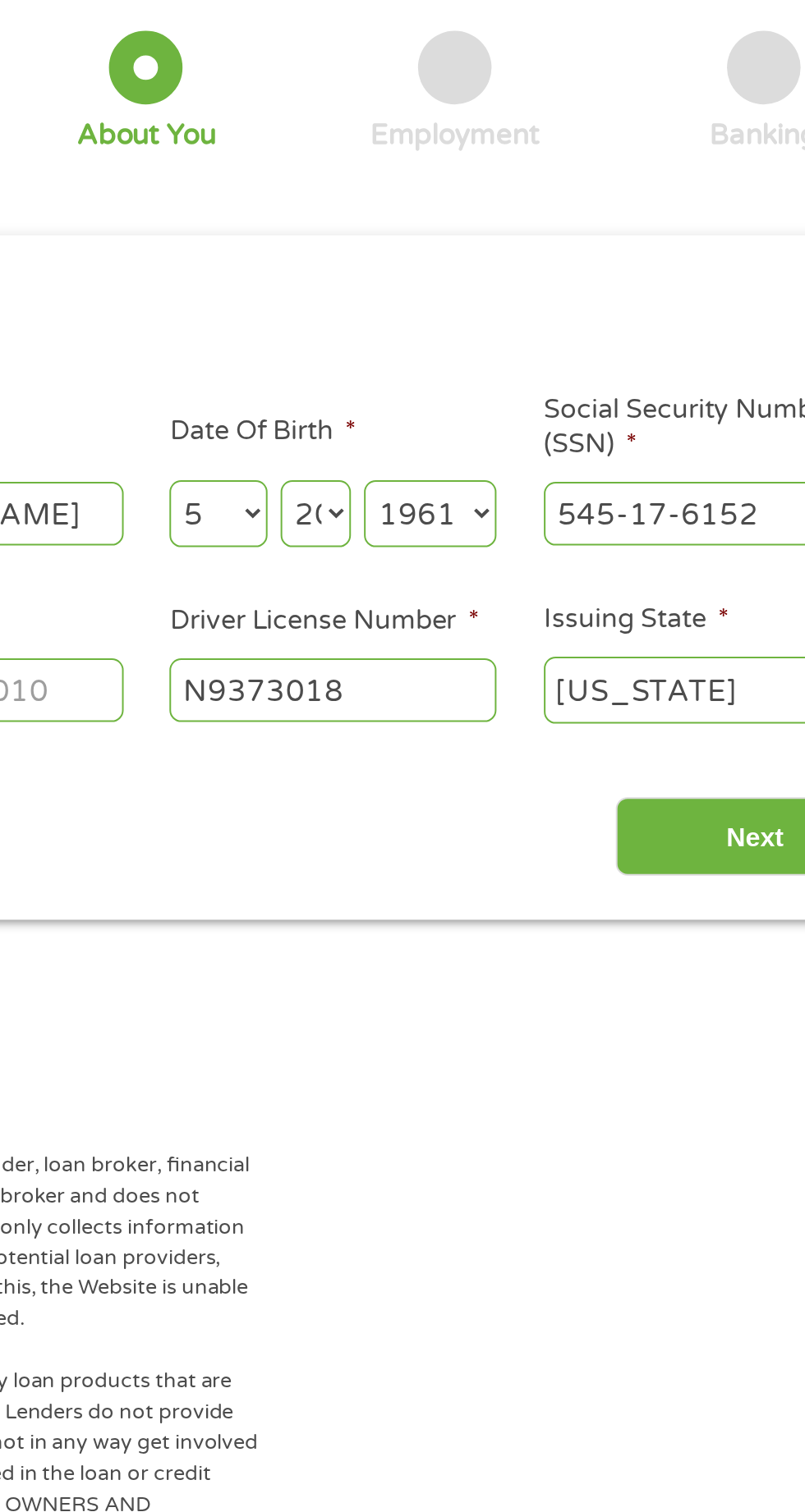
click at [707, 523] on input "Next" at bounding box center [708, 523] width 140 height 40
click at [710, 521] on input "Next" at bounding box center [708, 523] width 140 height 40
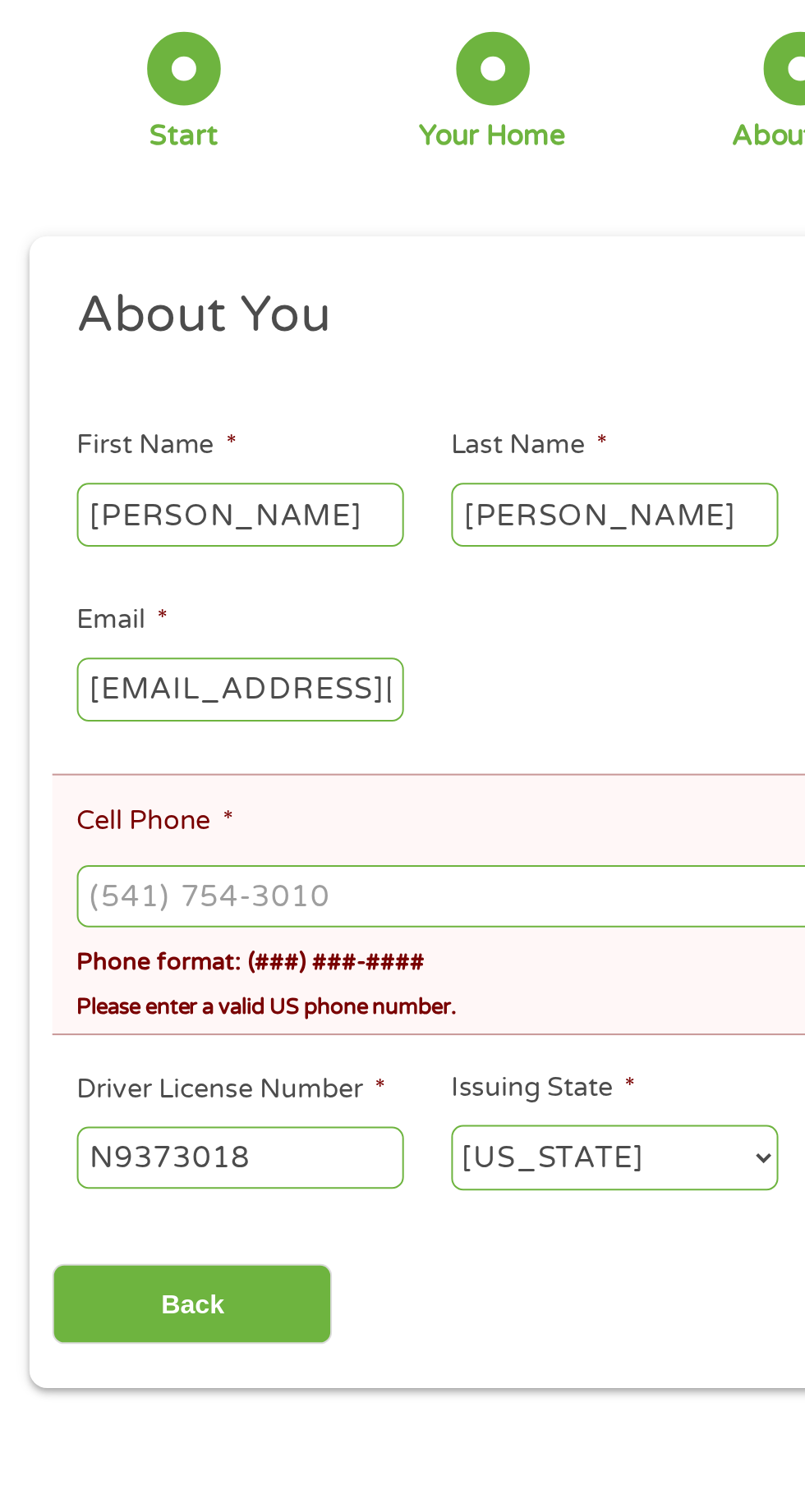
click at [201, 616] on input "Cell Phone *" at bounding box center [402, 613] width 727 height 31
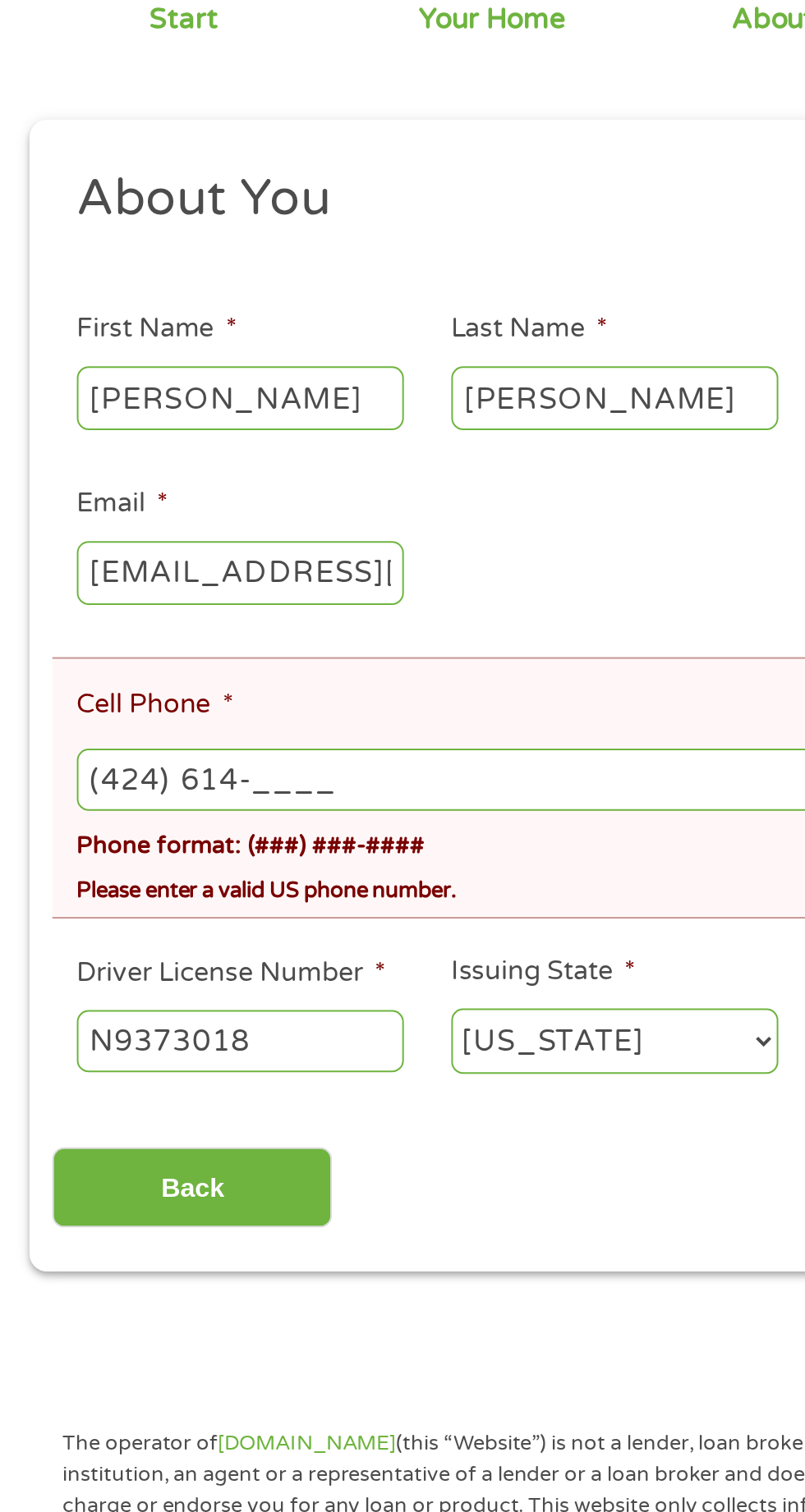
type input "(424) 614-7___"
click at [372, 841] on div "This field is hidden when viewing the form gclid EAIaIQobChMIoonb_pmIjwMVawO8AR…" at bounding box center [402, 571] width 775 height 579
click at [278, 611] on input "Cell Phone *" at bounding box center [402, 613] width 727 height 31
type input "[PHONE_NUMBER]"
click at [335, 857] on div "This field is hidden when viewing the form gclid EAIaIQobChMIoonb_pmIjwMVawO8AR…" at bounding box center [402, 571] width 775 height 579
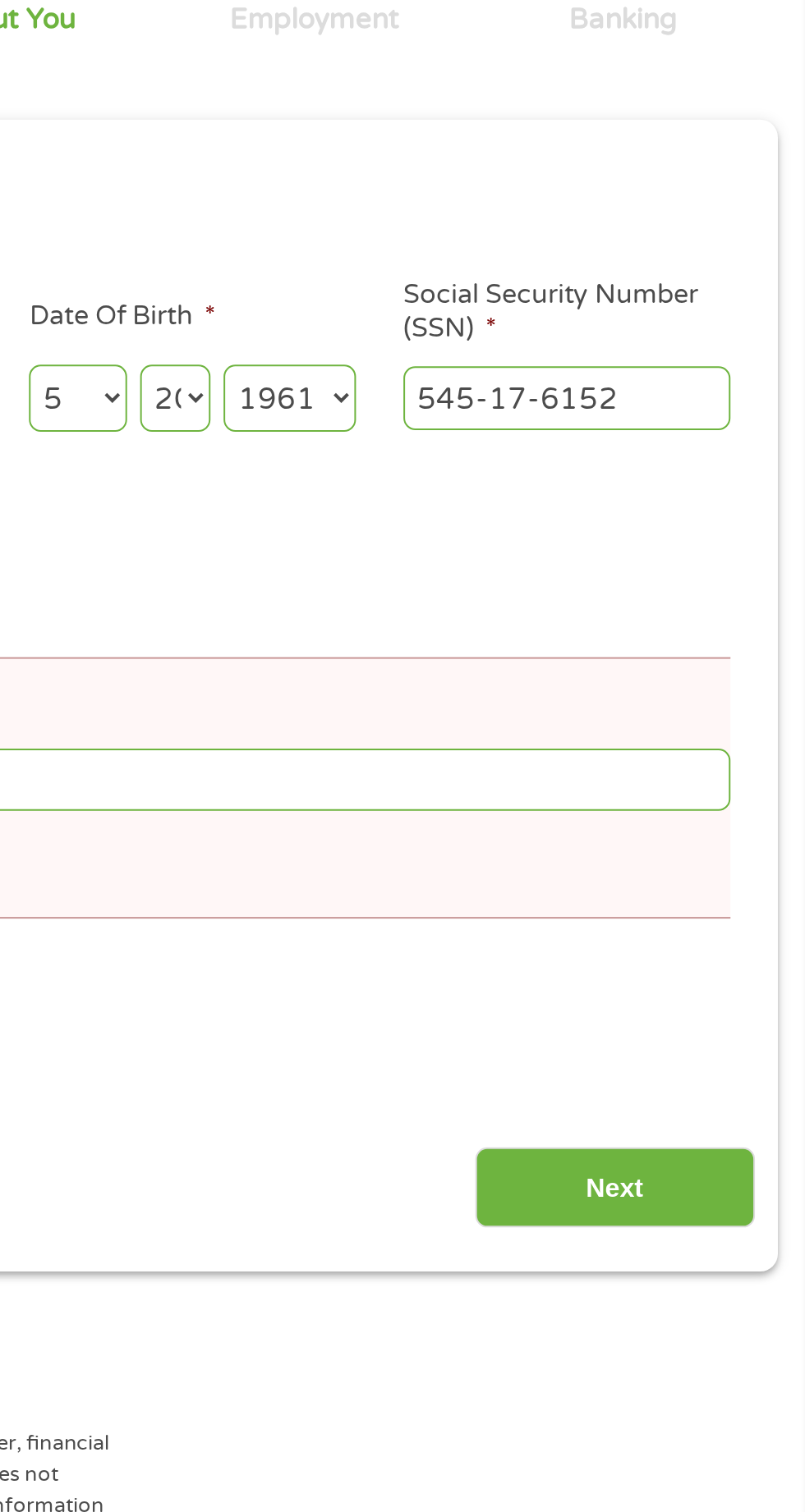
click at [737, 839] on input "Next" at bounding box center [708, 818] width 140 height 40
click at [750, 815] on input "Next" at bounding box center [708, 818] width 140 height 40
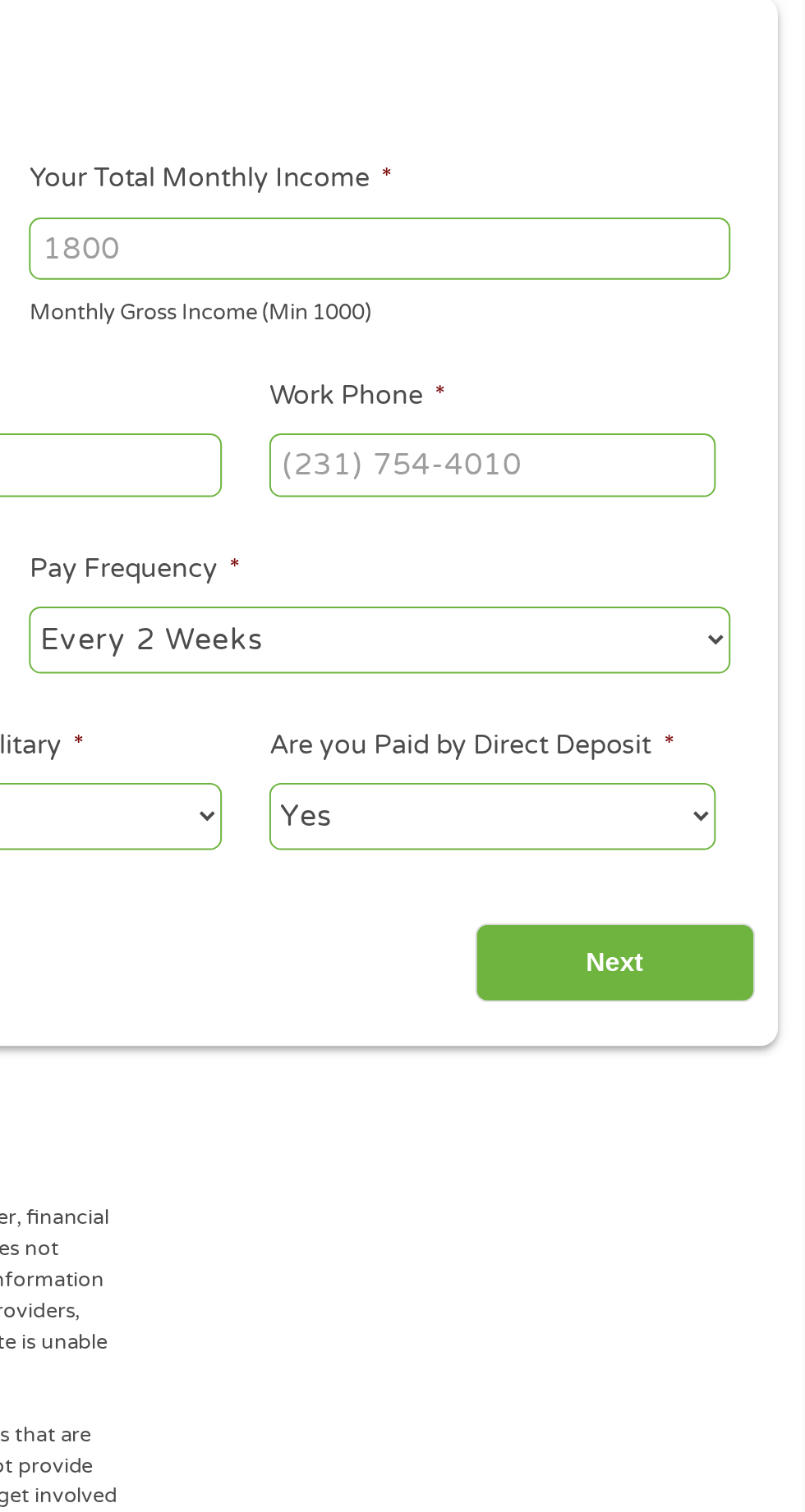
click at [737, 714] on input "Next" at bounding box center [708, 706] width 140 height 40
click at [717, 714] on input "Next" at bounding box center [708, 706] width 140 height 40
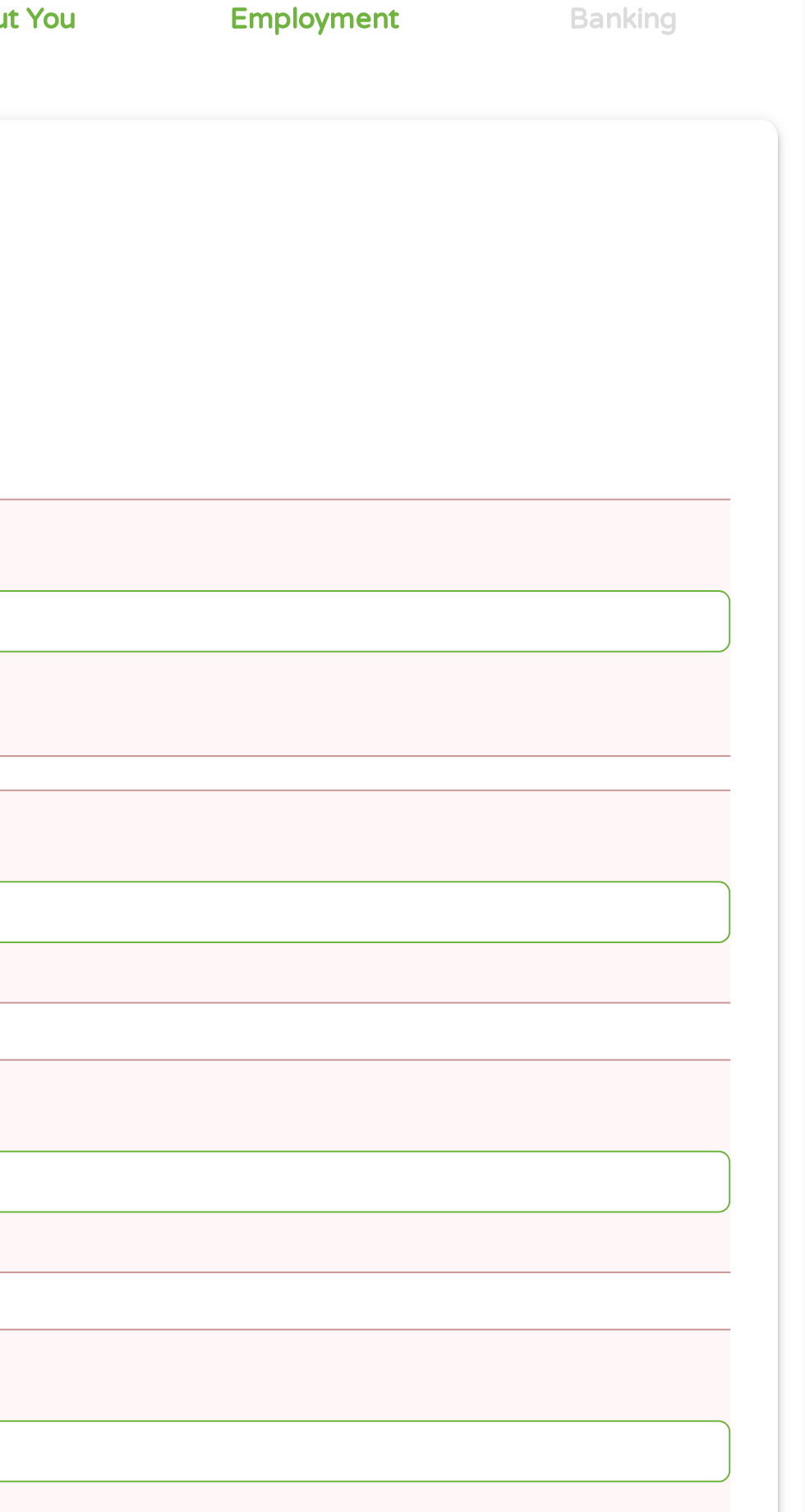
click at [724, 543] on input "Your Total Monthly Income *" at bounding box center [402, 534] width 727 height 31
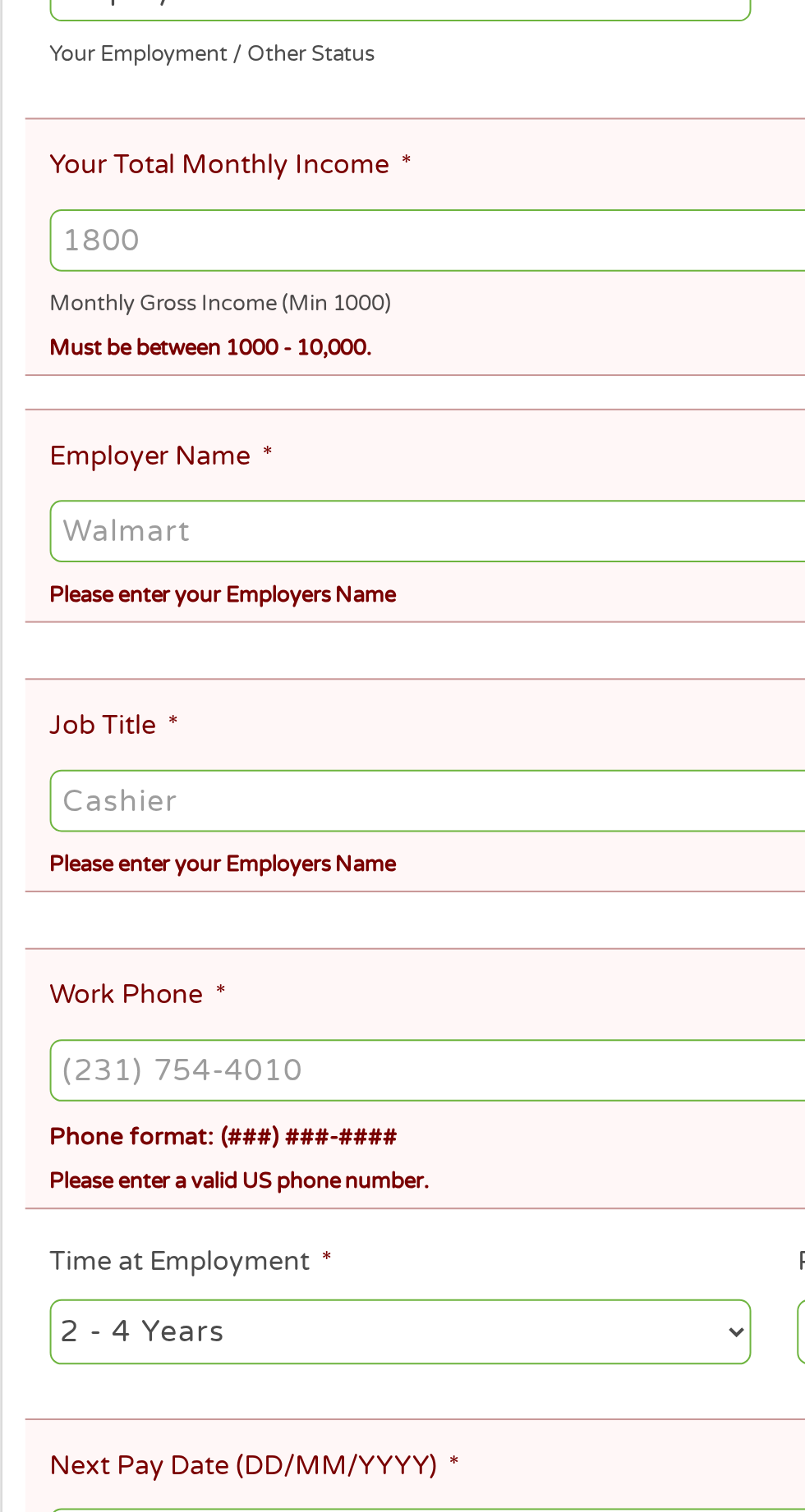
scroll to position [7, 0]
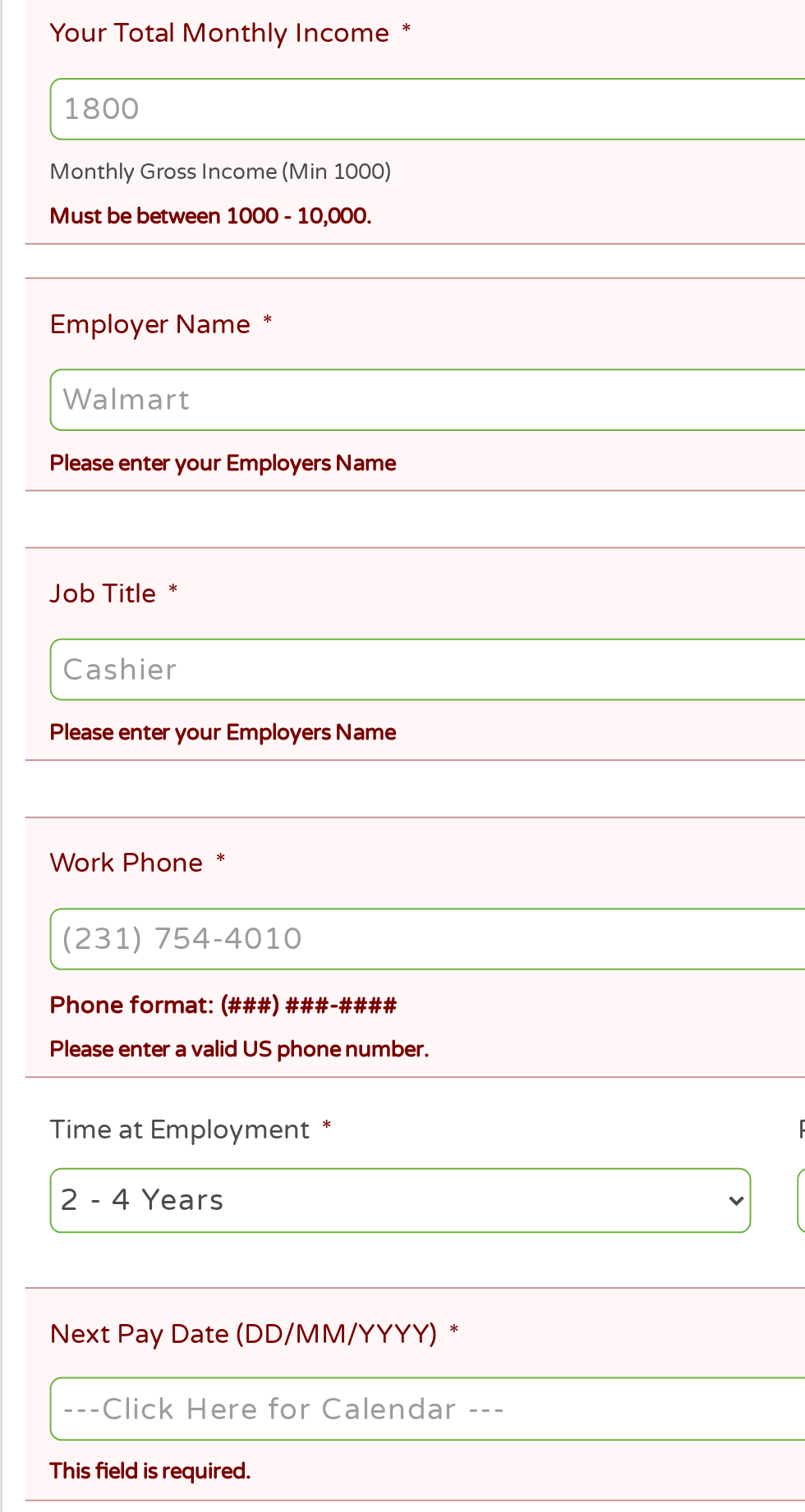
click at [203, 526] on input "Your Total Monthly Income *" at bounding box center [402, 534] width 727 height 31
click at [308, 533] on input "Your Total Monthly Income *" at bounding box center [402, 534] width 727 height 31
type input "1315"
click at [275, 683] on input "Employer Name *" at bounding box center [402, 680] width 727 height 31
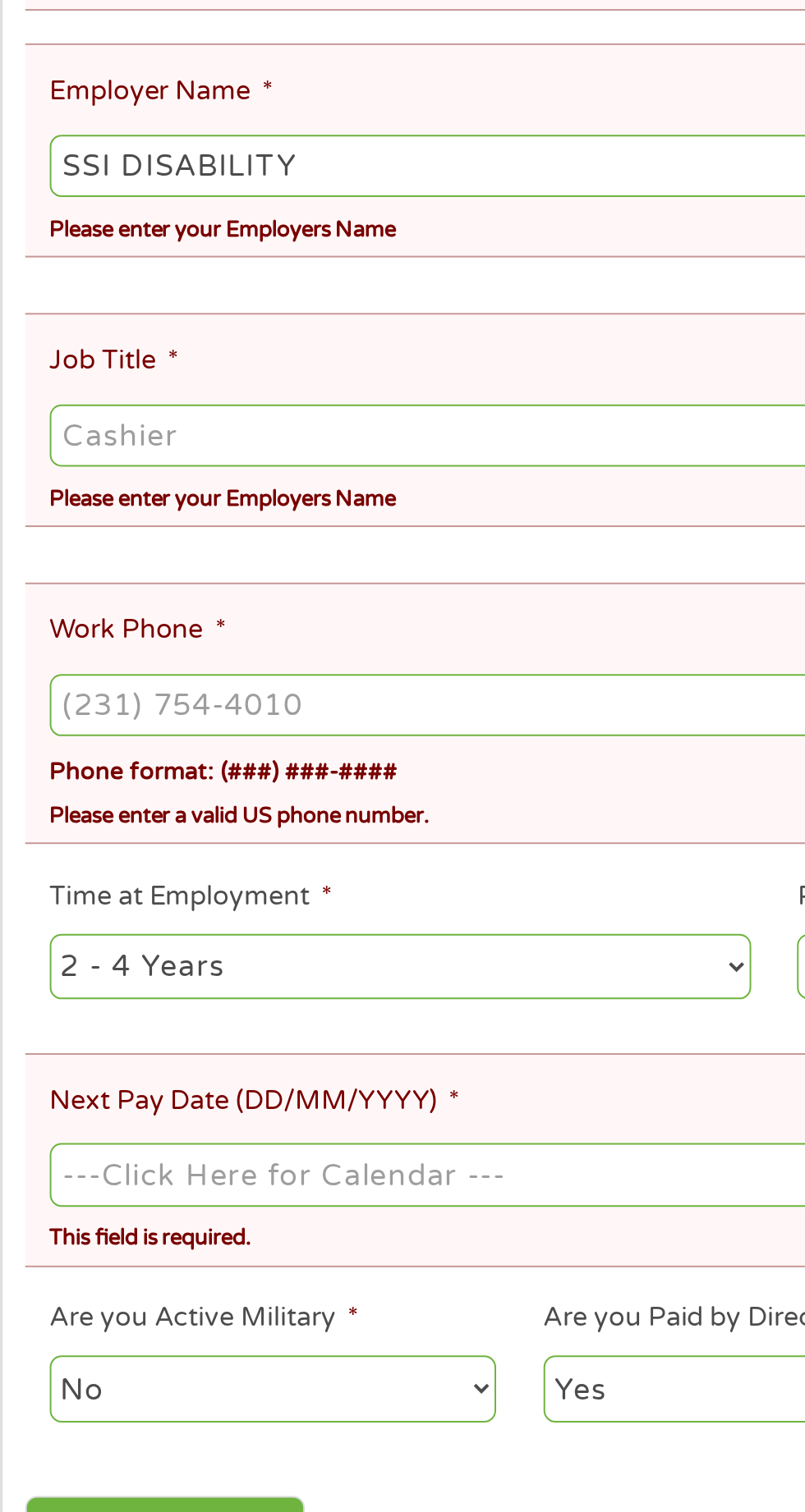
type input "SSI DISABILITY"
click at [237, 808] on input "Job Title *" at bounding box center [402, 815] width 727 height 31
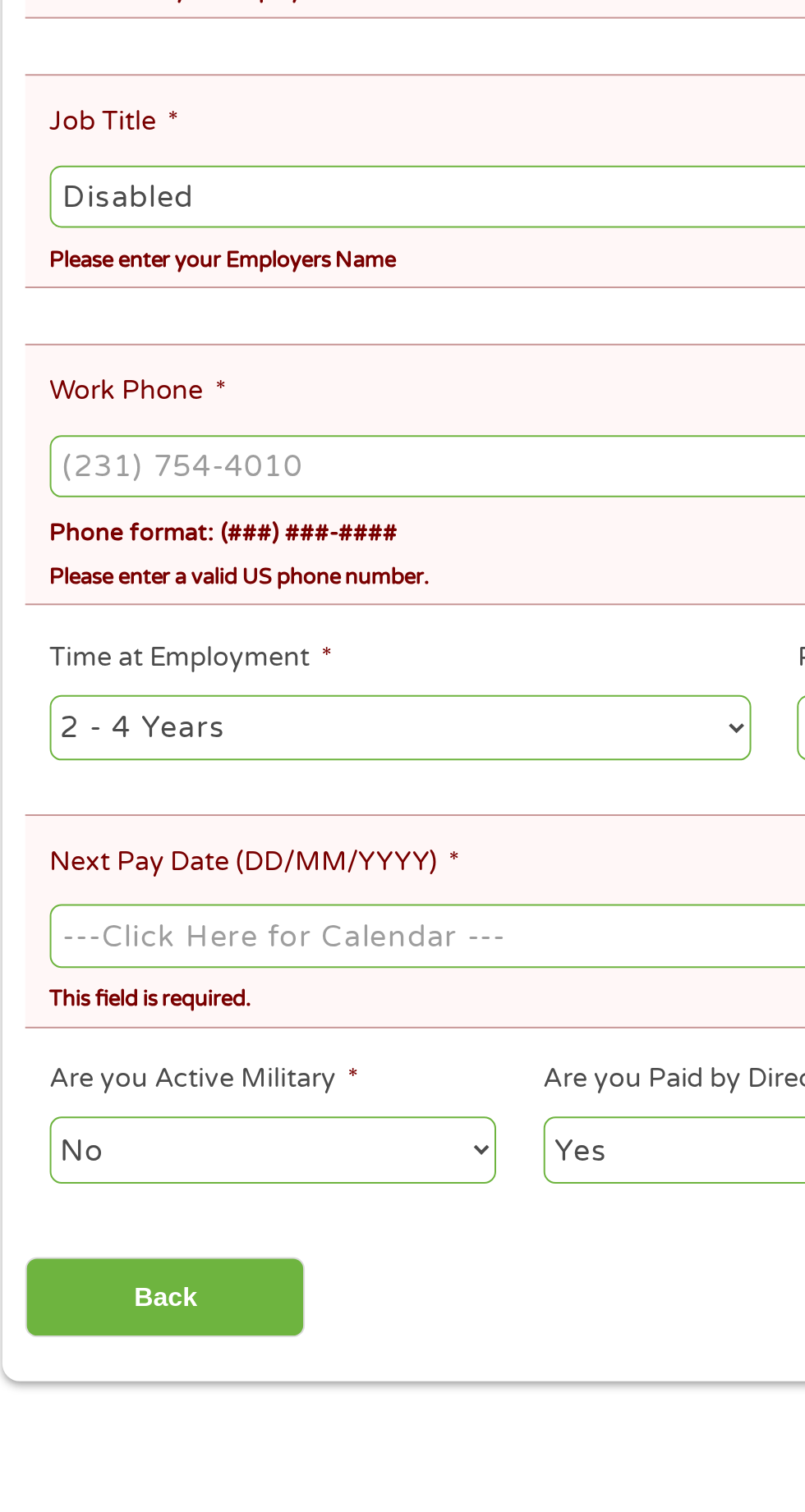
type input "Disabled"
click at [170, 936] on input "Work Phone *" at bounding box center [402, 951] width 727 height 31
click at [189, 936] on input "[PHONE_NUMBER]" at bounding box center [402, 951] width 727 height 31
type input "(___) ___-____"
click at [226, 936] on input "(___) ___-____" at bounding box center [402, 951] width 727 height 31
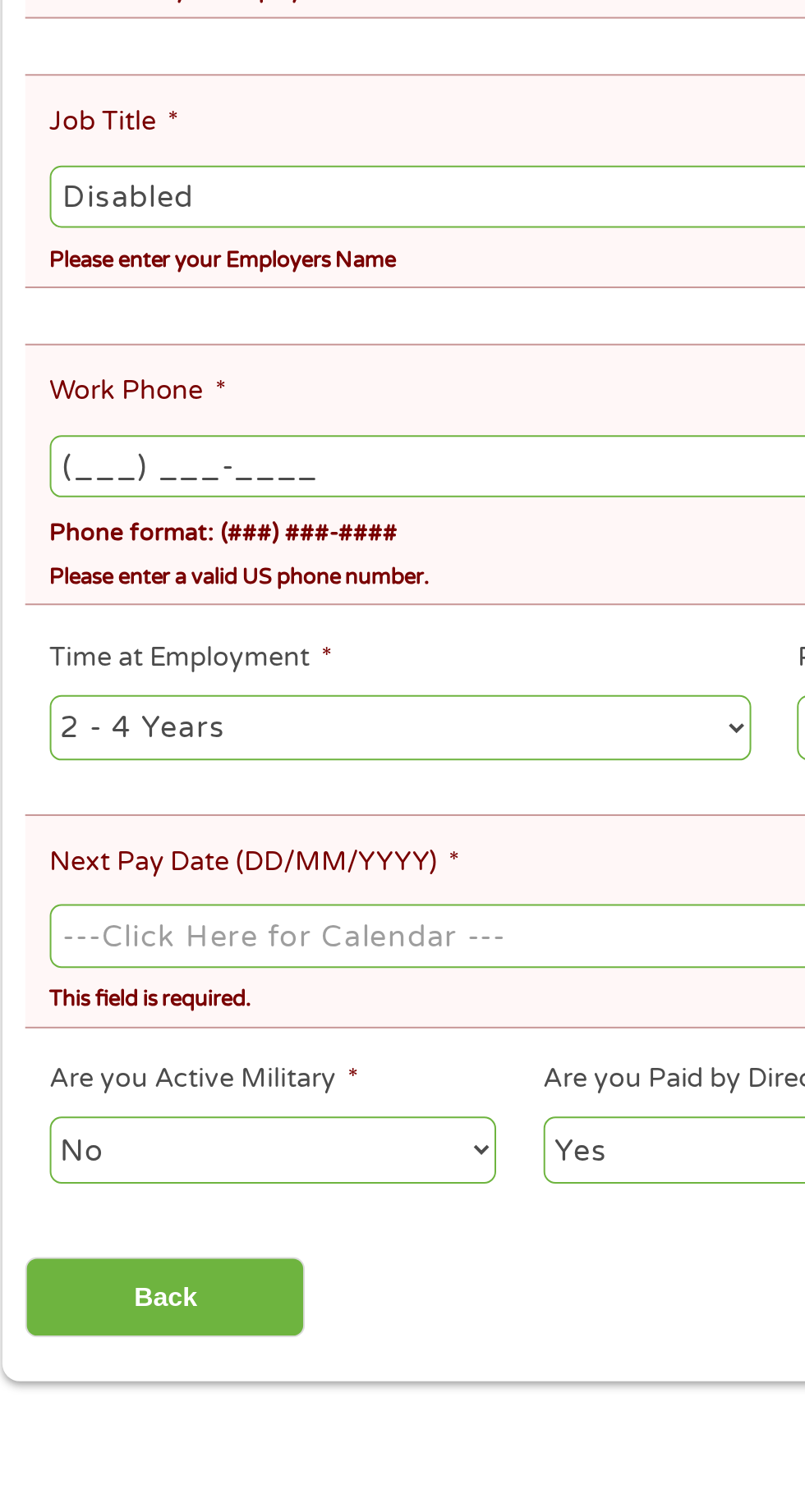
click at [80, 906] on label "Work Phone *" at bounding box center [82, 914] width 89 height 17
click at [80, 936] on input "(___) ___-____" at bounding box center [402, 951] width 727 height 31
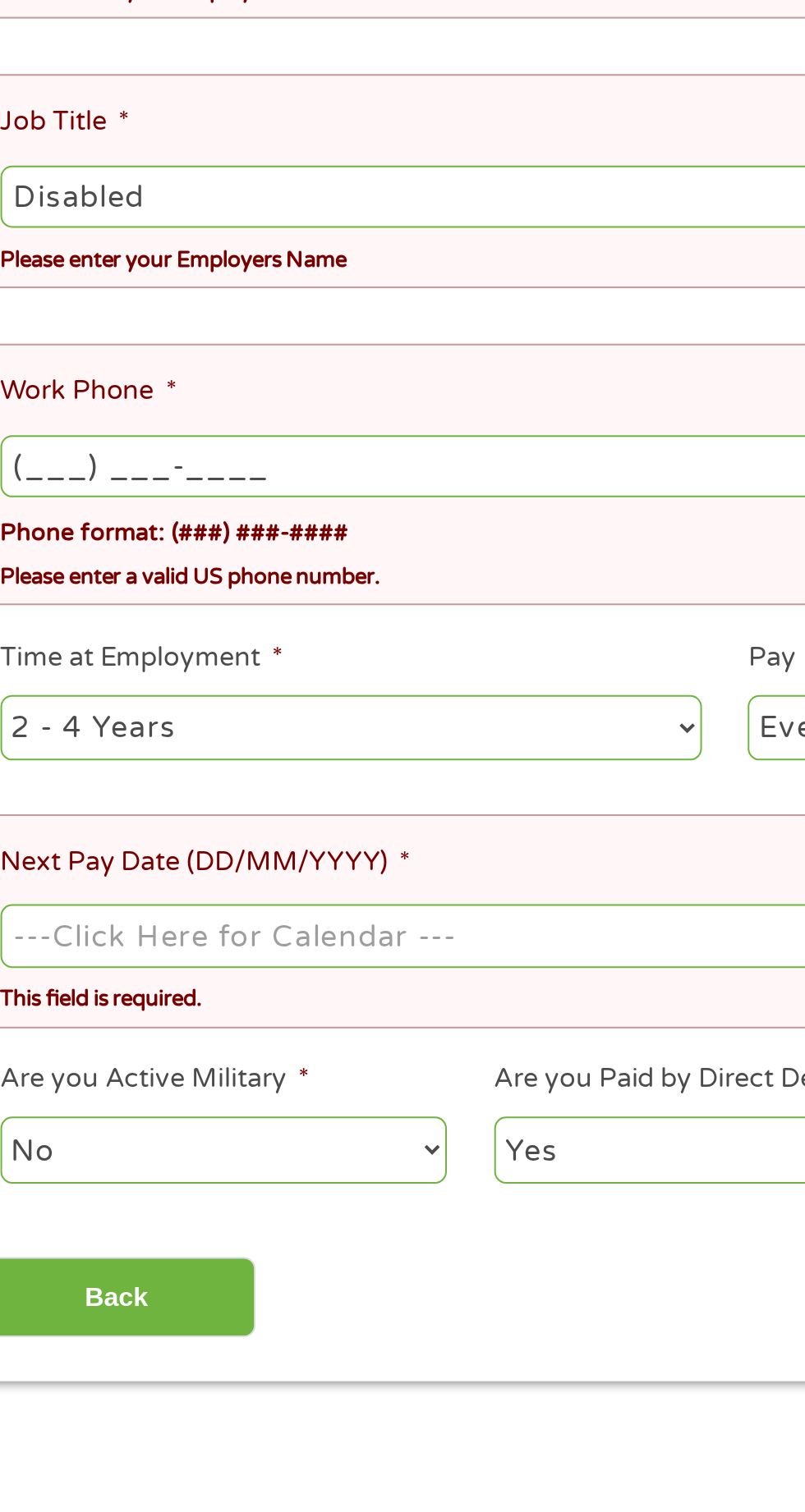
click at [74, 936] on input "(___) ___-____" at bounding box center [402, 951] width 727 height 31
click at [118, 936] on input "(__8) 77_-____" at bounding box center [402, 951] width 727 height 31
type input "(877) ___-____"
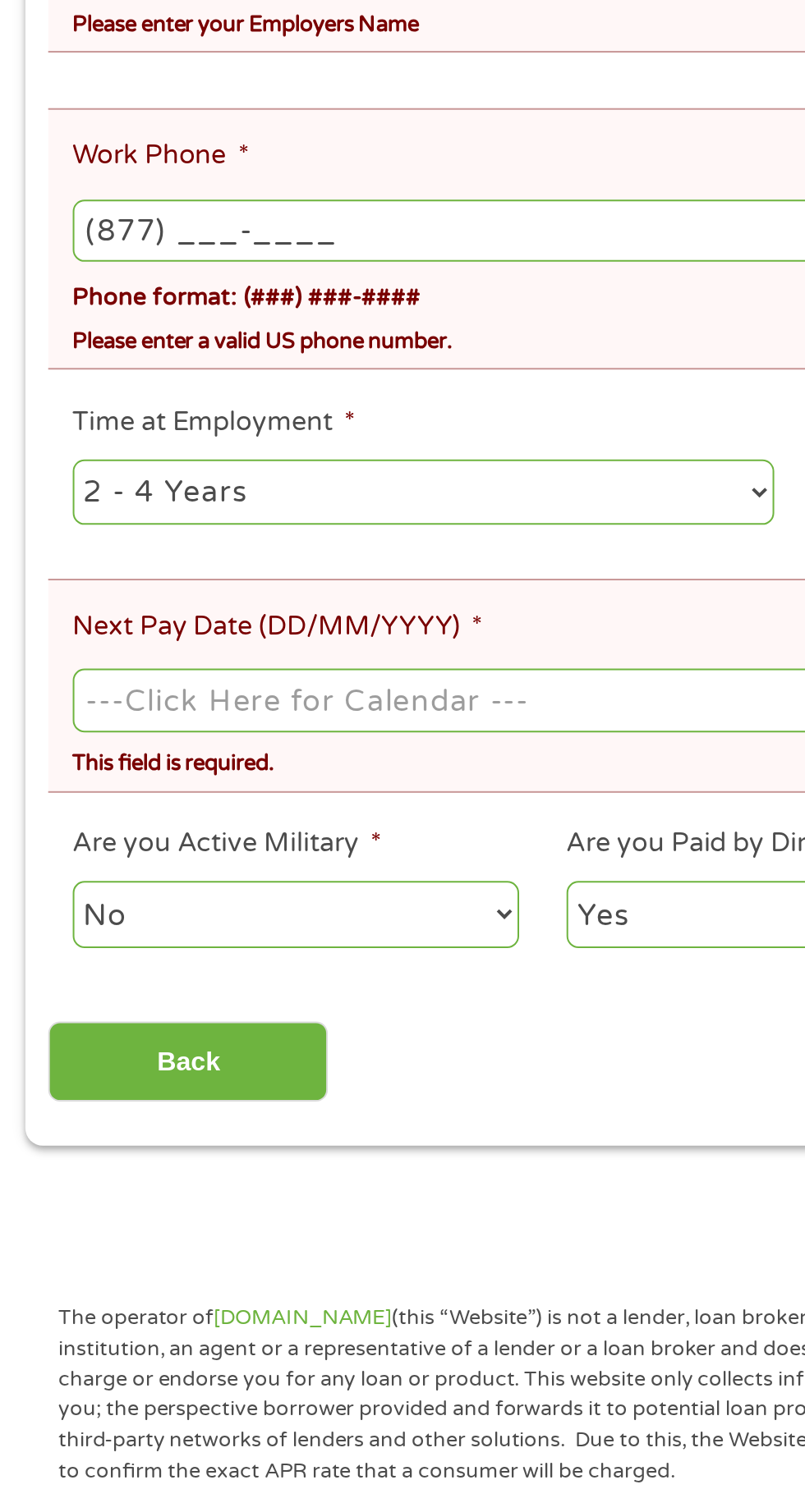
scroll to position [243, 0]
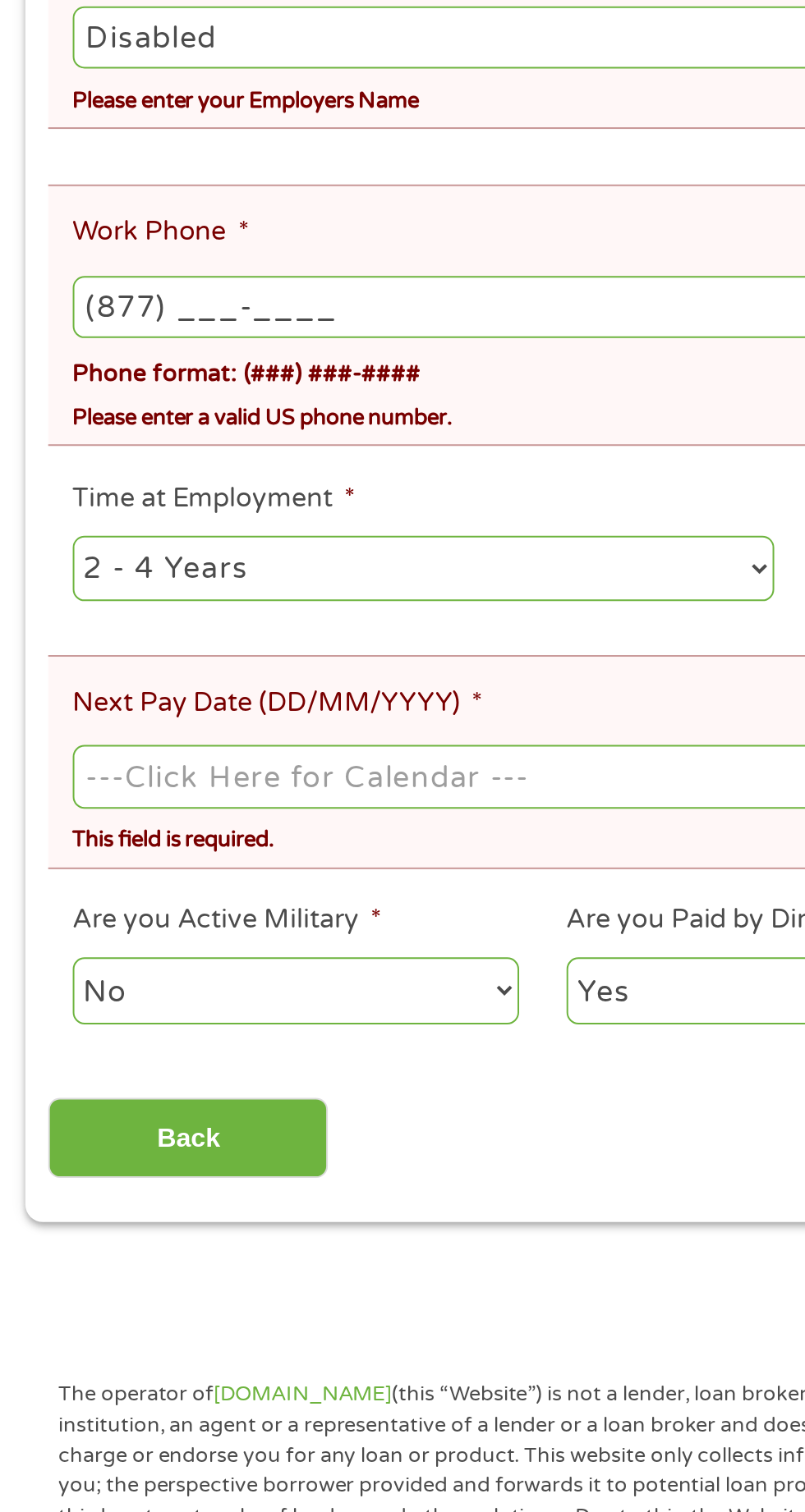
click at [145, 701] on input "(877) ___-____" at bounding box center [402, 715] width 727 height 31
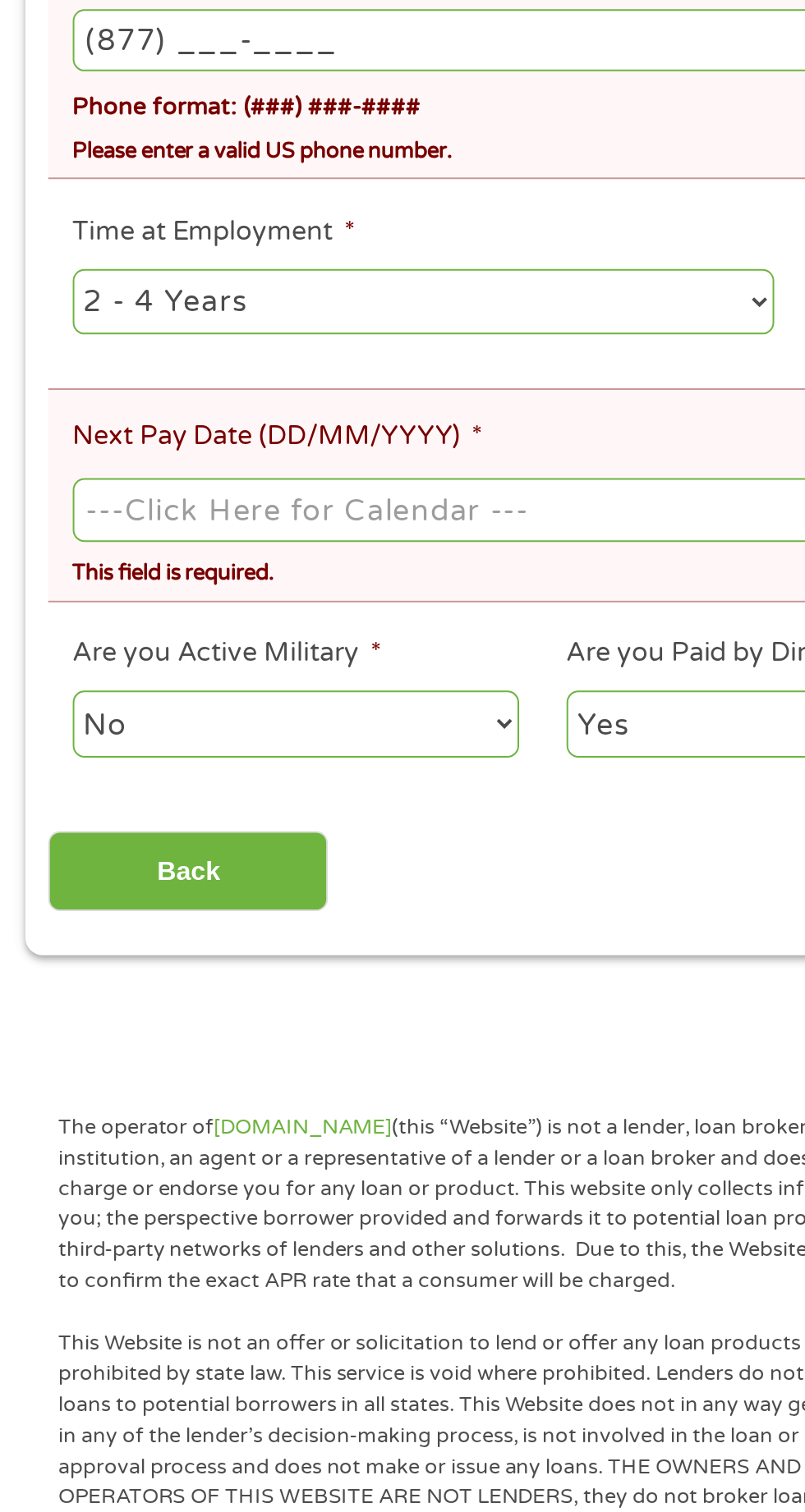
scroll to position [242, 0]
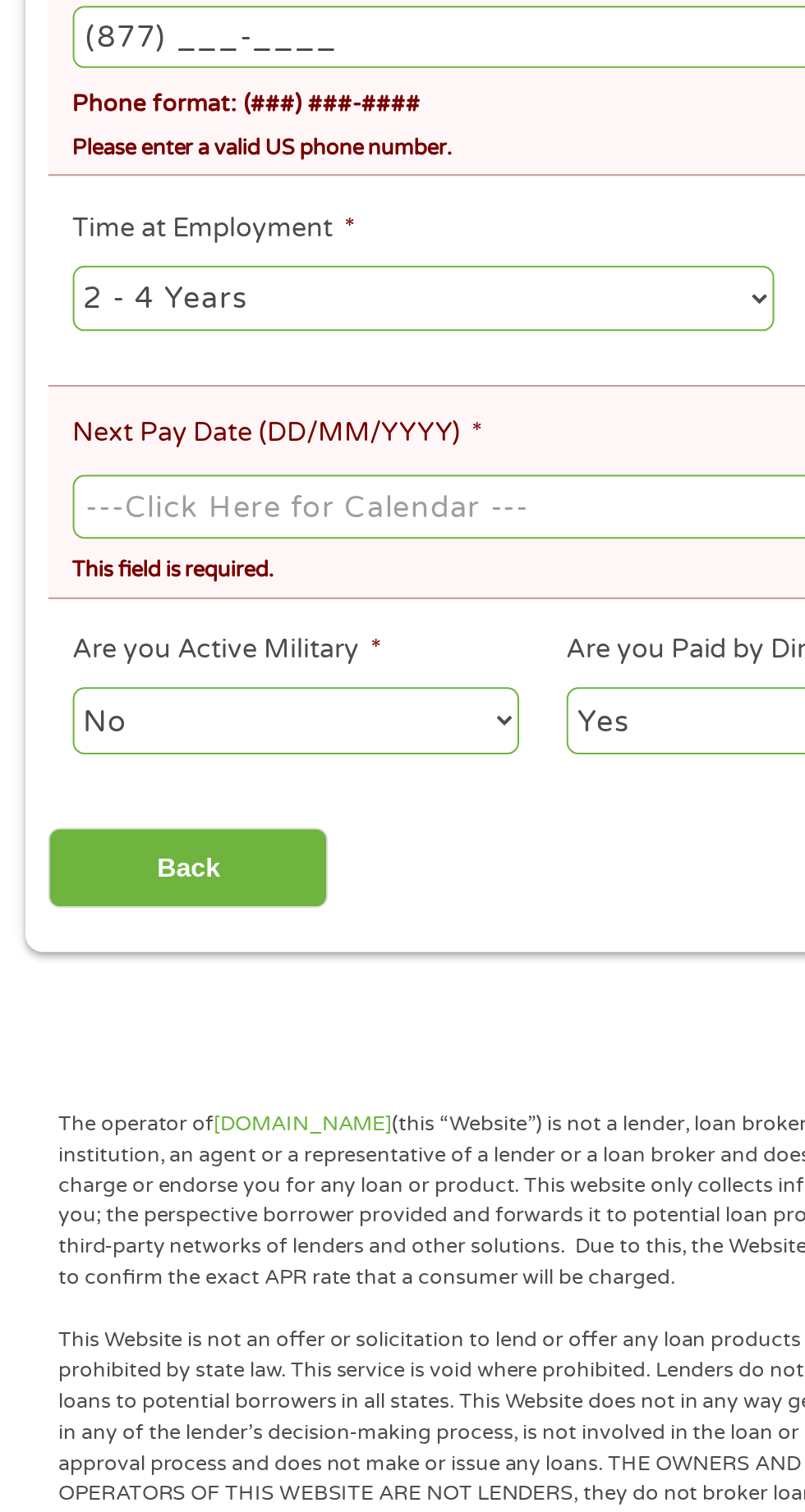
click at [297, 937] on input "Next Pay Date (DD/MM/YYYY) *" at bounding box center [402, 952] width 727 height 31
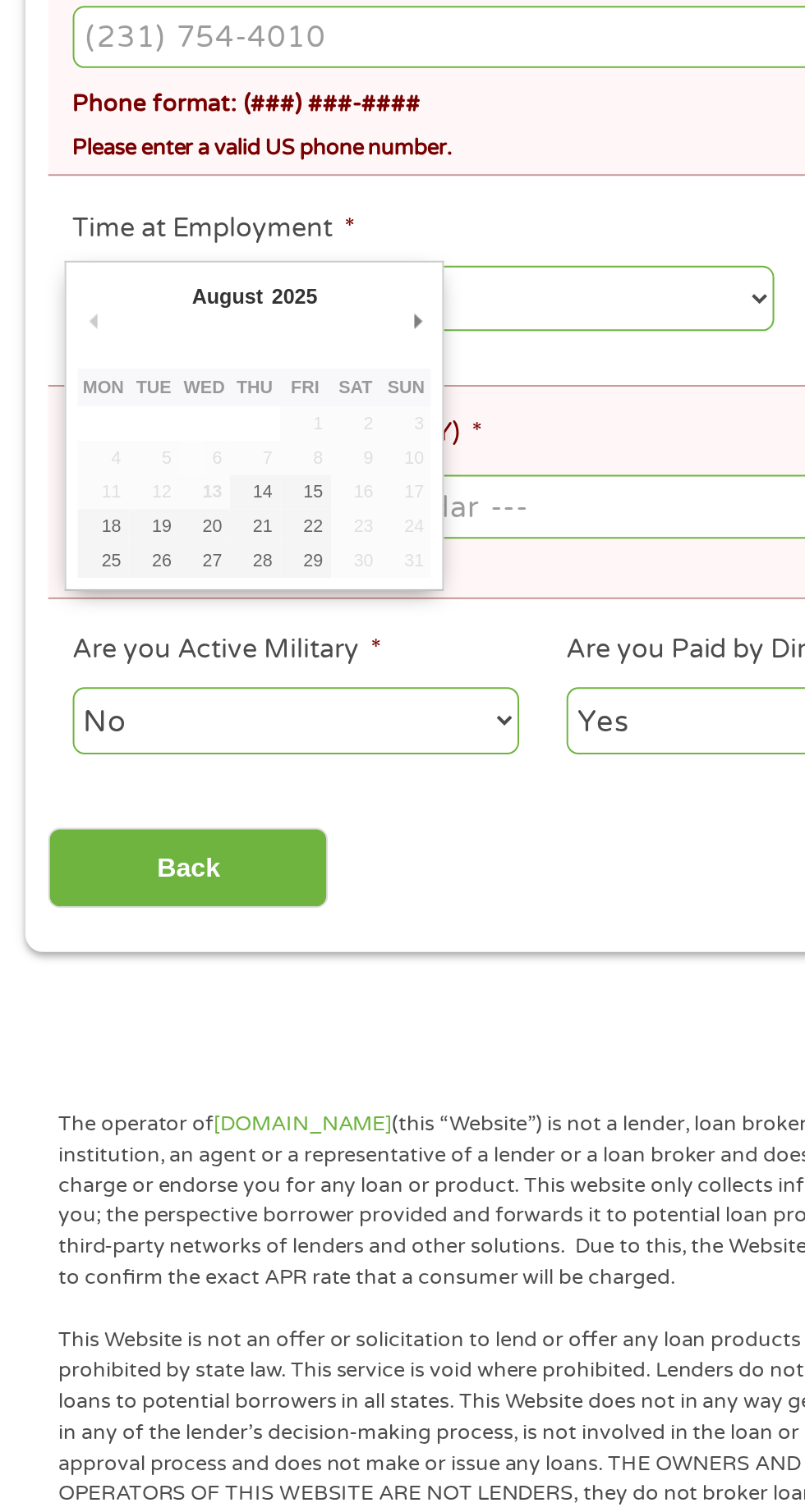
scroll to position [243, 0]
type input "[DATE]"
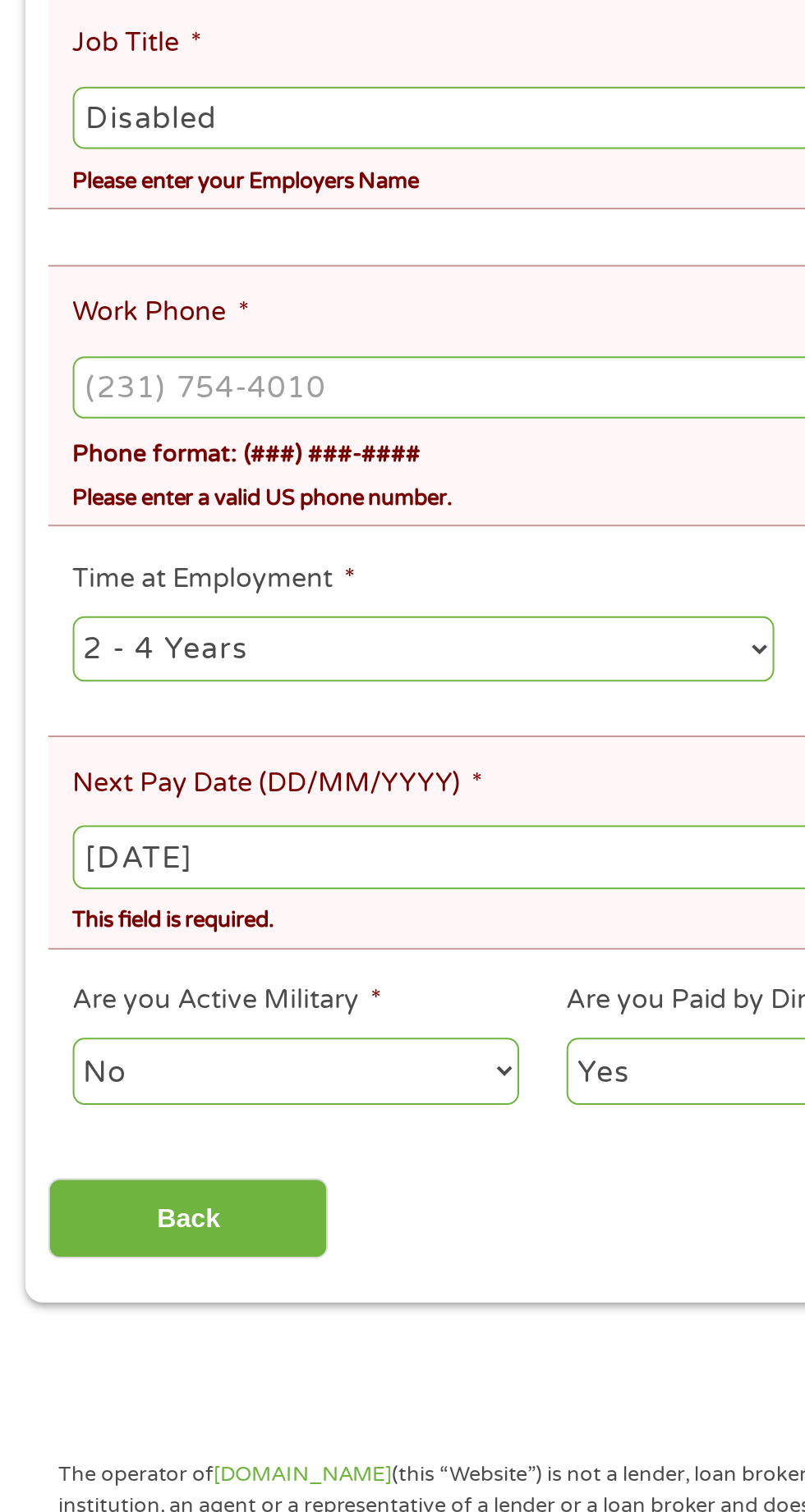
click at [155, 700] on input "Work Phone *" at bounding box center [402, 715] width 727 height 31
type input "[PHONE_NUMBER]"
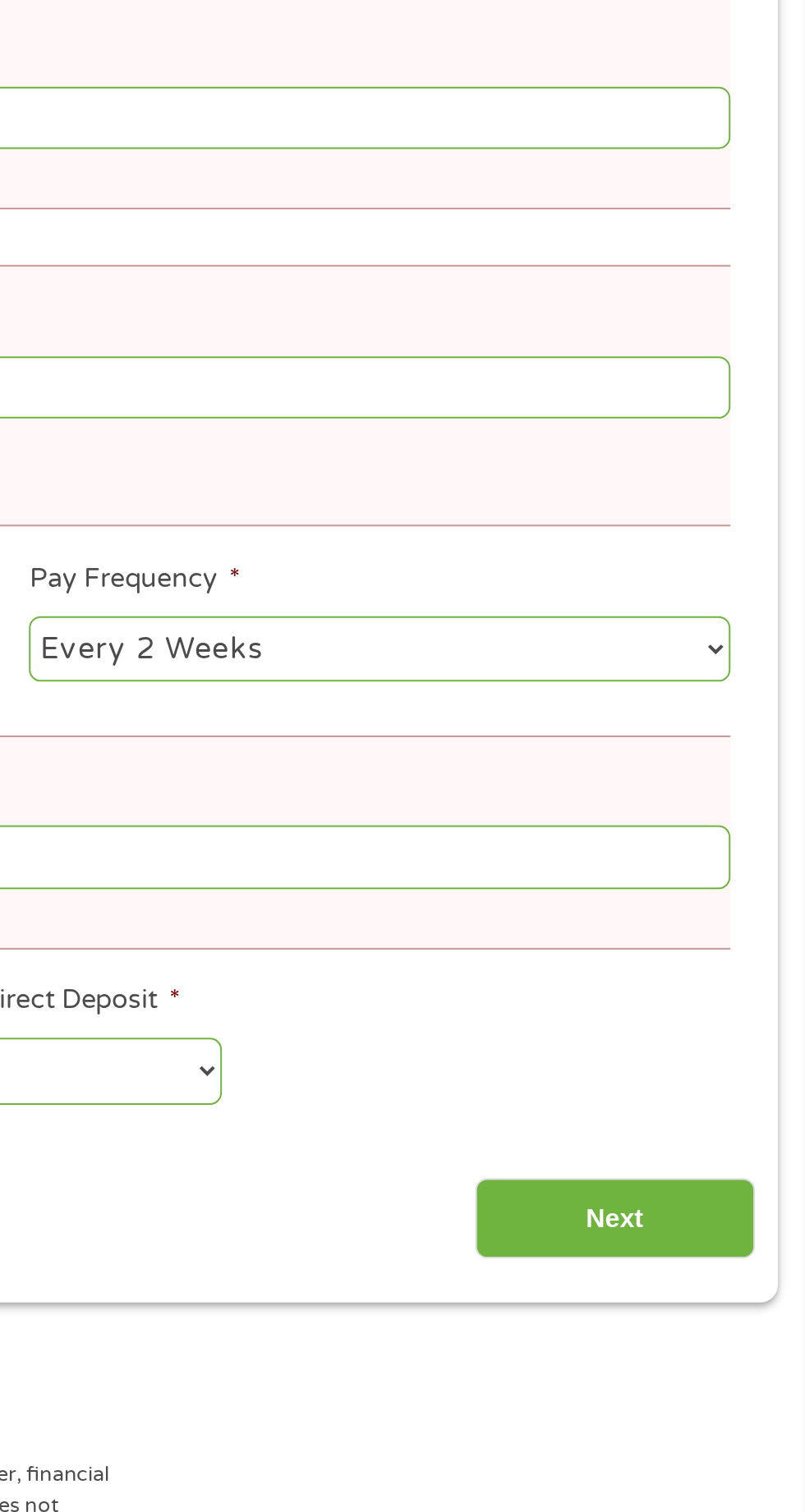
click at [708, 1131] on input "Next" at bounding box center [708, 1133] width 140 height 40
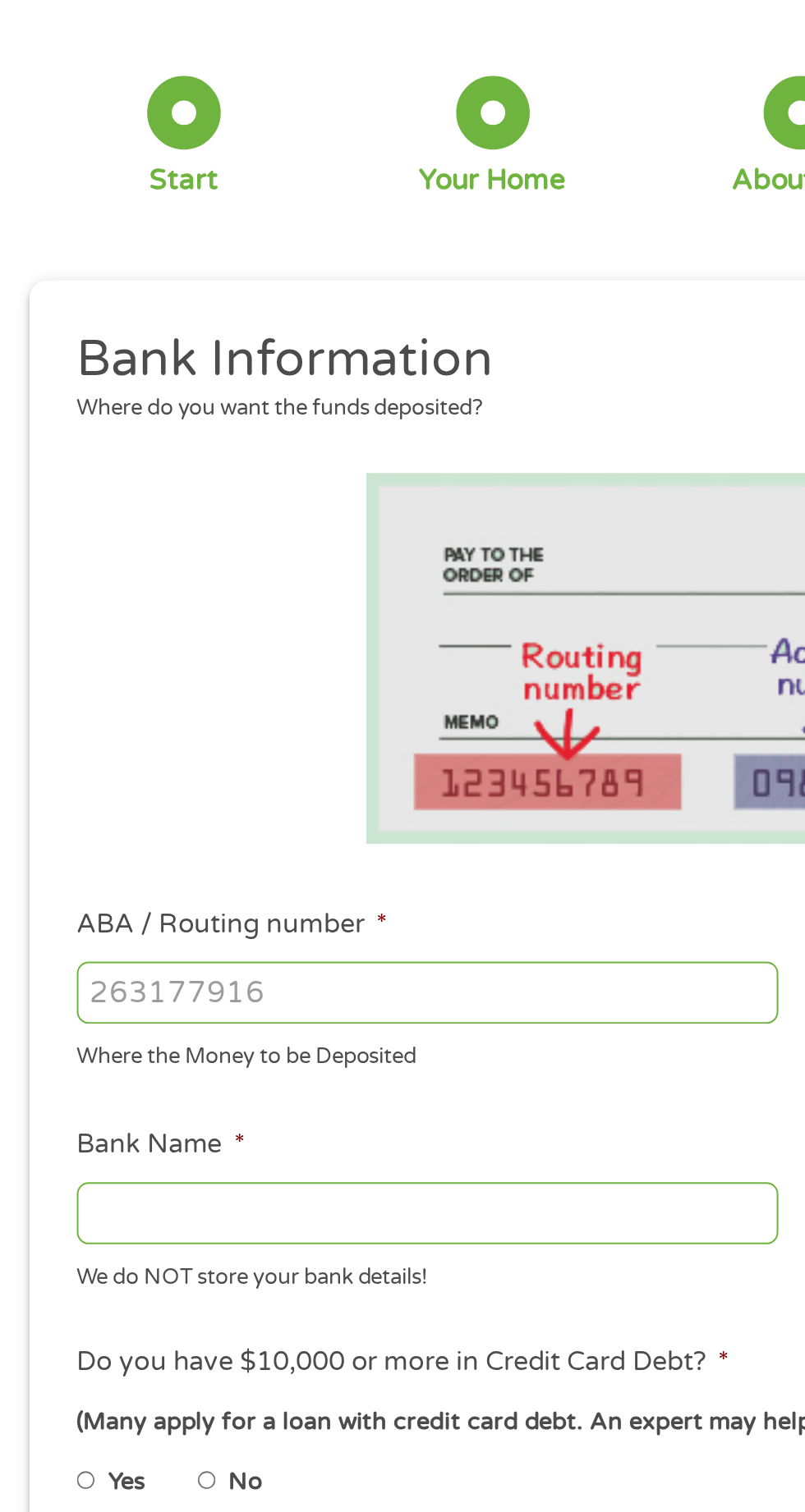
scroll to position [55, 0]
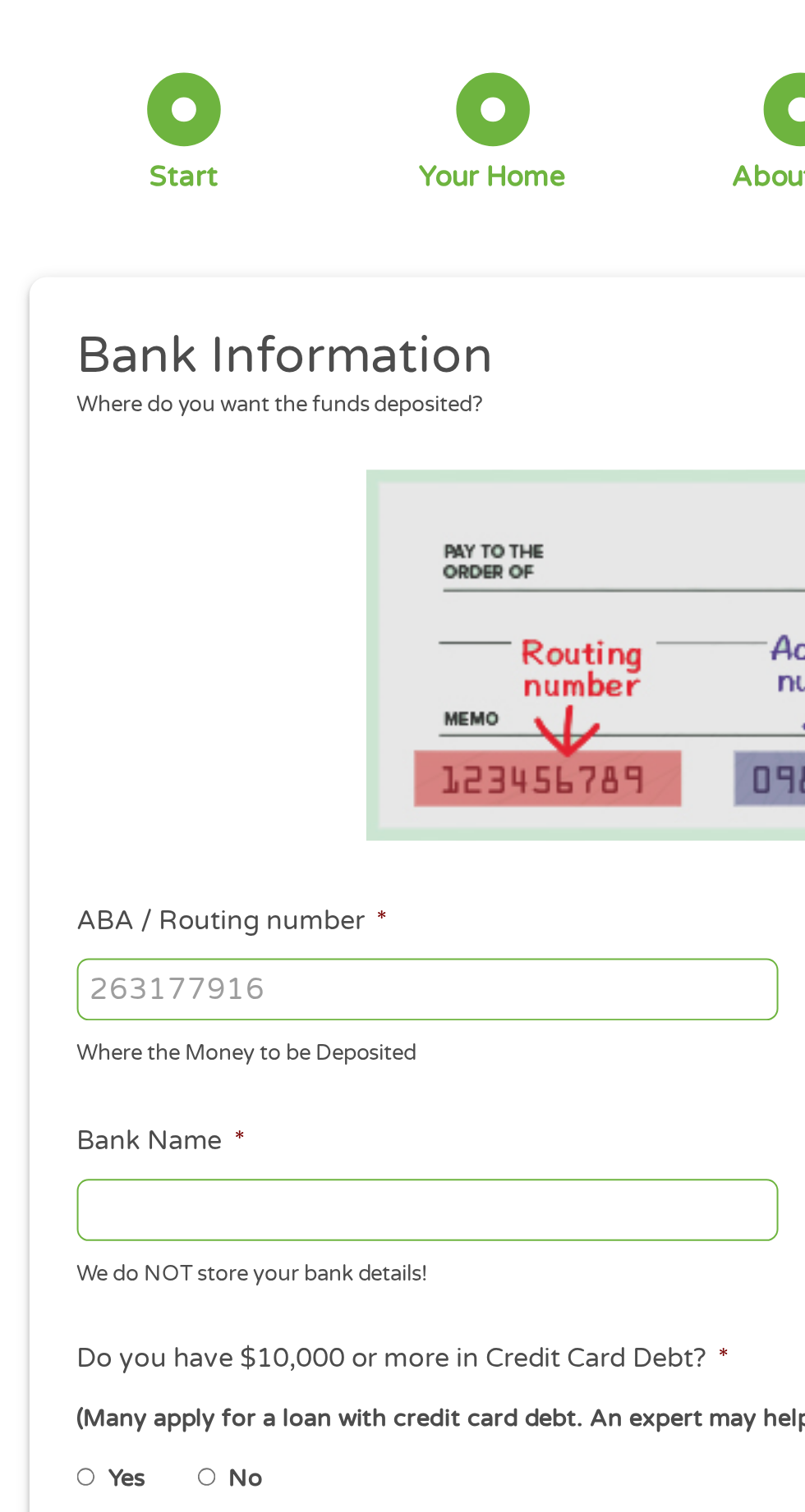
click at [233, 527] on input "ABA / Routing number *" at bounding box center [215, 530] width 352 height 31
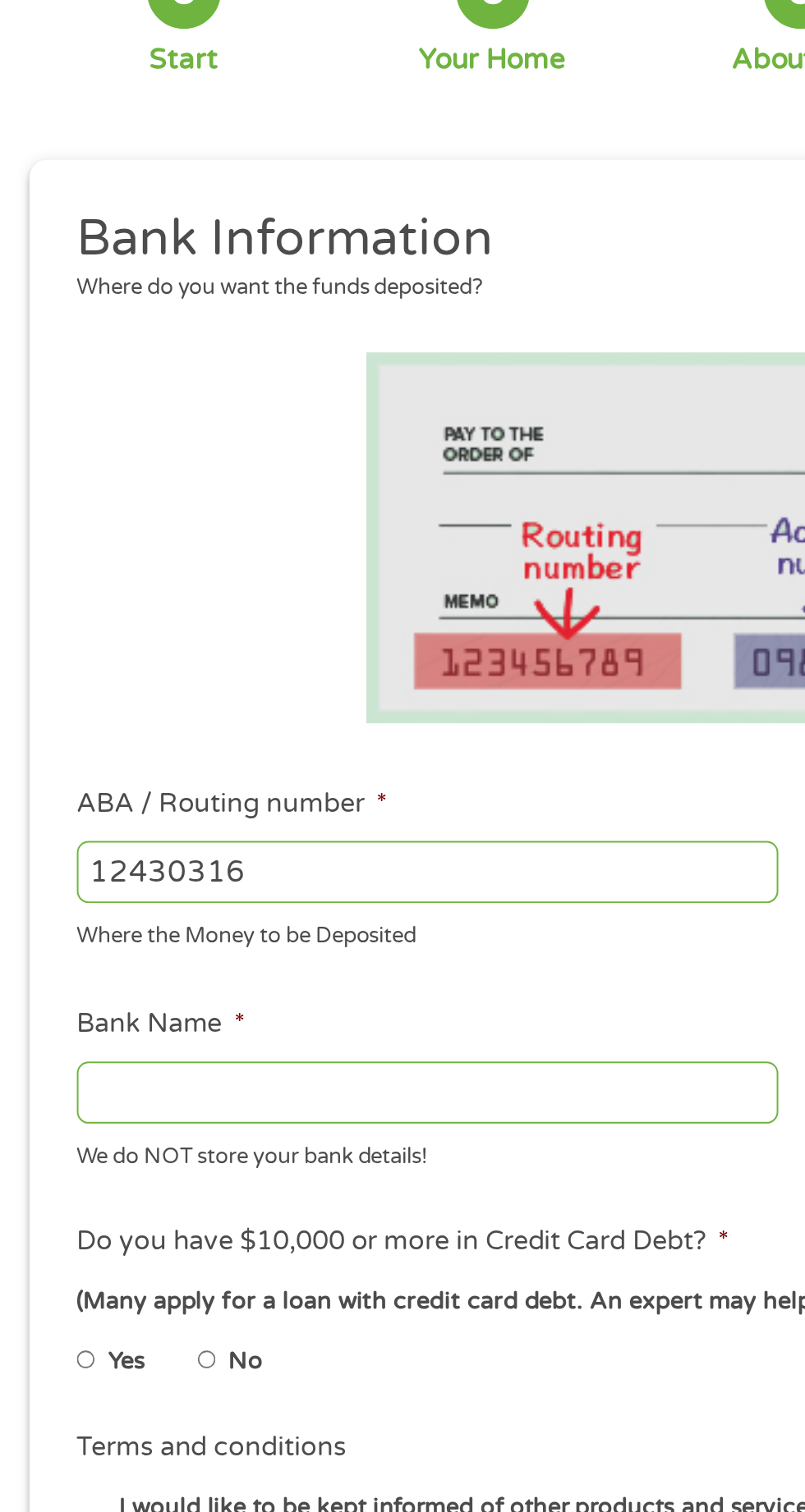
type input "124303162"
type input "GOBANK A DIVISION OF GREEN DOT BANK"
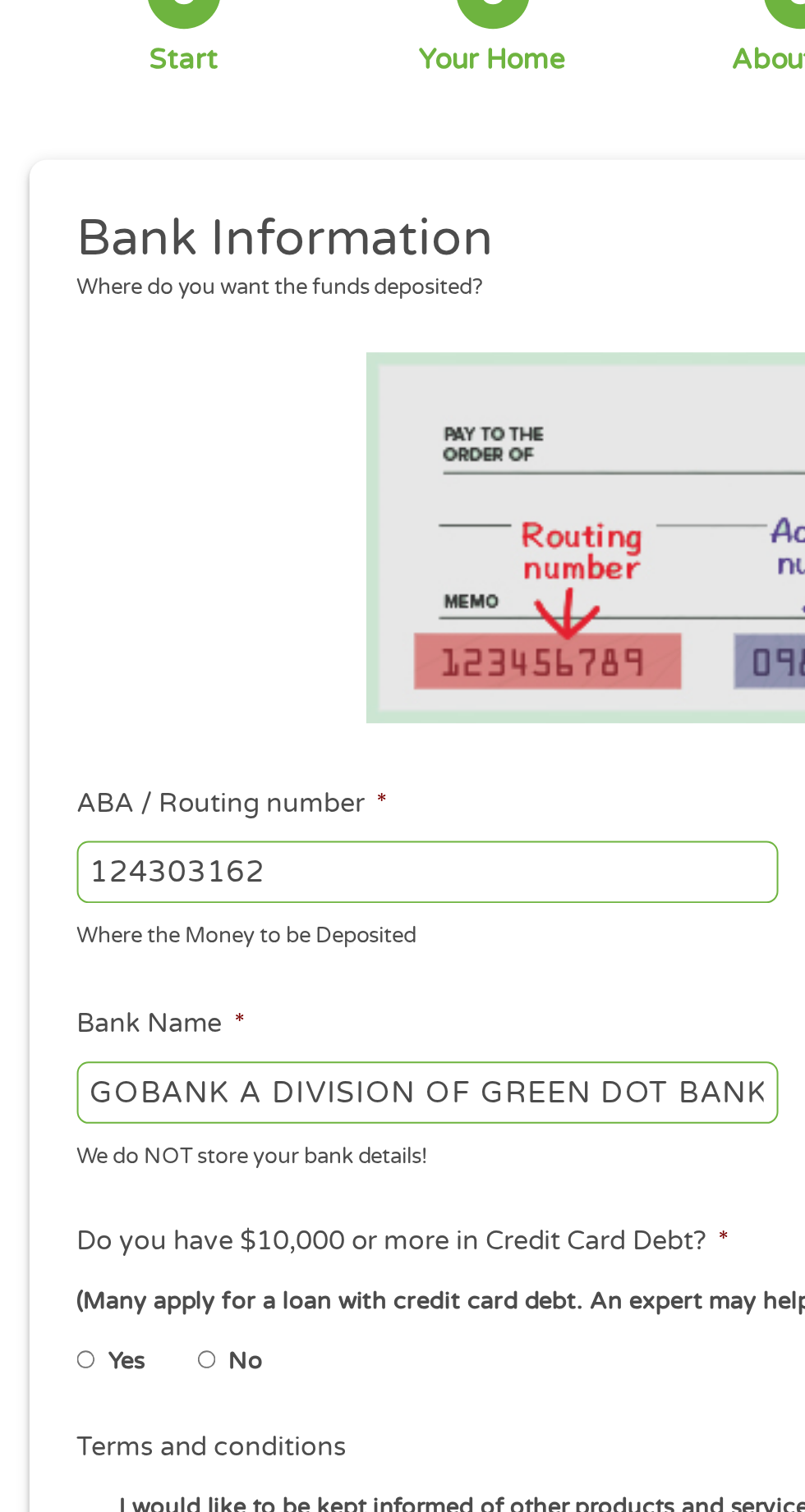
type input "124303162"
click at [353, 779] on ul "Yes No" at bounding box center [234, 778] width 392 height 38
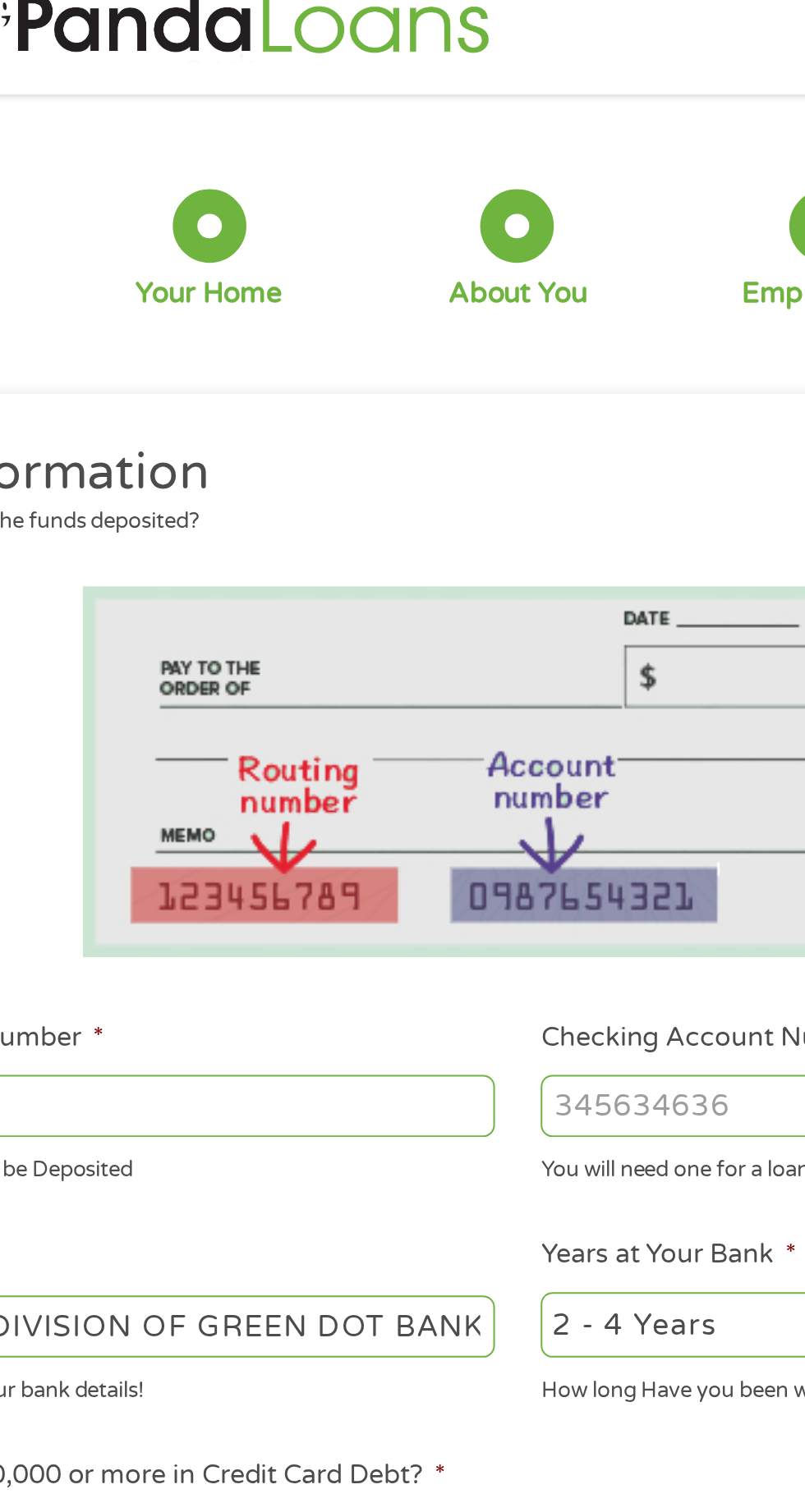
scroll to position [0, 0]
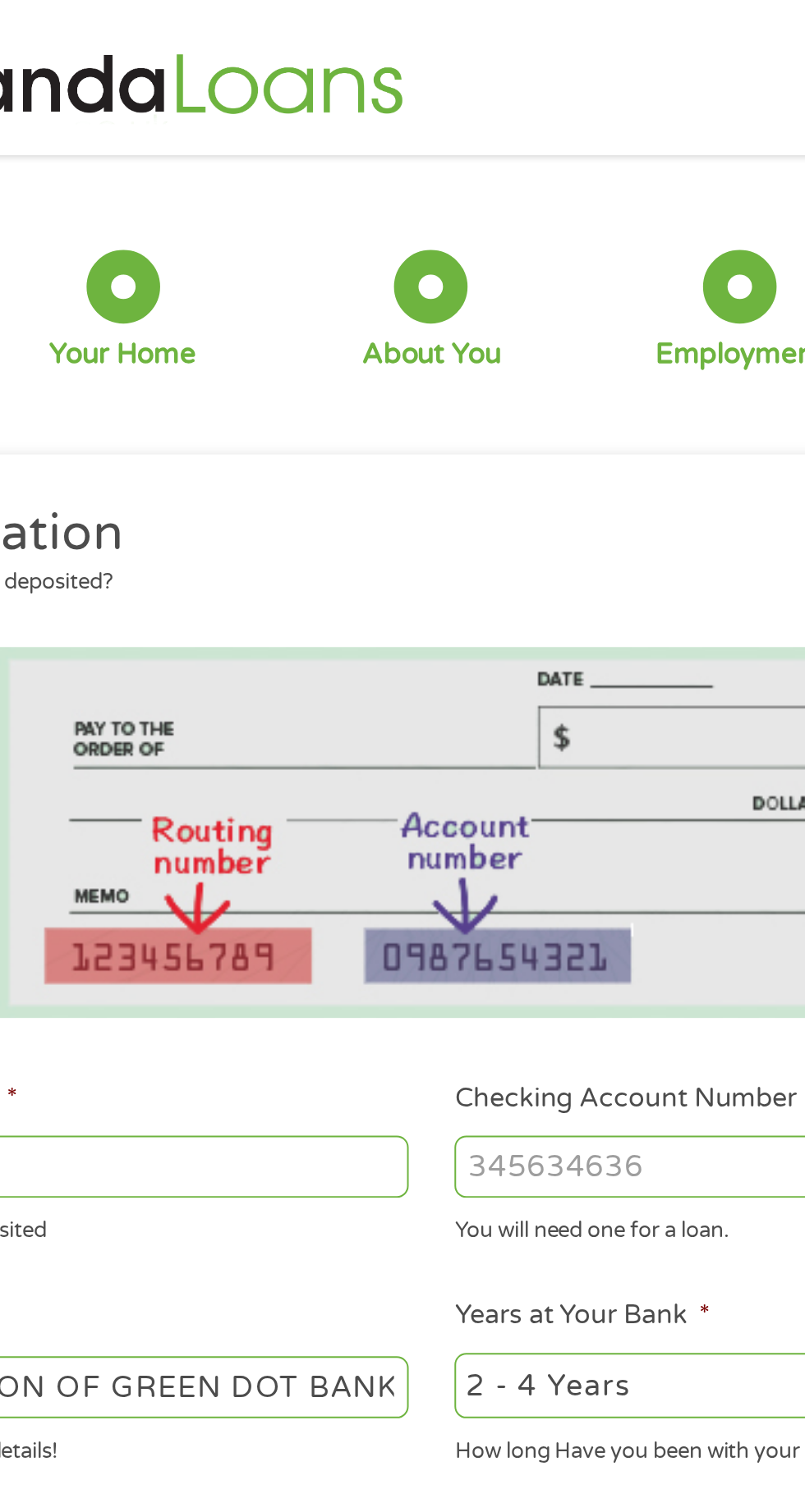
click at [530, 581] on input "Checking Account Number *" at bounding box center [590, 586] width 352 height 31
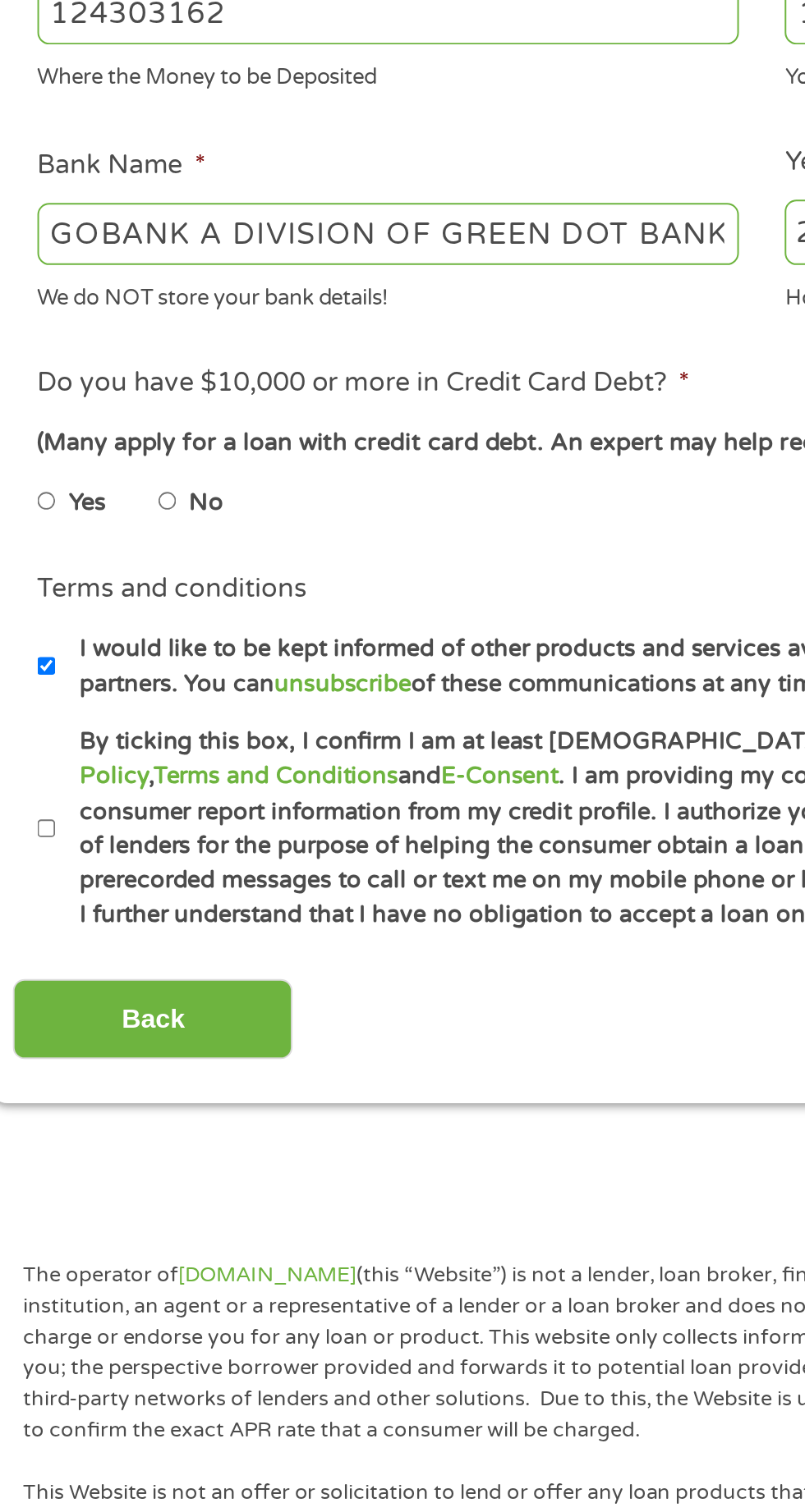
type input "15106062986989"
click at [109, 840] on input "No" at bounding box center [104, 831] width 10 height 26
radio input "true"
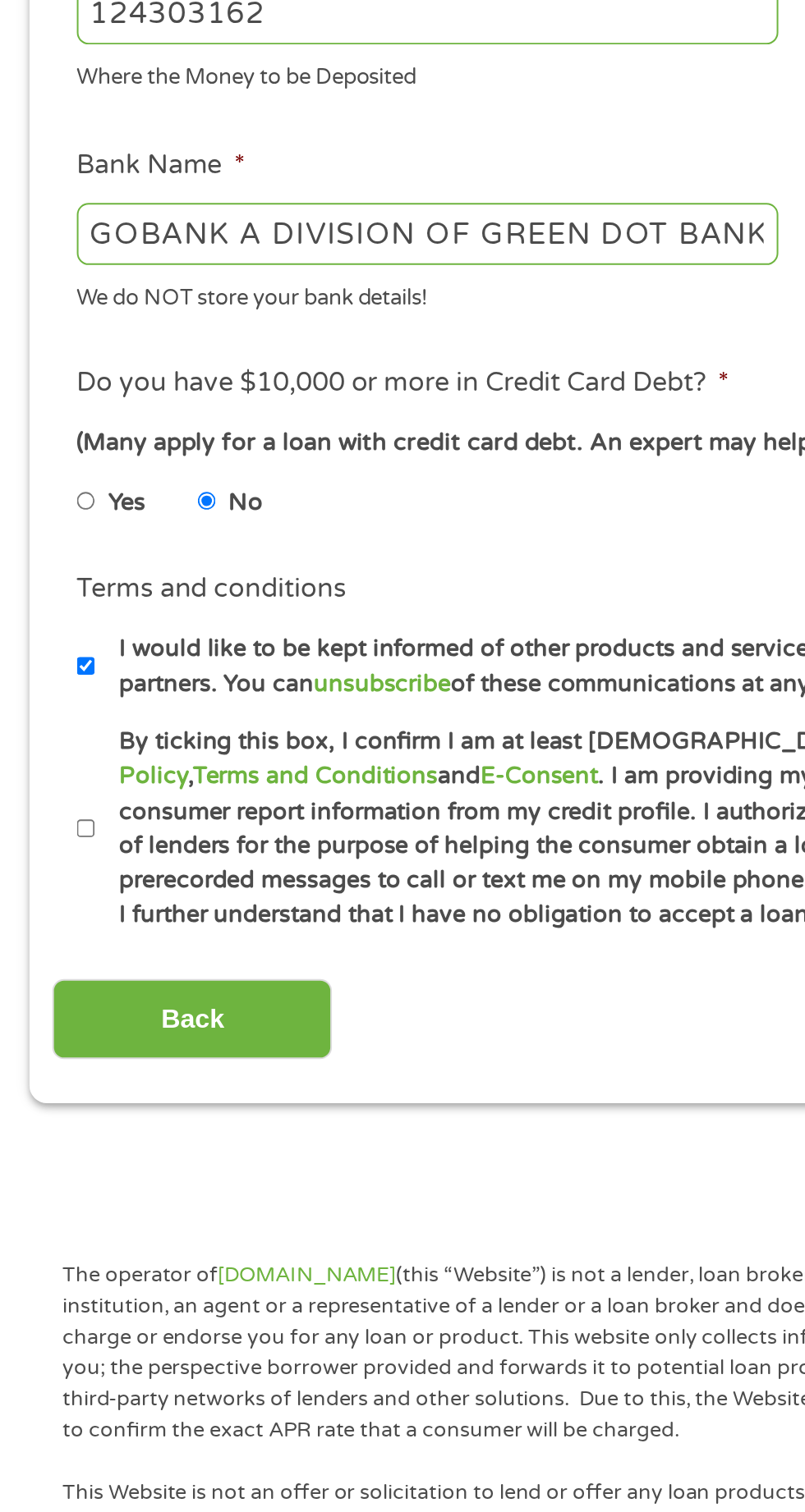
click at [55, 1017] on label "By ticking this box, I confirm I am at least [DEMOGRAPHIC_DATA]. I confirm I ha…" at bounding box center [410, 996] width 725 height 106
click at [48, 1009] on input "By ticking this box, I confirm I am at least [DEMOGRAPHIC_DATA]. I confirm I ha…" at bounding box center [43, 995] width 10 height 26
checkbox input "true"
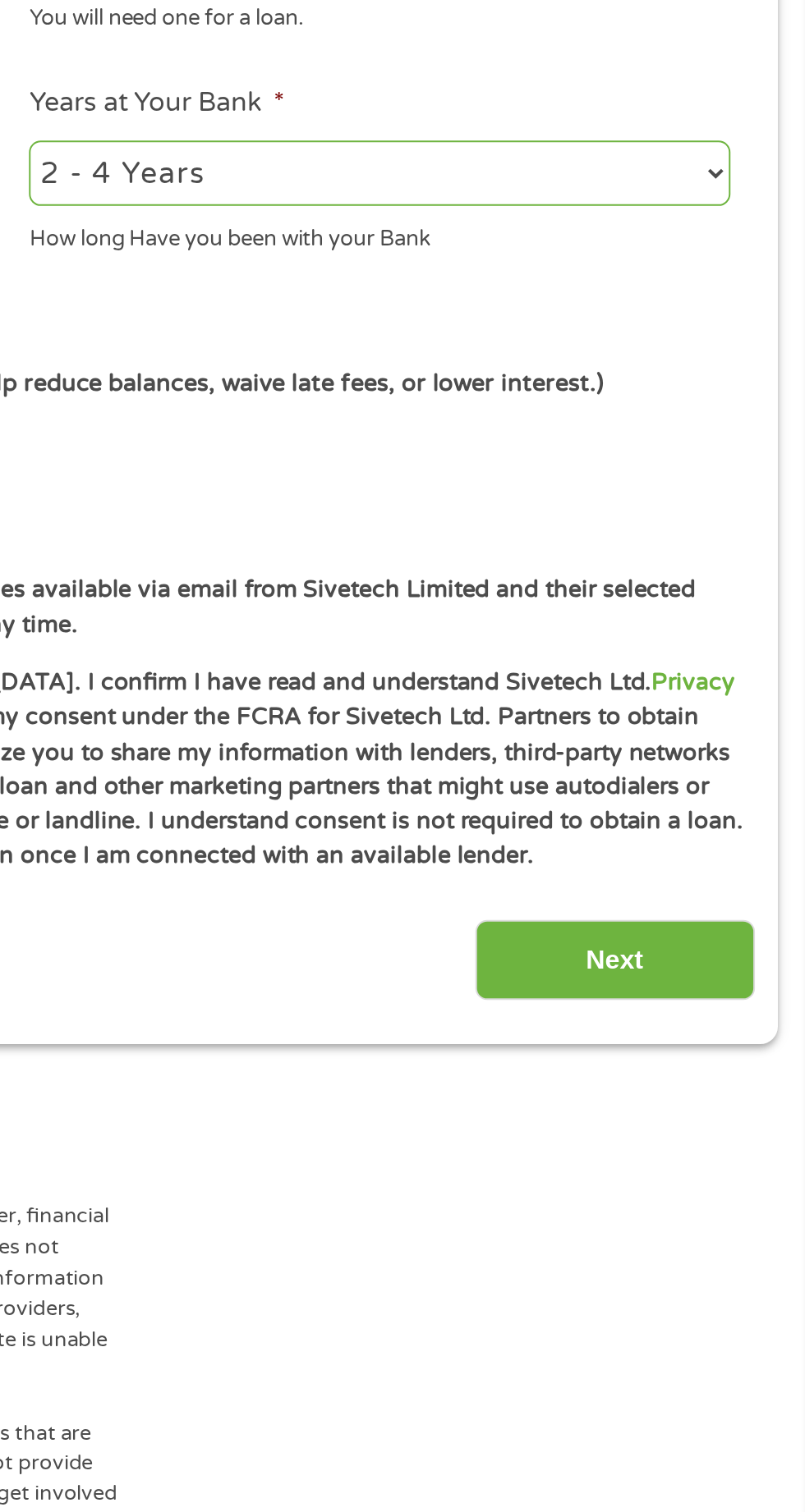
click at [737, 1090] on input "Next" at bounding box center [708, 1091] width 140 height 40
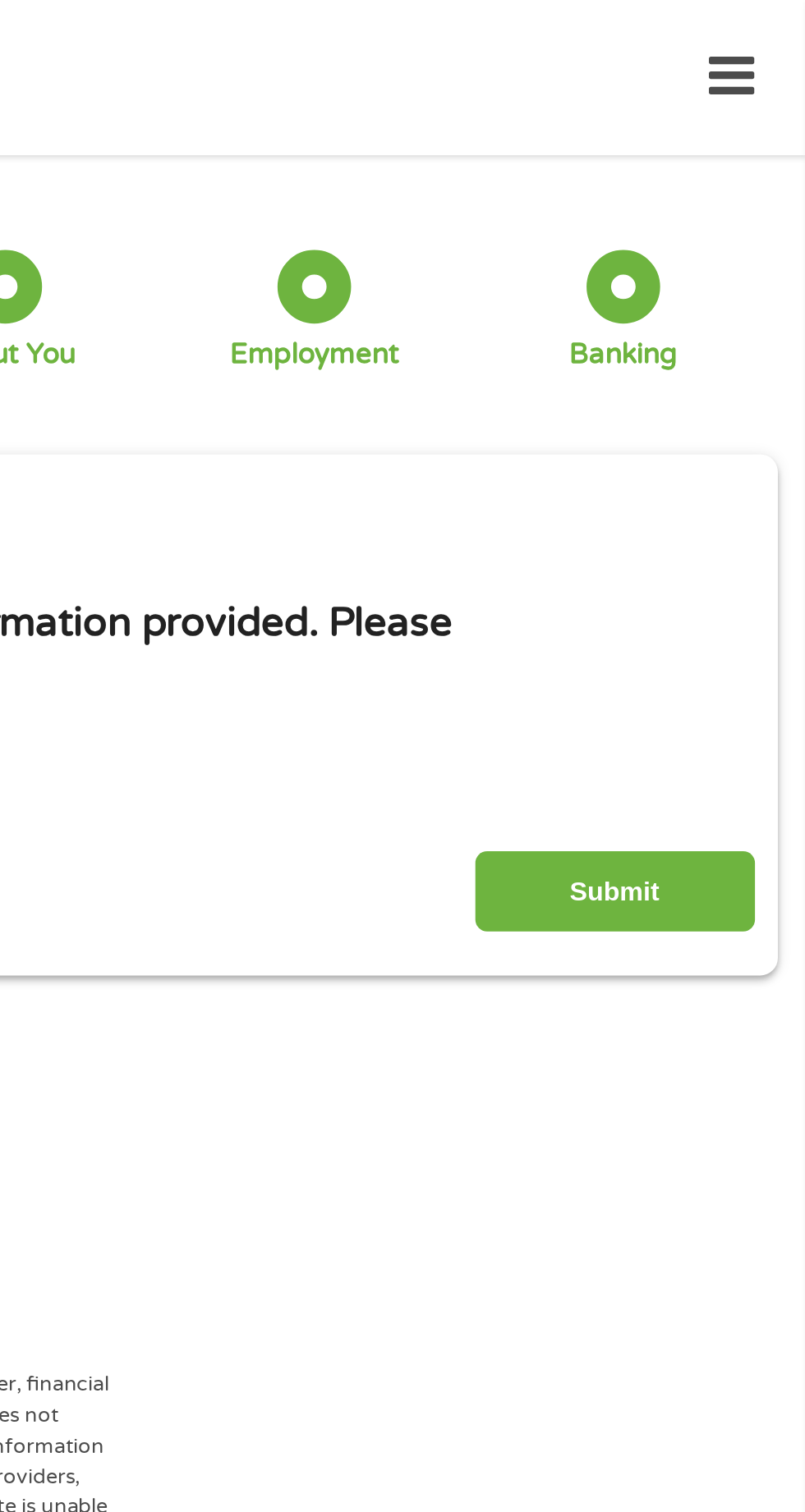
click at [726, 453] on input "Submit" at bounding box center [708, 447] width 140 height 40
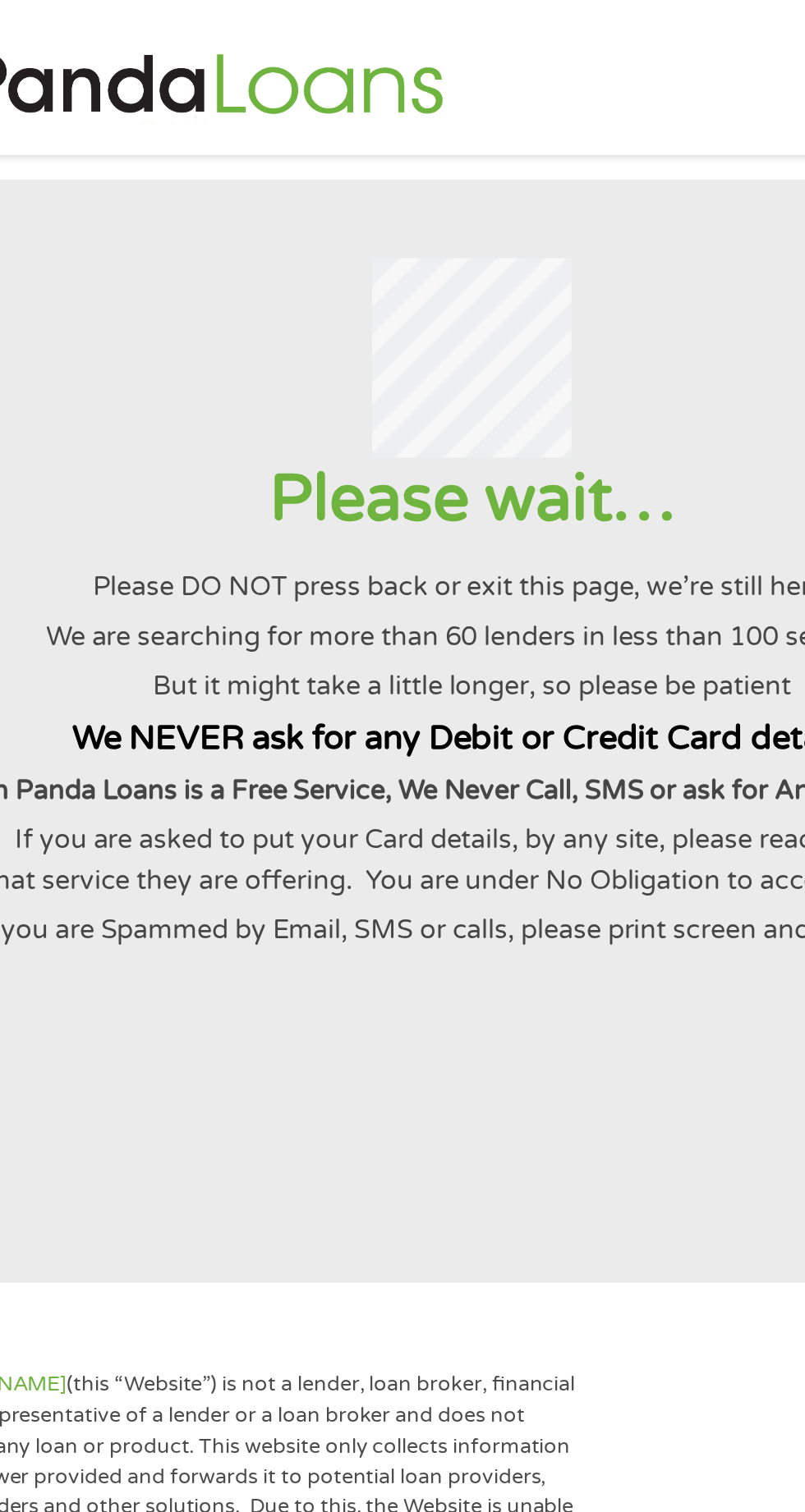
click at [533, 325] on p "We are searching for more than 60 lenders in less than 100 seconds!" at bounding box center [402, 320] width 765 height 20
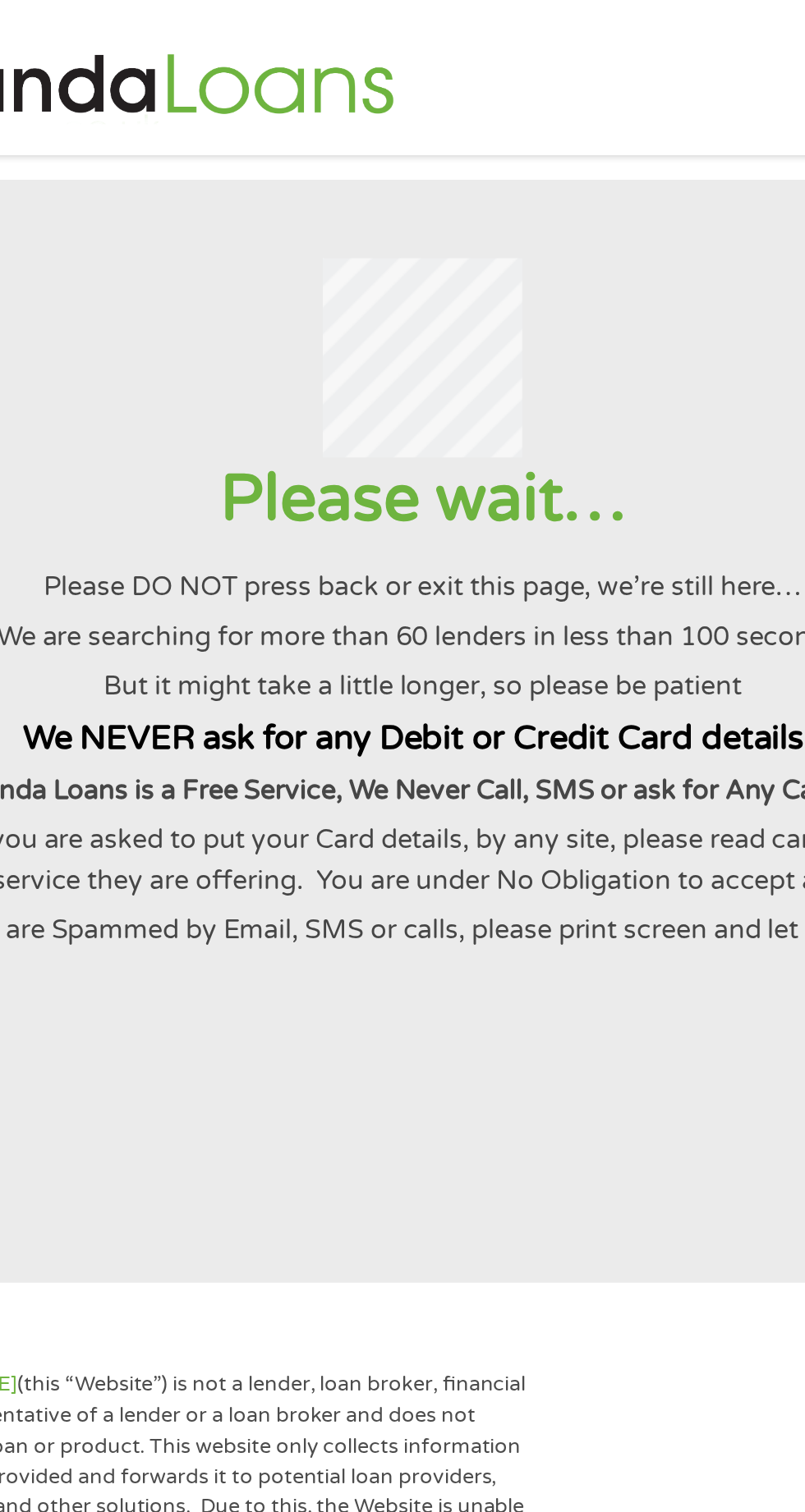
click at [484, 406] on strong "Cash Panda Loans is a Free Service, We Never Call, SMS or ask for Any Card Deta…" at bounding box center [402, 397] width 527 height 16
click at [490, 418] on div "Please wait… Please DO NOT press back or exit this page, we’re still here… We a…" at bounding box center [402, 353] width 765 height 247
